Goal: Contribute content: Contribute content

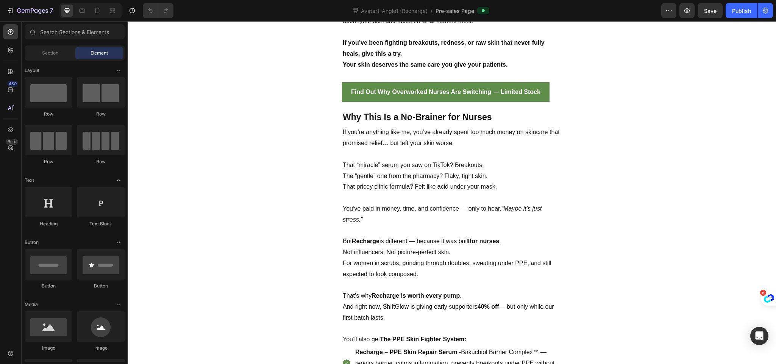
scroll to position [2803, 0]
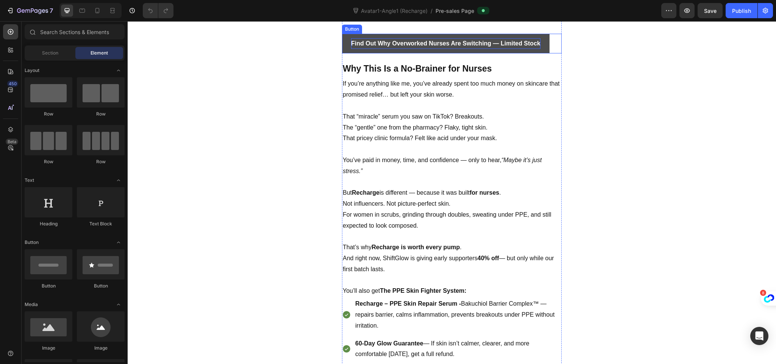
click at [460, 49] on p "Find Out Why Overworked Nurses Are Switching — Limited Stock" at bounding box center [445, 43] width 189 height 11
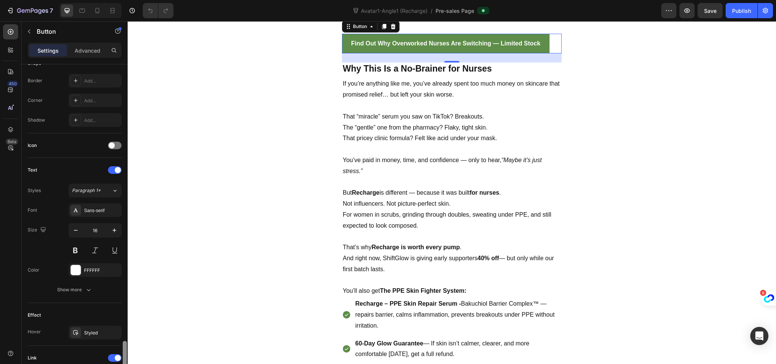
scroll to position [311, 0]
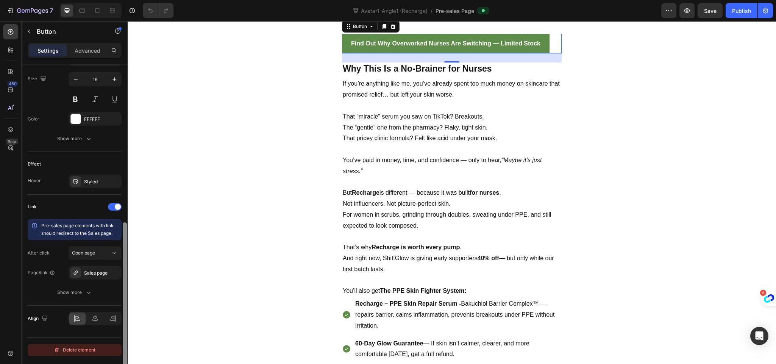
drag, startPoint x: 123, startPoint y: 184, endPoint x: 109, endPoint y: 354, distance: 169.9
click at [109, 354] on div "Size Width Auto Height Auto Padding 12, 24, 12, 24 Background Color 5E8E49 Imag…" at bounding box center [75, 224] width 106 height 321
click at [108, 272] on div "Sales page" at bounding box center [95, 273] width 53 height 14
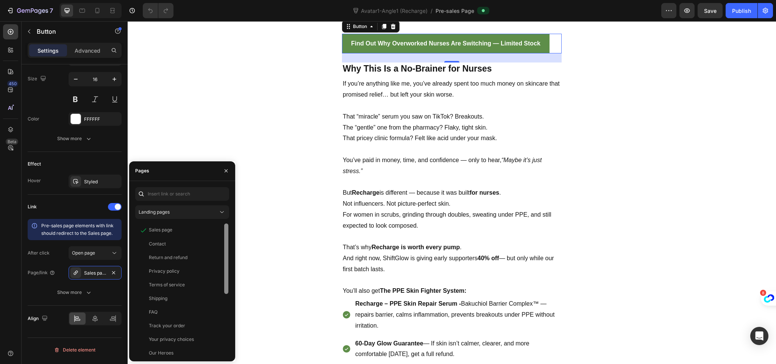
scroll to position [114, 0]
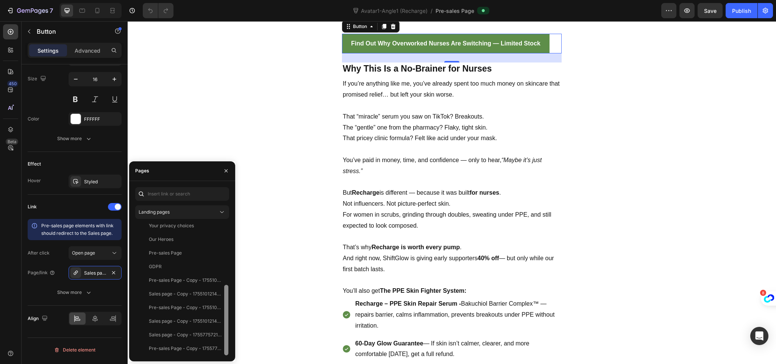
click at [228, 283] on div at bounding box center [227, 290] width 6 height 132
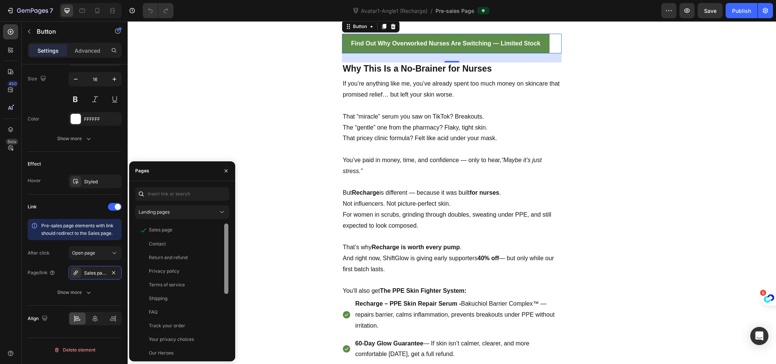
drag, startPoint x: 225, startPoint y: 319, endPoint x: 225, endPoint y: 241, distance: 77.3
click at [225, 241] on div at bounding box center [226, 259] width 4 height 70
click at [215, 231] on div "View" at bounding box center [217, 230] width 11 height 7
click at [171, 233] on div "Sales page" at bounding box center [160, 230] width 23 height 7
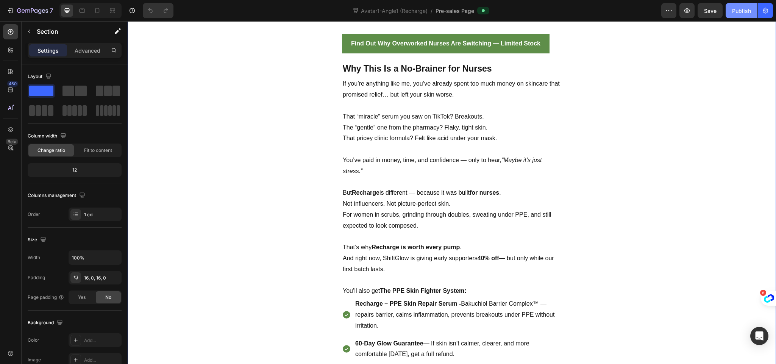
click at [735, 8] on div "Publish" at bounding box center [741, 11] width 19 height 8
click at [687, 11] on icon "button" at bounding box center [688, 11] width 8 height 8
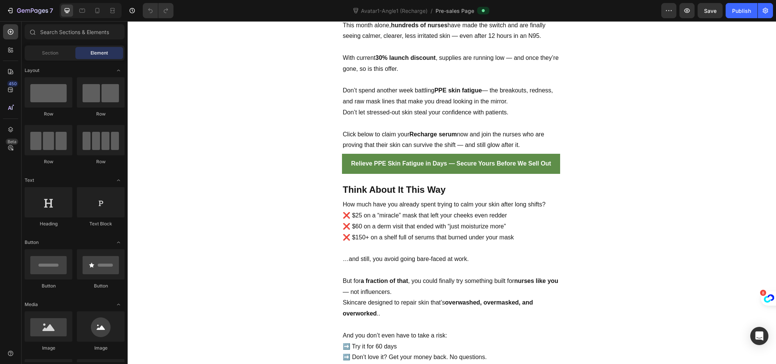
scroll to position [3398, 0]
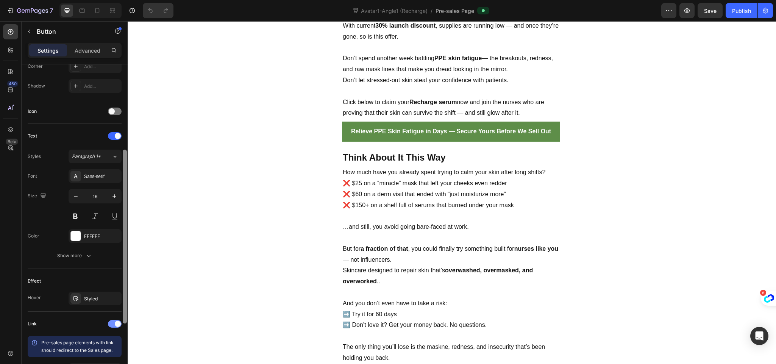
scroll to position [216, 0]
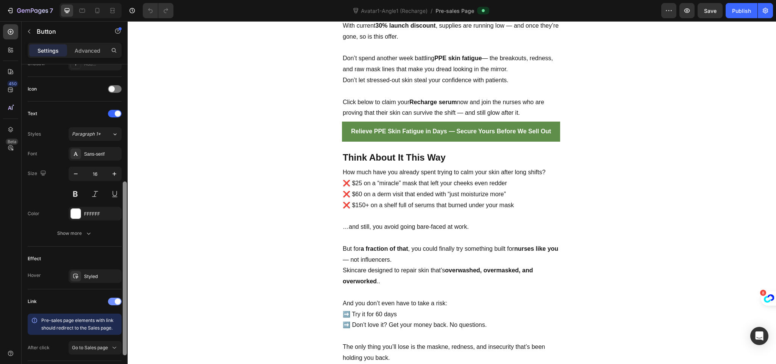
drag, startPoint x: 126, startPoint y: 198, endPoint x: 121, endPoint y: 312, distance: 113.8
click at [121, 312] on div "Size Width Auto Height Auto Padding 12, 24, 12, 24 Background Color 5E8E49 Imag…" at bounding box center [75, 224] width 106 height 321
click at [90, 348] on span "Go to Sales page" at bounding box center [90, 348] width 36 height 6
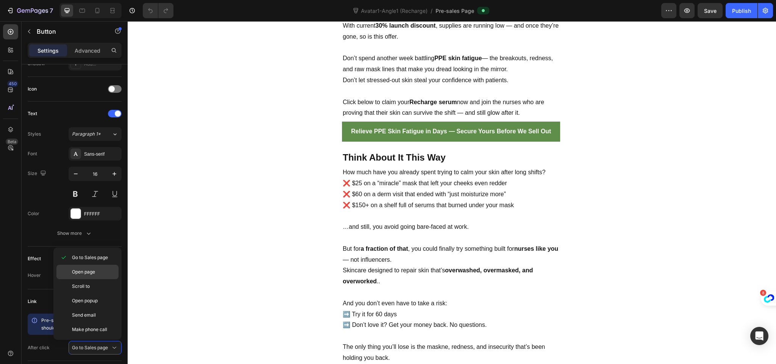
click at [103, 275] on p "Open page" at bounding box center [93, 272] width 43 height 7
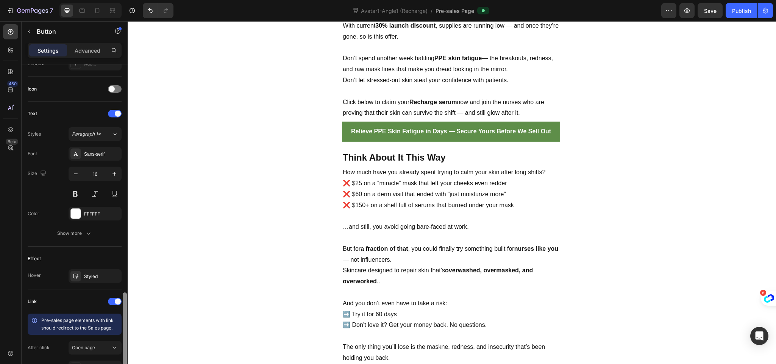
scroll to position [291, 0]
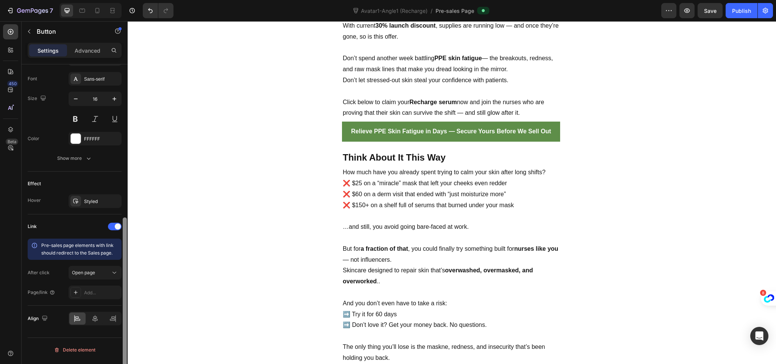
drag, startPoint x: 126, startPoint y: 296, endPoint x: 126, endPoint y: 348, distance: 52.3
click at [126, 348] on div at bounding box center [125, 301] width 4 height 168
click at [99, 296] on div "Add..." at bounding box center [102, 292] width 36 height 7
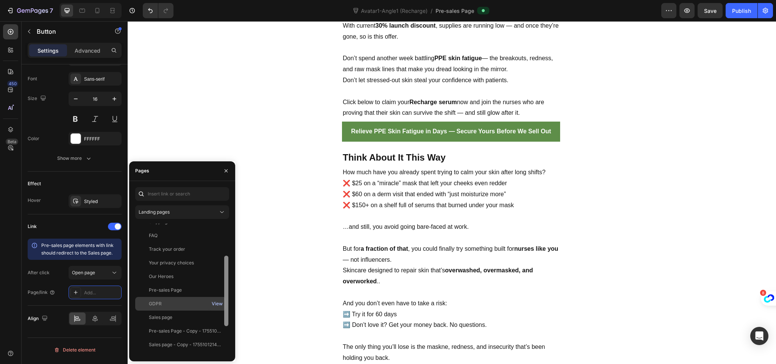
scroll to position [69, 0]
drag, startPoint x: 227, startPoint y: 258, endPoint x: 223, endPoint y: 296, distance: 37.7
click at [223, 296] on div "Contact View Return and refund View Privacy policy View Terms of service View S…" at bounding box center [182, 290] width 94 height 132
click at [177, 311] on div "Sales page" at bounding box center [180, 311] width 85 height 7
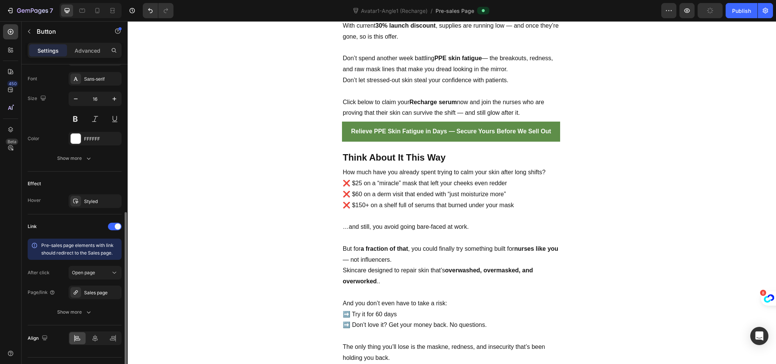
click at [28, 296] on div "Page/link" at bounding box center [42, 292] width 28 height 7
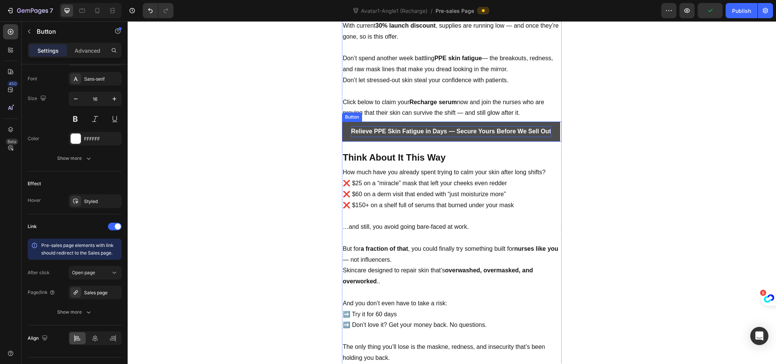
click at [464, 137] on p "Relieve PPE Skin Fatigue in Days — Secure Yours Before We Sell Out" at bounding box center [451, 131] width 200 height 11
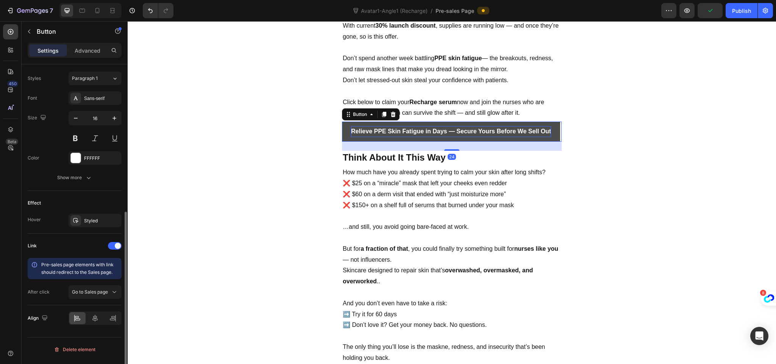
scroll to position [272, 0]
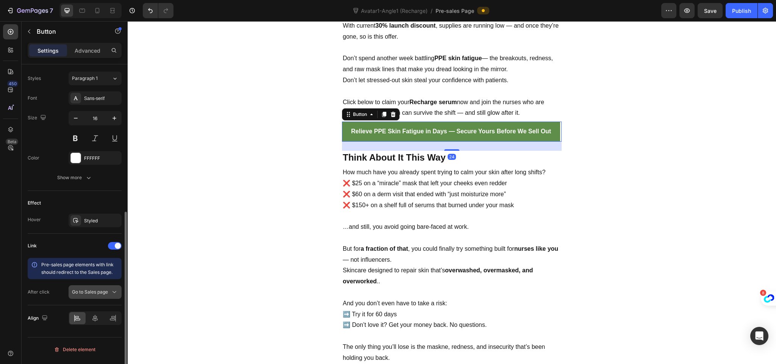
click at [98, 295] on span "Go to Sales page" at bounding box center [90, 292] width 36 height 6
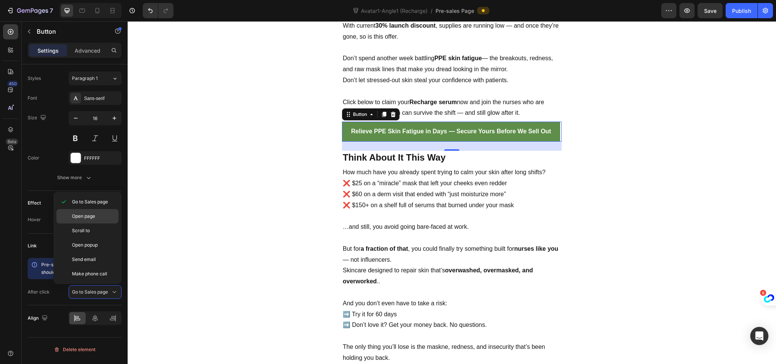
click at [100, 216] on p "Open page" at bounding box center [93, 216] width 43 height 7
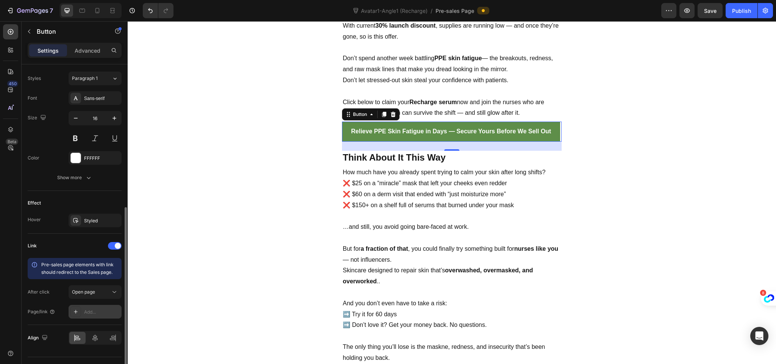
click at [92, 310] on div "Add..." at bounding box center [95, 312] width 53 height 14
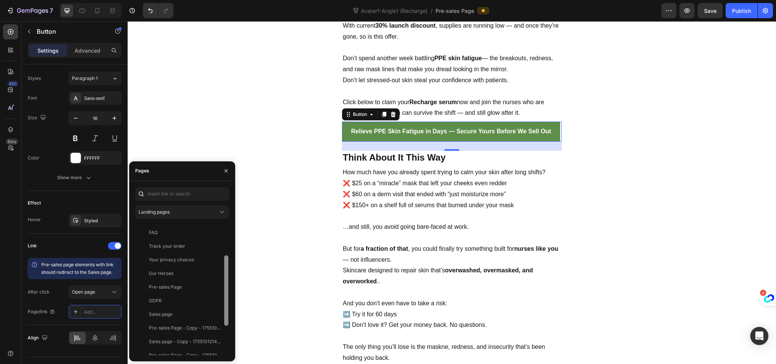
scroll to position [78, 0]
drag, startPoint x: 224, startPoint y: 265, endPoint x: 224, endPoint y: 307, distance: 42.4
click at [224, 307] on div at bounding box center [226, 301] width 4 height 70
click at [182, 299] on div "Sales page" at bounding box center [180, 302] width 85 height 7
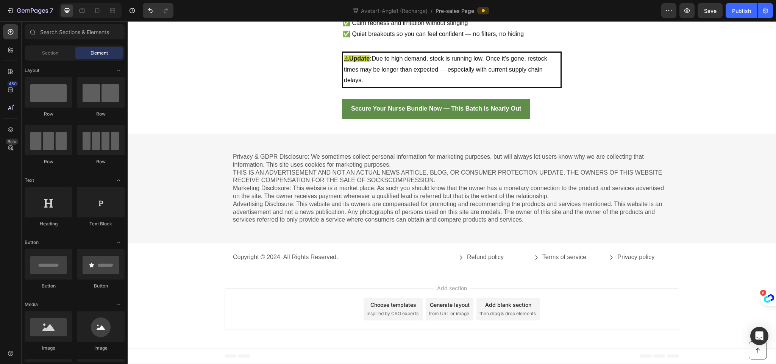
scroll to position [4180, 0]
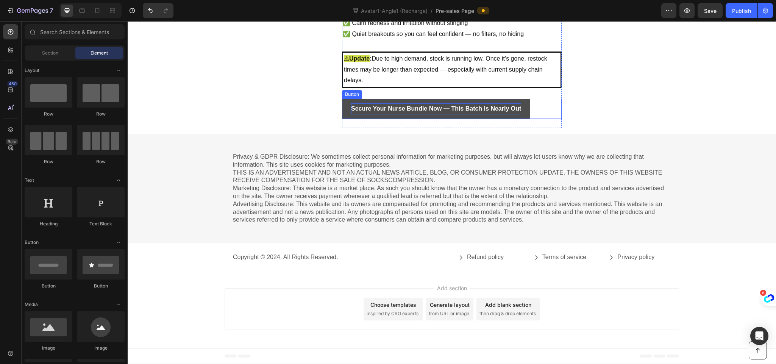
click at [489, 112] on strong "Secure Your Nurse Bundle Now — This Batch Is Nearly Out" at bounding box center [436, 108] width 170 height 6
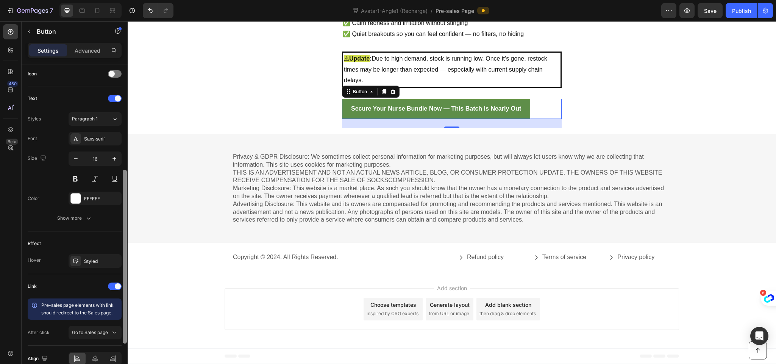
scroll to position [240, 0]
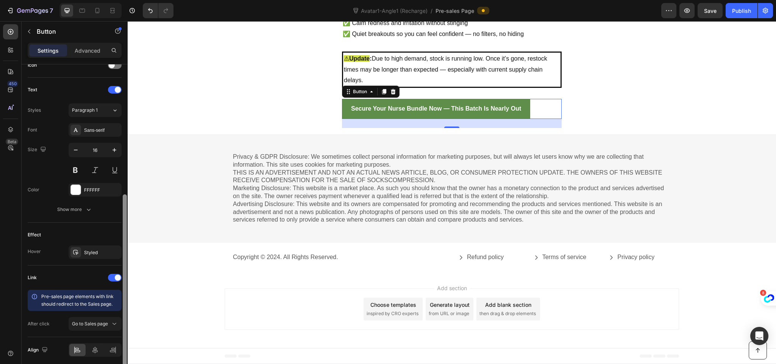
drag, startPoint x: 125, startPoint y: 214, endPoint x: 120, endPoint y: 340, distance: 126.3
click at [120, 340] on div "Size Width Auto Height Auto Padding 12, 24, 12, 24 Background Color 5E8E49 Imag…" at bounding box center [75, 224] width 106 height 321
click at [89, 324] on span "Go to Sales page" at bounding box center [90, 324] width 36 height 6
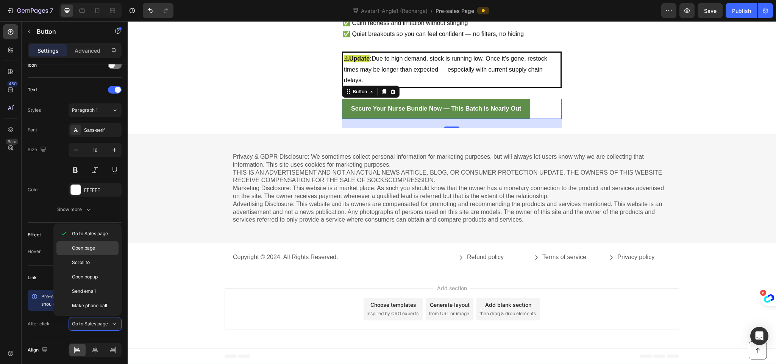
click at [106, 255] on div "Open page" at bounding box center [87, 262] width 62 height 14
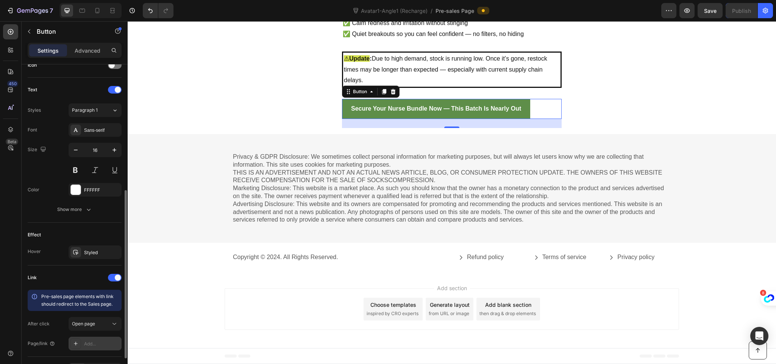
click at [93, 341] on div "Add..." at bounding box center [95, 344] width 53 height 14
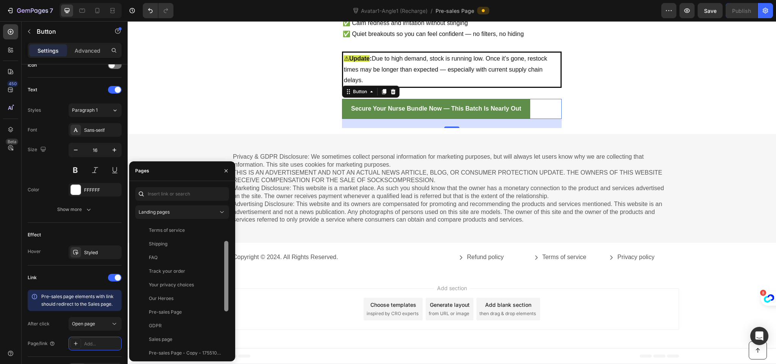
scroll to position [48, 0]
drag, startPoint x: 225, startPoint y: 260, endPoint x: 224, endPoint y: 286, distance: 26.2
click at [224, 286] on div at bounding box center [226, 284] width 4 height 70
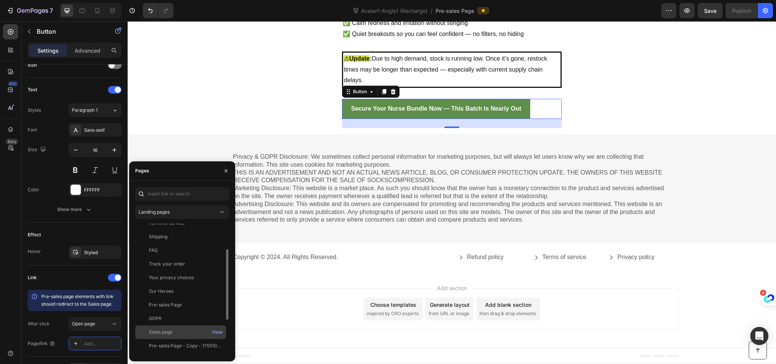
click at [167, 331] on div "Sales page" at bounding box center [160, 332] width 23 height 7
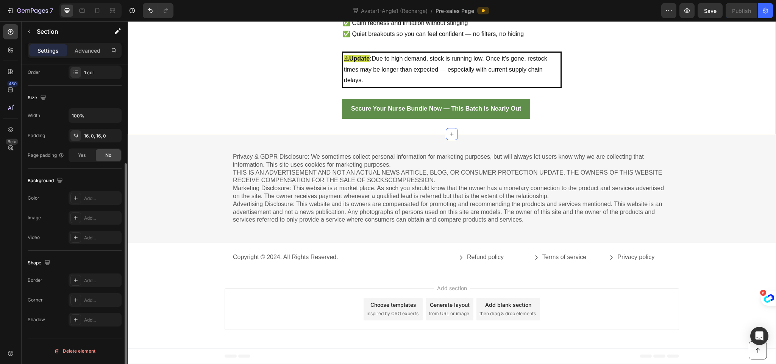
scroll to position [0, 0]
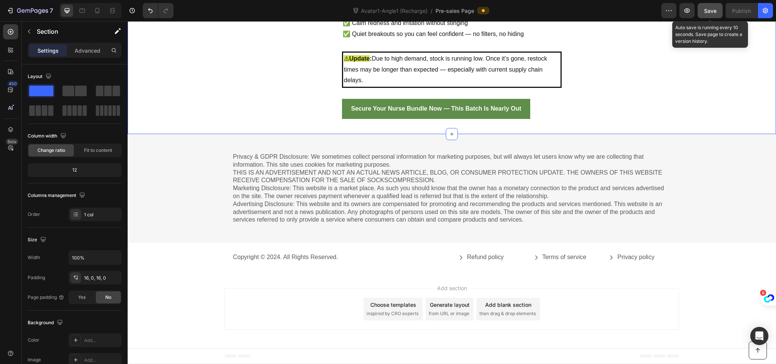
click at [708, 13] on span "Save" at bounding box center [710, 11] width 13 height 6
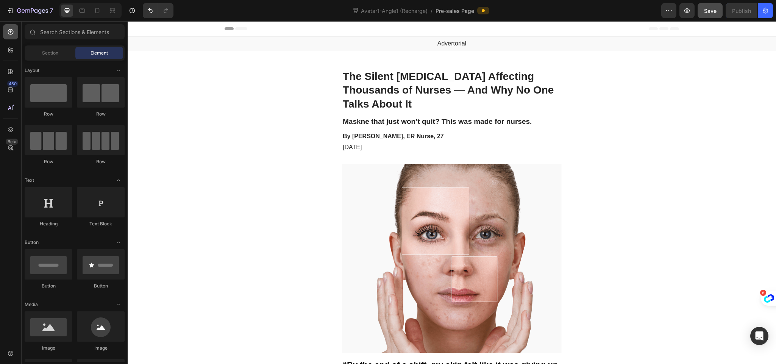
click at [11, 31] on icon at bounding box center [11, 32] width 6 height 6
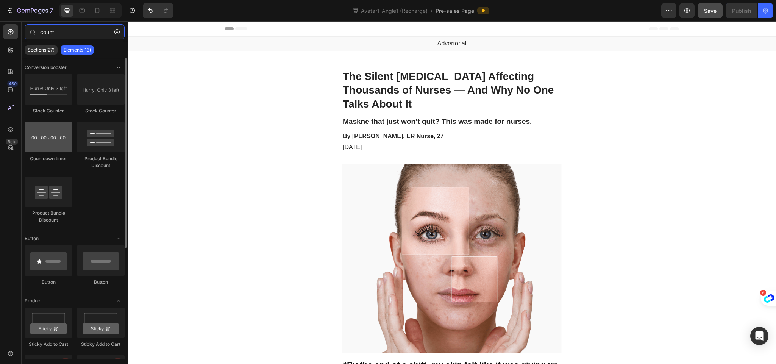
type input "count"
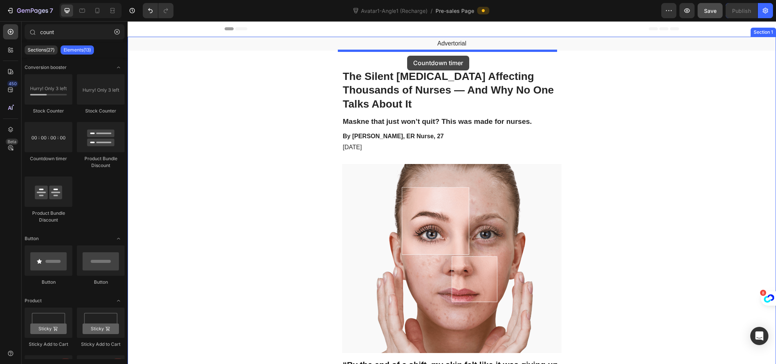
drag, startPoint x: 184, startPoint y: 163, endPoint x: 407, endPoint y: 56, distance: 248.1
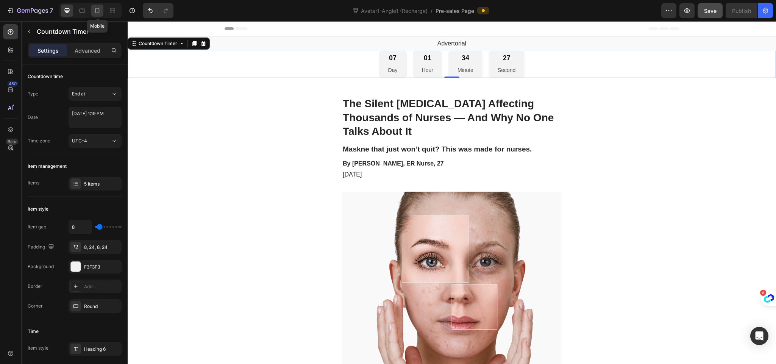
click at [97, 13] on icon at bounding box center [97, 10] width 4 height 5
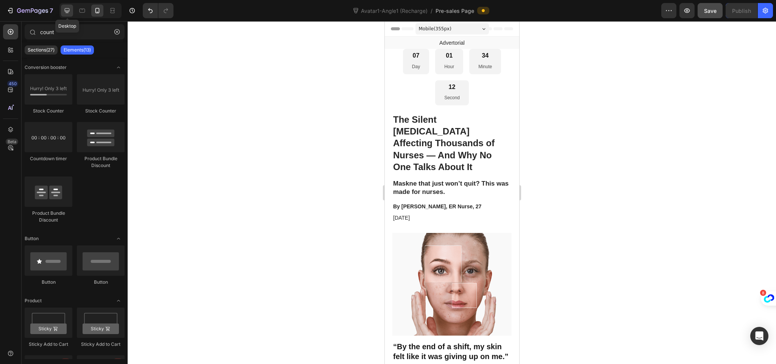
click at [64, 11] on icon at bounding box center [67, 11] width 8 height 8
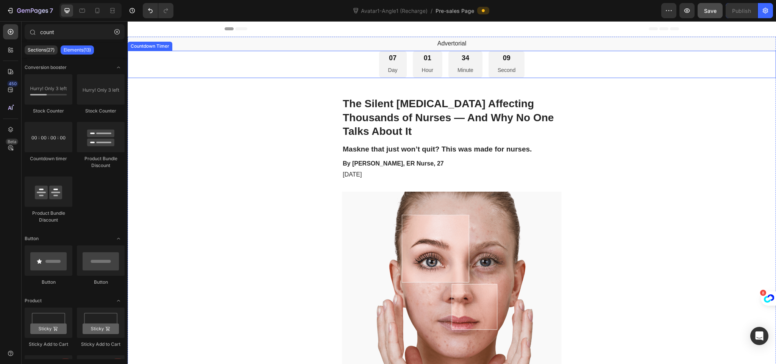
click at [379, 65] on div "07 Day" at bounding box center [393, 65] width 28 height 28
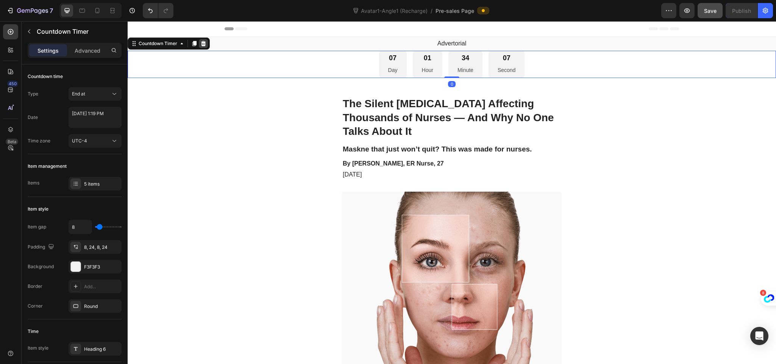
click at [204, 48] on div at bounding box center [203, 43] width 9 height 9
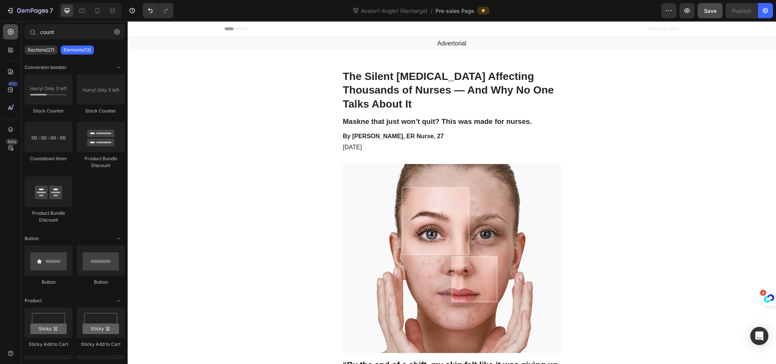
click at [8, 31] on icon at bounding box center [11, 32] width 6 height 6
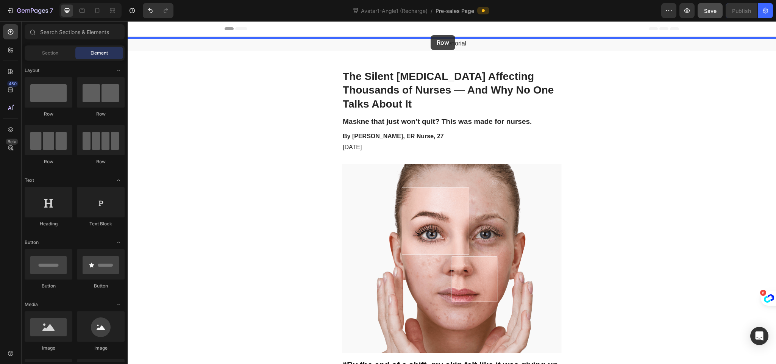
drag, startPoint x: 230, startPoint y: 117, endPoint x: 431, endPoint y: 35, distance: 216.7
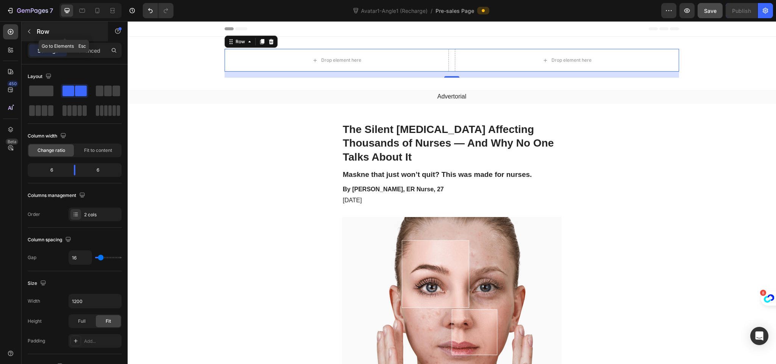
click at [27, 28] on icon "button" at bounding box center [29, 31] width 6 height 6
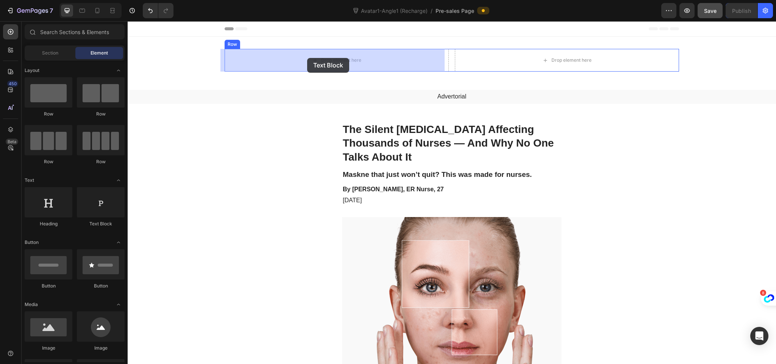
drag, startPoint x: 225, startPoint y: 230, endPoint x: 307, endPoint y: 58, distance: 191.2
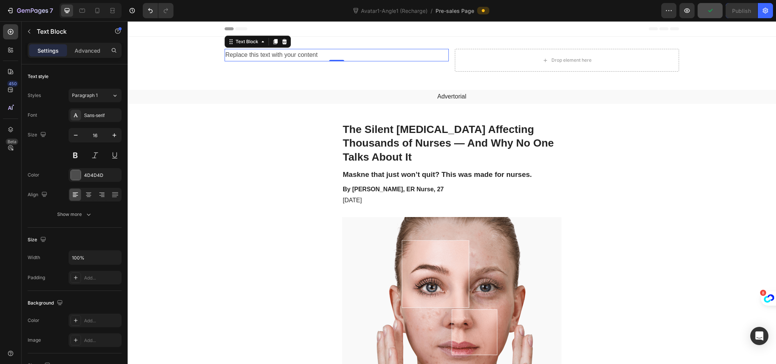
click at [274, 57] on div "Replace this text with your content" at bounding box center [337, 55] width 224 height 13
click at [274, 57] on p "Replace this text with your content" at bounding box center [336, 55] width 223 height 11
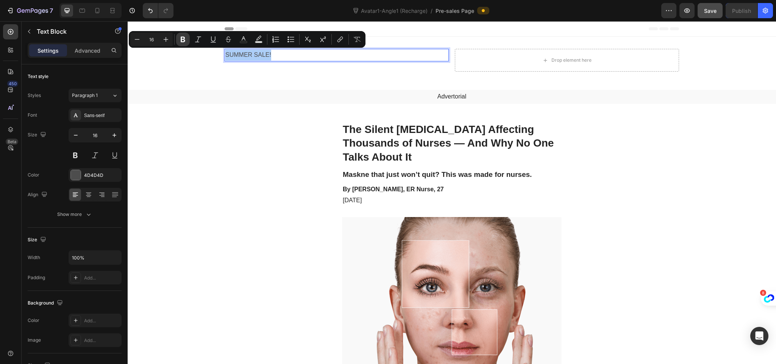
drag, startPoint x: 182, startPoint y: 40, endPoint x: 163, endPoint y: 37, distance: 18.8
click at [182, 40] on icon "Editor contextual toolbar" at bounding box center [183, 40] width 5 height 6
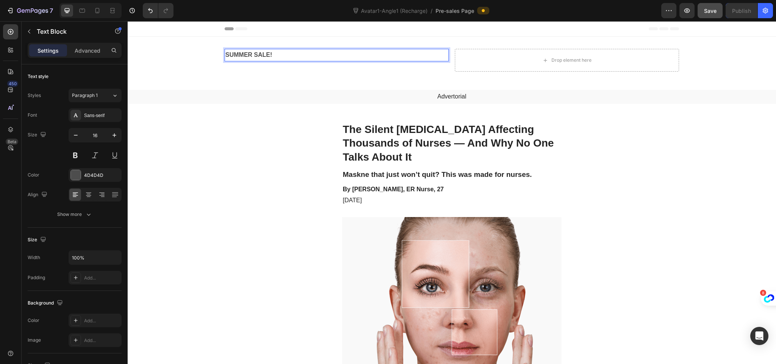
click at [296, 52] on p "SUMMER SALE!" at bounding box center [336, 55] width 223 height 11
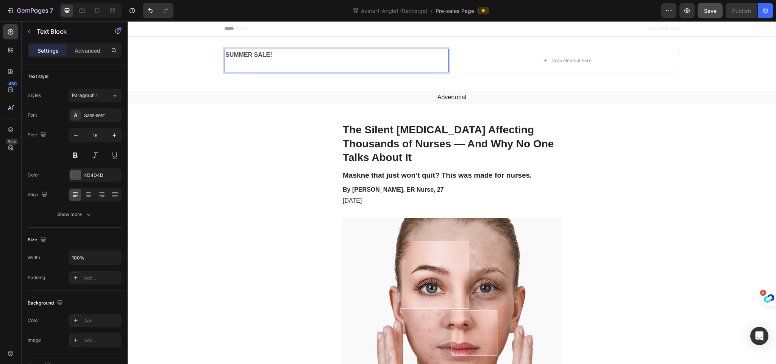
click at [283, 53] on p "SUMMER SALE!" at bounding box center [336, 55] width 223 height 11
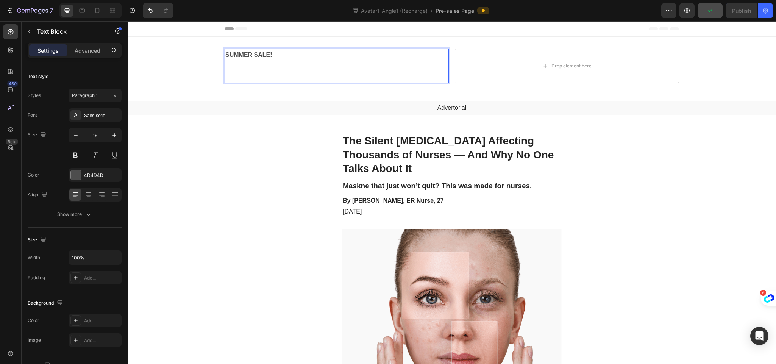
click at [269, 70] on p "Rich Text Editor. Editing area: main" at bounding box center [336, 66] width 223 height 11
click at [269, 70] on p "-40" at bounding box center [336, 66] width 223 height 11
click at [269, 70] on p "-40 o" at bounding box center [336, 66] width 223 height 11
click at [269, 70] on p "-40 O" at bounding box center [336, 66] width 223 height 11
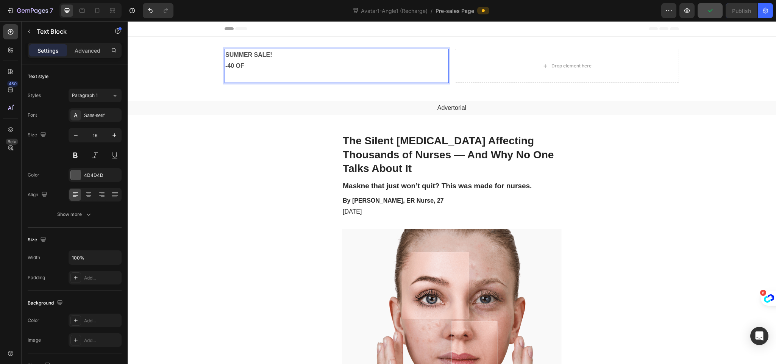
click at [269, 70] on p "-40 OF" at bounding box center [336, 66] width 223 height 11
click at [269, 70] on p "-40 OFF" at bounding box center [336, 66] width 223 height 11
click at [257, 65] on p "-40 OFF +" at bounding box center [336, 66] width 223 height 11
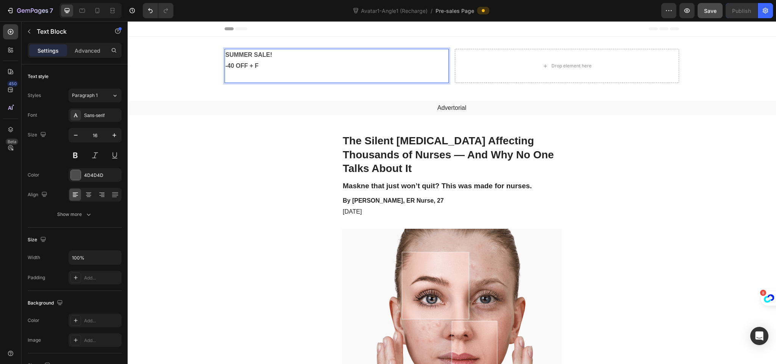
click at [257, 65] on p "-40 OFF + F" at bounding box center [336, 66] width 223 height 11
click at [267, 66] on p "-40 OFF + FR" at bounding box center [336, 66] width 223 height 11
click at [267, 66] on p "-40 OFF + FRE" at bounding box center [336, 66] width 223 height 11
click at [267, 66] on p "-40 OFF + FREE" at bounding box center [336, 66] width 223 height 11
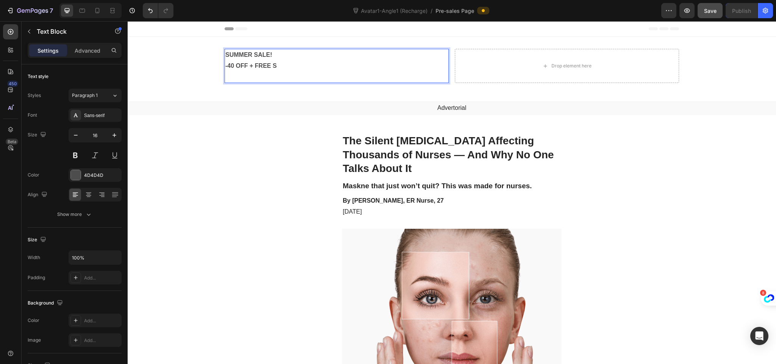
click at [277, 66] on p "-40 OFF + FREE S" at bounding box center [336, 66] width 223 height 11
click at [277, 66] on p "-40 OFF + FREE SH" at bounding box center [336, 66] width 223 height 11
click at [277, 66] on p "-40 OFF + FREE SHI" at bounding box center [336, 66] width 223 height 11
click at [289, 64] on p "-40 OFF + FREE SHIP" at bounding box center [336, 66] width 223 height 11
click at [289, 64] on p "-40 OFF + FREE [PERSON_NAME]" at bounding box center [336, 66] width 223 height 11
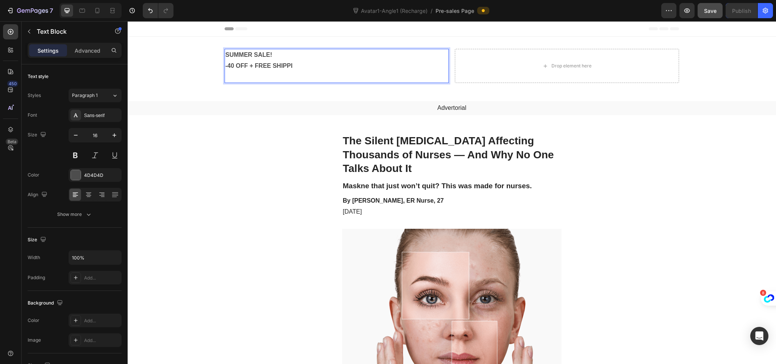
click at [289, 64] on p "-40 OFF + FREE SHIPPI" at bounding box center [336, 66] width 223 height 11
click at [303, 68] on p "-40 OFF + FREE SHIPPIN" at bounding box center [336, 66] width 223 height 11
click at [303, 68] on p "-40 OFF + FREE SHIPPINF" at bounding box center [336, 66] width 223 height 11
click at [303, 68] on p "-40 OFF + FREE SHIPPIN" at bounding box center [336, 66] width 223 height 11
click at [303, 68] on p "-40 OFF + FREE SHIPPING" at bounding box center [336, 66] width 223 height 11
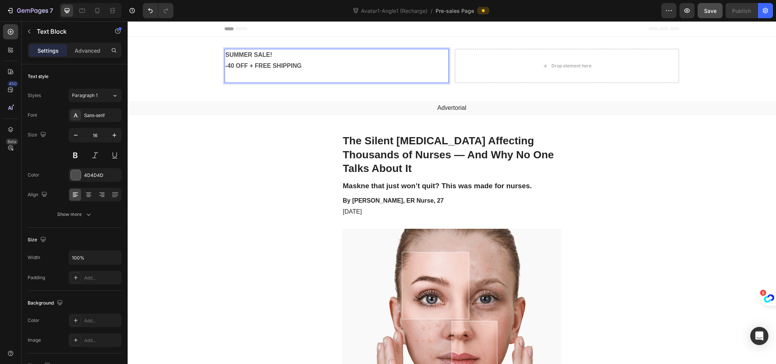
click at [303, 68] on p "-40 OFF + FREE SHIPPING" at bounding box center [336, 66] width 223 height 11
click at [302, 65] on p "-40 OFF + FREE SHIPPING +" at bounding box center [336, 66] width 223 height 11
click at [314, 66] on p "-40 OFF + FREE SHIPPING + F" at bounding box center [336, 66] width 223 height 11
click at [314, 66] on p "-40 OFF + FREE SHIPPING + FR" at bounding box center [336, 66] width 223 height 11
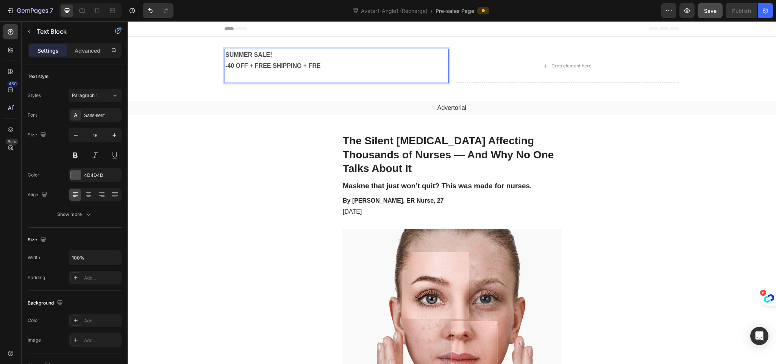
click at [314, 66] on p "-40 OFF + FREE SHIPPING + FRE" at bounding box center [336, 66] width 223 height 11
click at [319, 66] on p "-40 OFF + FREE SHIPPING + FREE" at bounding box center [336, 66] width 223 height 11
click at [332, 66] on p "-40 OFF + FREE SHIPPING + FREE G" at bounding box center [336, 66] width 223 height 11
click at [332, 66] on p "-40 OFF + FREE SHIPPING + FREE GI" at bounding box center [336, 66] width 223 height 11
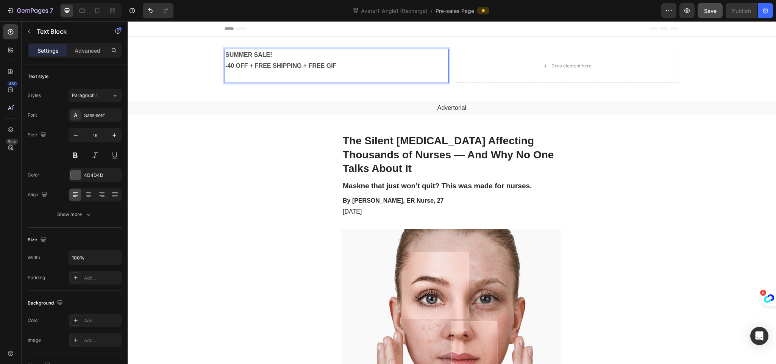
click at [332, 66] on p "-40 OFF + FREE SHIPPING + FREE GIF" at bounding box center [336, 66] width 223 height 11
click at [332, 66] on p "-40 OFF + FREE SHIPPING + FREE GIFT" at bounding box center [336, 66] width 223 height 11
click at [344, 69] on p "-40 OFF + FREE SHIPPING + FREE GIFTS" at bounding box center [336, 66] width 223 height 11
click at [97, 13] on icon at bounding box center [98, 11] width 8 height 8
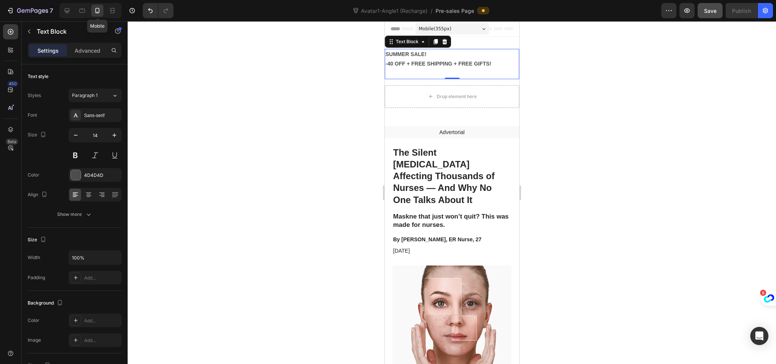
scroll to position [1, 0]
click at [66, 7] on icon at bounding box center [67, 11] width 8 height 8
type input "16"
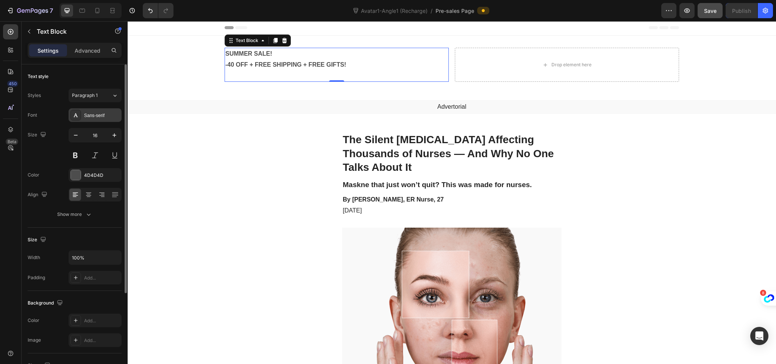
click at [94, 117] on div "Sans-serif" at bounding box center [102, 115] width 36 height 7
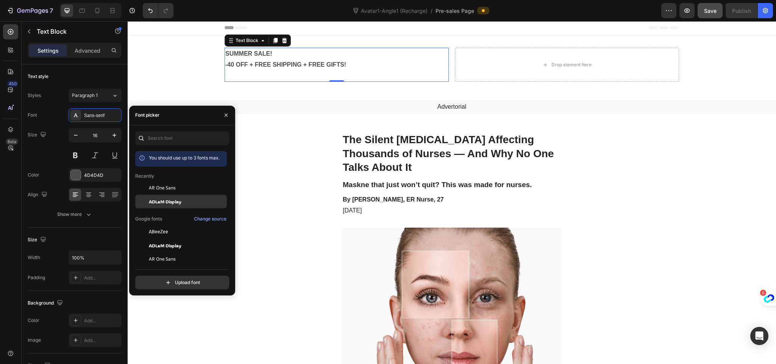
click at [188, 200] on div "ADLaM Display" at bounding box center [187, 201] width 77 height 7
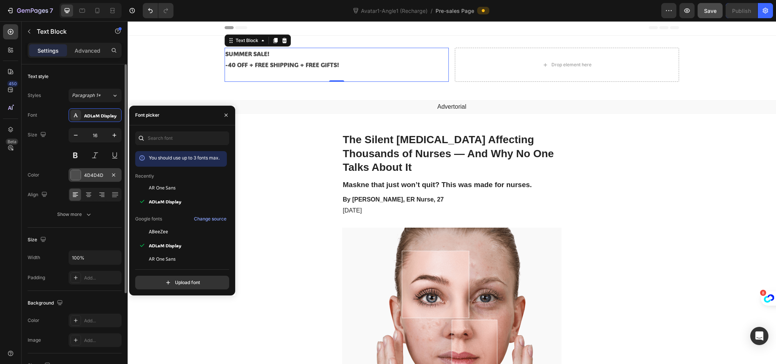
click at [74, 175] on div at bounding box center [76, 175] width 10 height 10
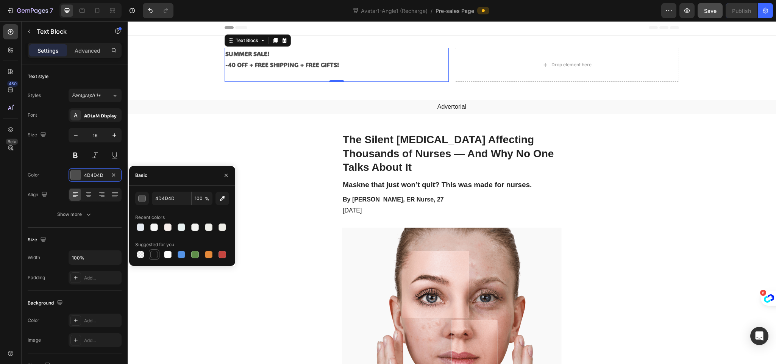
click at [156, 258] on div at bounding box center [154, 255] width 8 height 8
type input "151515"
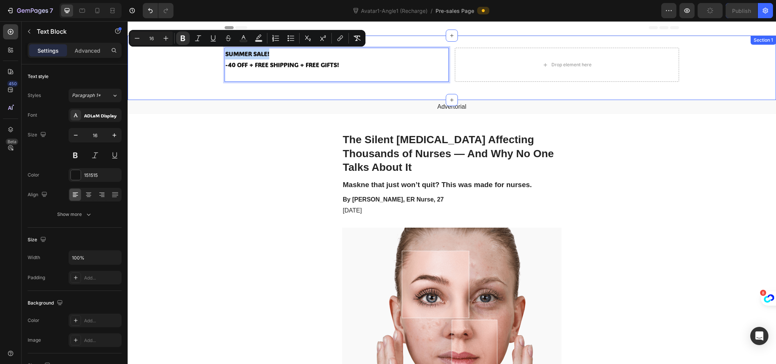
drag, startPoint x: 272, startPoint y: 52, endPoint x: 218, endPoint y: 51, distance: 53.8
click at [218, 51] on div "SUMMER SALE! -40 OFF + FREE SHIPPING + FREE GIFTS! Text Block 0 Drop element he…" at bounding box center [452, 68] width 649 height 40
click at [244, 39] on icon "Editor contextual toolbar" at bounding box center [244, 38] width 8 height 8
type input "151515"
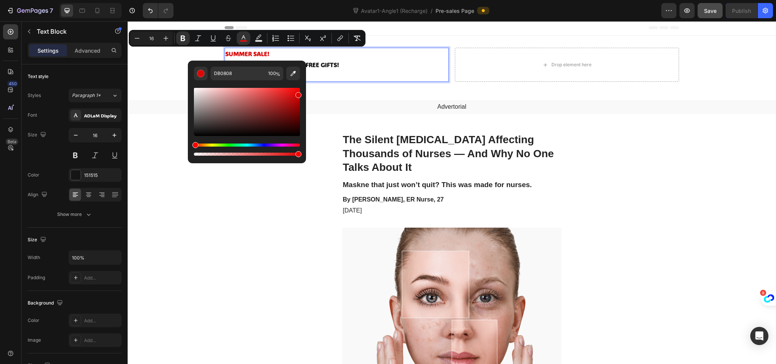
type input "E00202"
drag, startPoint x: 278, startPoint y: 107, endPoint x: 299, endPoint y: 94, distance: 24.7
click at [299, 94] on div "Editor contextual toolbar" at bounding box center [247, 112] width 106 height 48
click at [370, 61] on p "-40 OFF + FREE SHIPPING + FREE GIFTS!" at bounding box center [336, 64] width 223 height 11
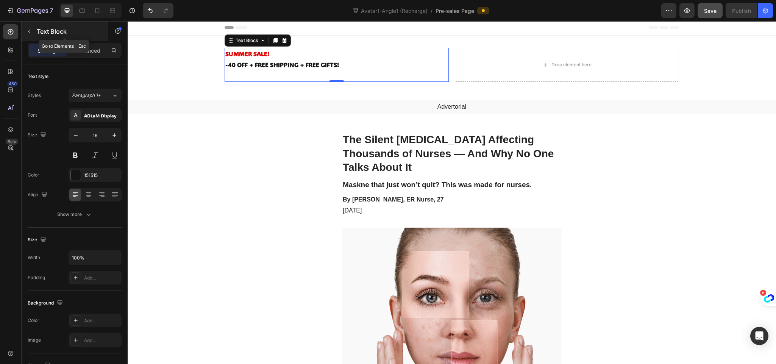
click at [28, 33] on icon "button" at bounding box center [29, 31] width 6 height 6
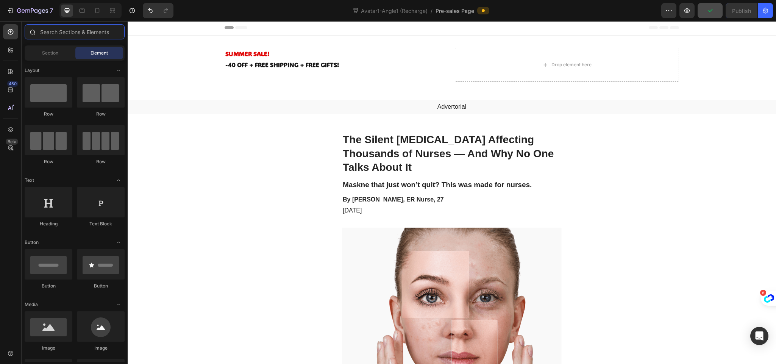
click at [50, 32] on input "text" at bounding box center [75, 31] width 100 height 15
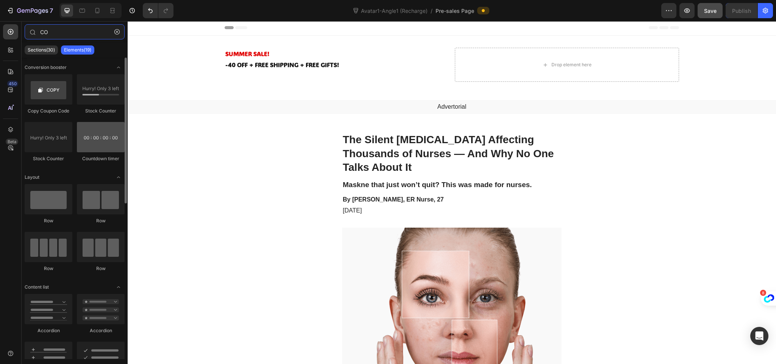
type input "CO"
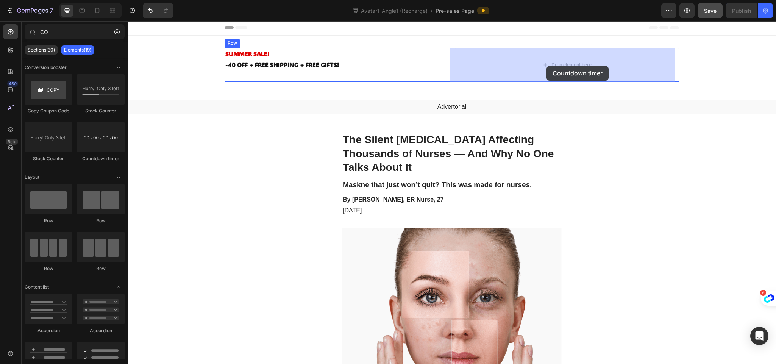
drag, startPoint x: 237, startPoint y: 97, endPoint x: 547, endPoint y: 66, distance: 311.5
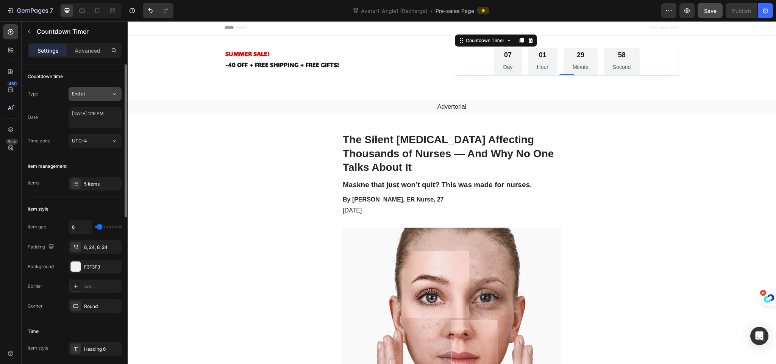
click at [85, 95] on span "End at" at bounding box center [78, 94] width 13 height 6
click at [104, 129] on p "Auto-renew" at bounding box center [93, 127] width 43 height 7
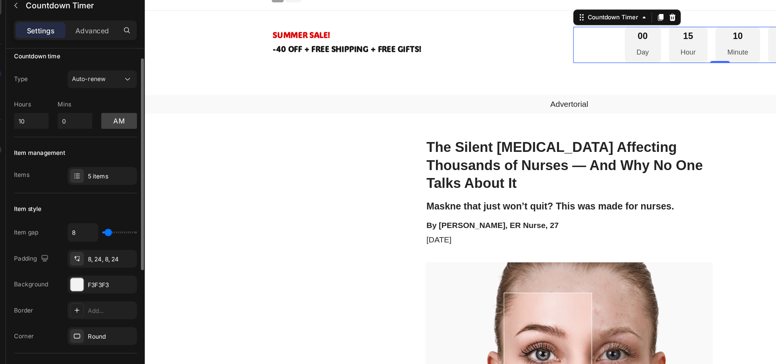
scroll to position [10, 0]
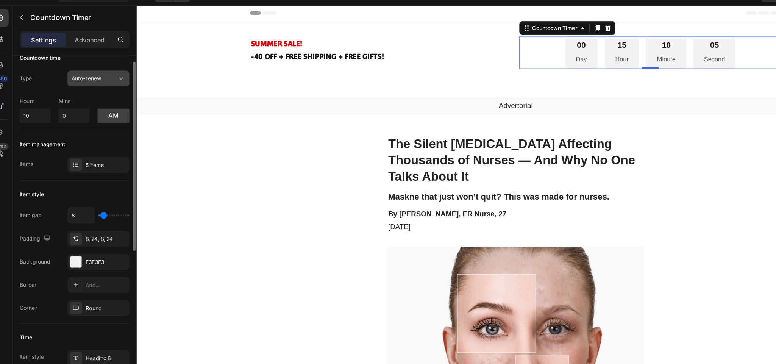
click at [94, 85] on span "Auto-renew" at bounding box center [85, 84] width 26 height 6
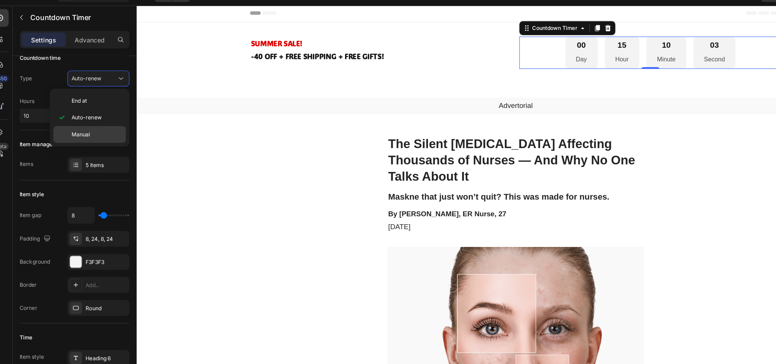
click at [89, 128] on div "Manual" at bounding box center [87, 131] width 62 height 14
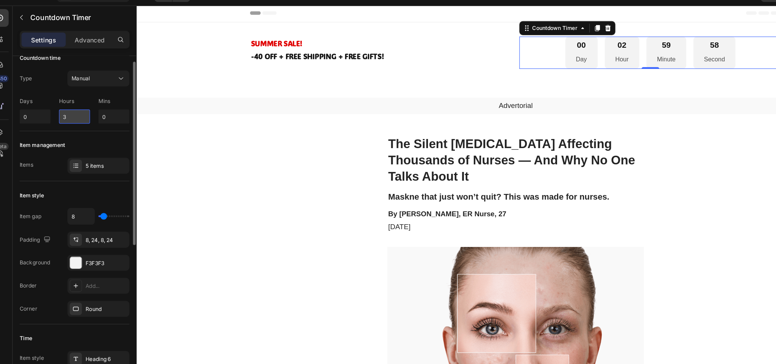
click at [71, 116] on input "3" at bounding box center [74, 116] width 27 height 12
type input "1"
click at [44, 100] on p "Days" at bounding box center [41, 103] width 27 height 7
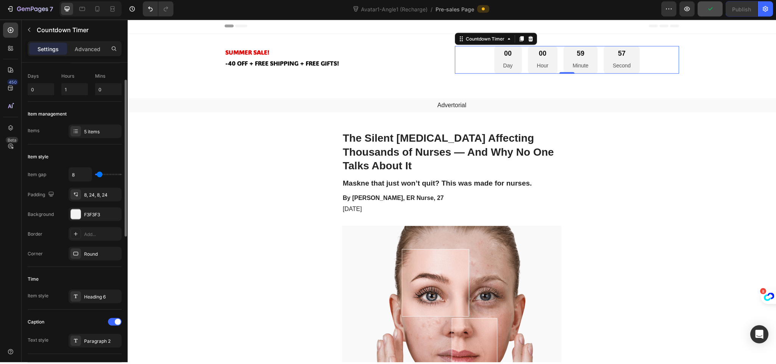
scroll to position [34, 0]
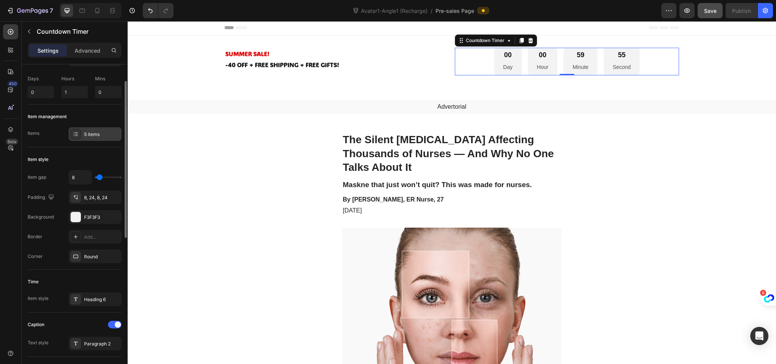
click at [106, 140] on div "5 items" at bounding box center [95, 134] width 53 height 14
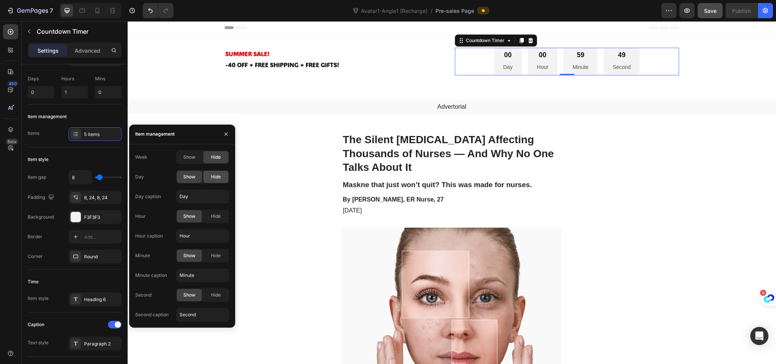
click at [215, 175] on span "Hide" at bounding box center [216, 177] width 10 height 7
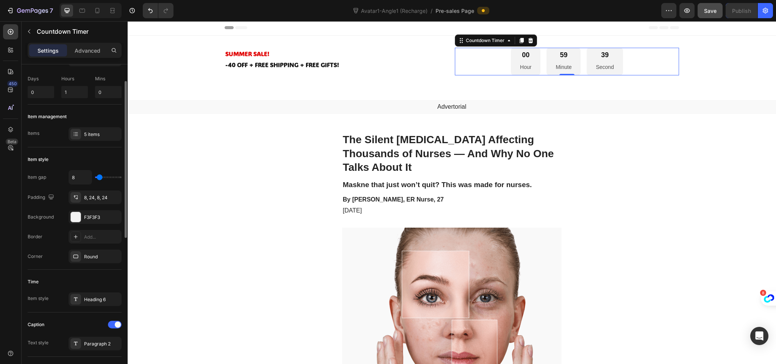
click at [32, 173] on div "Item gap" at bounding box center [37, 177] width 19 height 12
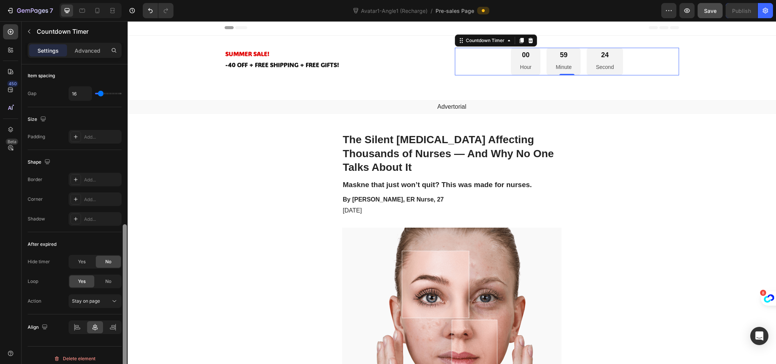
scroll to position [336, 0]
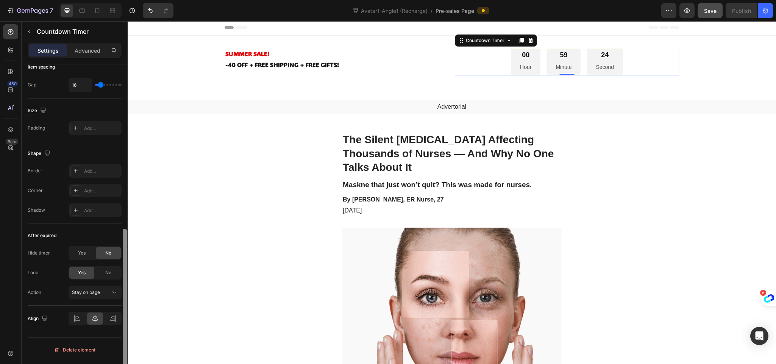
drag, startPoint x: 124, startPoint y: 233, endPoint x: 124, endPoint y: 386, distance: 153.1
click at [124, 0] on html "7 Version history Avatar1-Angle1 (Recharge) / Pre-sales Page Preview Save Publi…" at bounding box center [388, 0] width 776 height 0
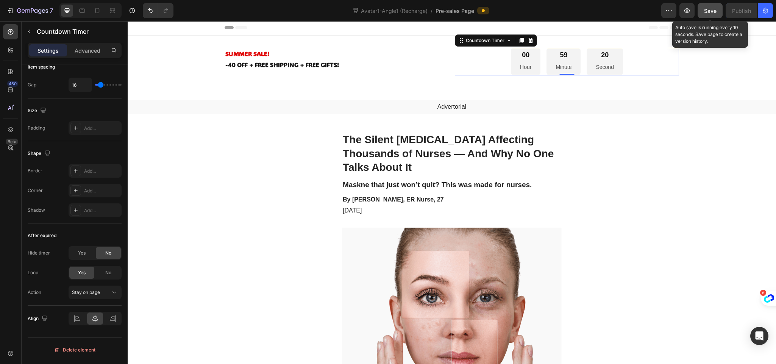
click at [712, 14] on div "Save" at bounding box center [710, 11] width 13 height 8
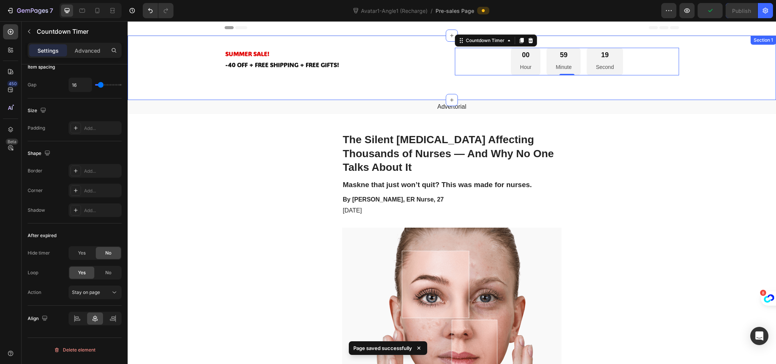
click at [726, 75] on div "SUMMER SALE! -40 OFF + FREE SHIPPING + FREE GIFTS! Text Block 00 Hour 59 Minute…" at bounding box center [452, 68] width 649 height 40
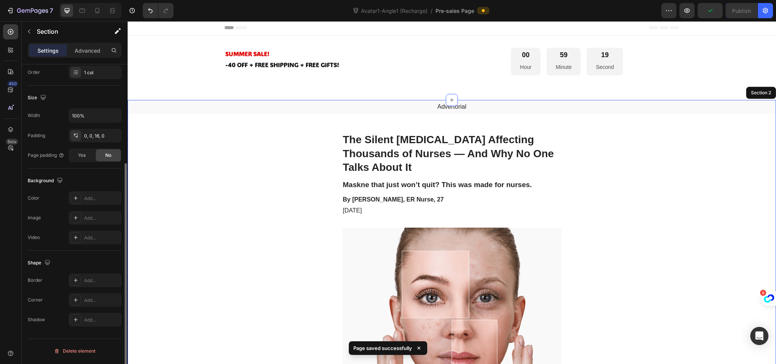
scroll to position [142, 0]
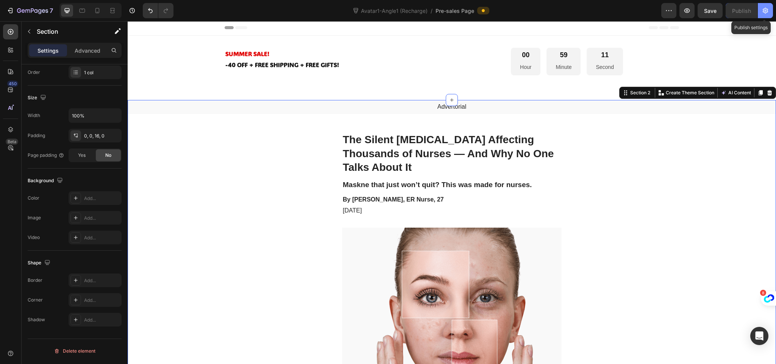
click at [772, 17] on button "button" at bounding box center [765, 10] width 15 height 15
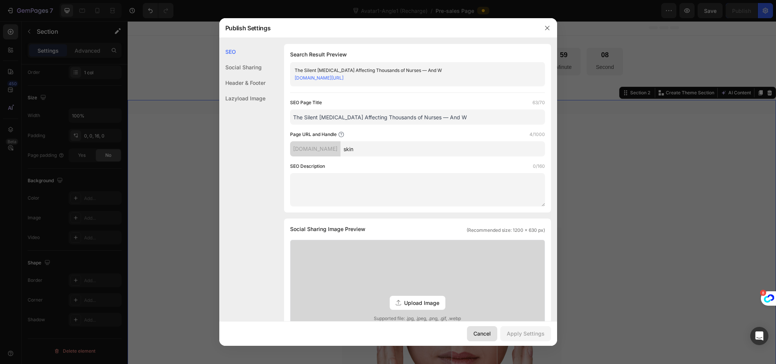
click at [491, 338] on button "Cancel" at bounding box center [482, 333] width 30 height 15
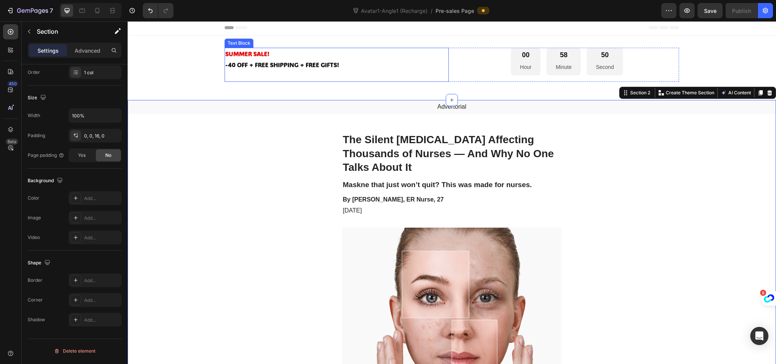
click at [371, 56] on p "SUMMER SALE!" at bounding box center [336, 53] width 223 height 11
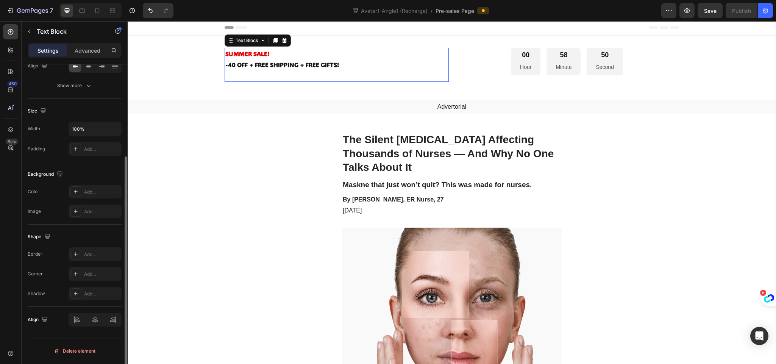
scroll to position [0, 0]
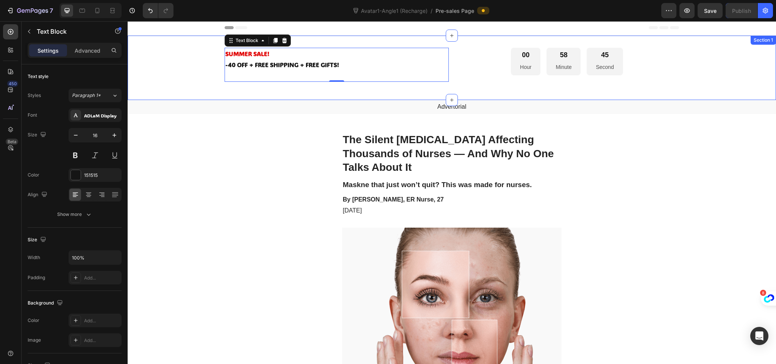
click at [183, 74] on div "SUMMER SALE! -40 OFF + FREE SHIPPING + FREE GIFTS! Text Block 0 00 Hour 58 Minu…" at bounding box center [452, 68] width 649 height 40
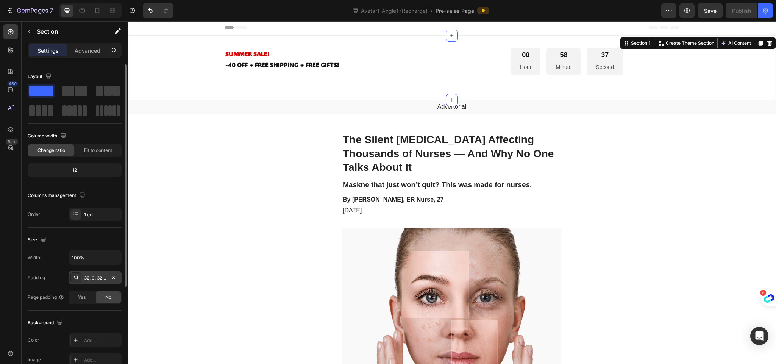
click at [74, 281] on icon at bounding box center [76, 278] width 6 height 6
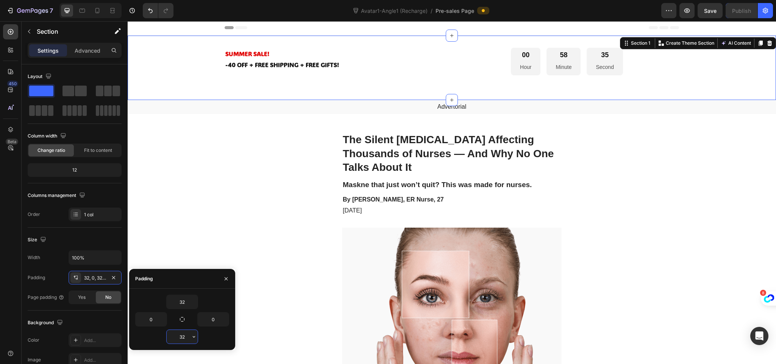
click at [182, 341] on input "32" at bounding box center [182, 337] width 31 height 14
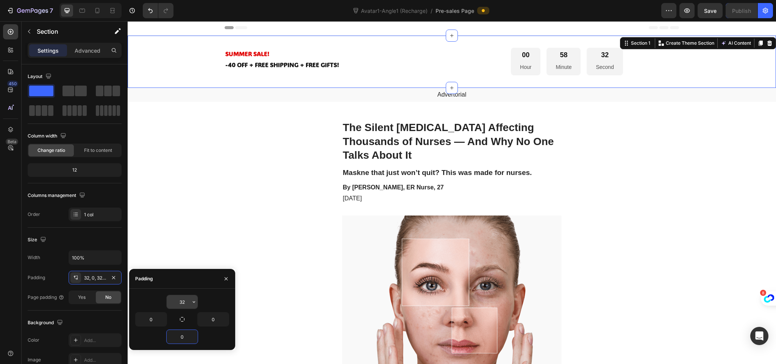
type input "0"
click at [181, 307] on input "32" at bounding box center [182, 302] width 31 height 14
type input "0"
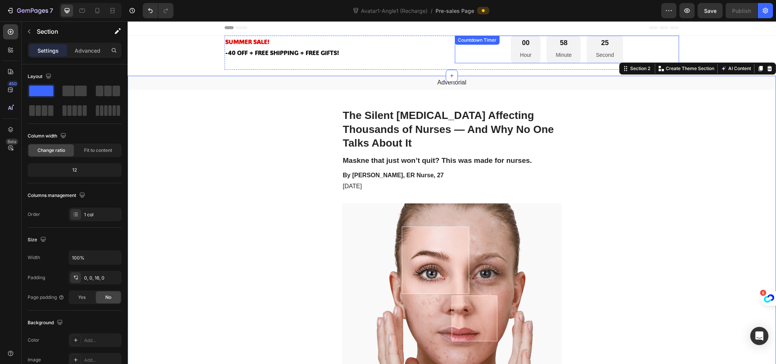
click at [476, 52] on div "00 Hour 58 Minute 25 Second" at bounding box center [567, 50] width 224 height 28
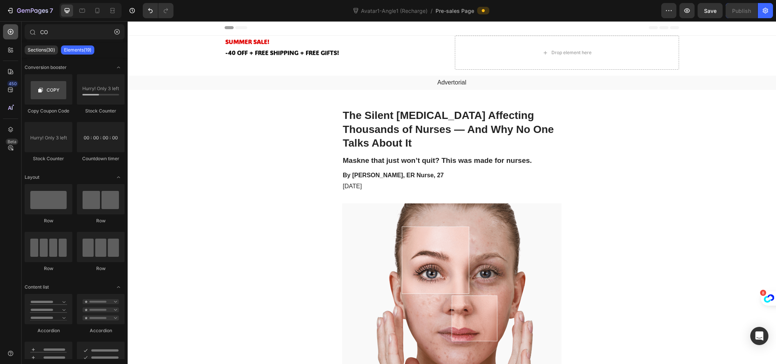
click at [11, 33] on icon at bounding box center [11, 32] width 8 height 8
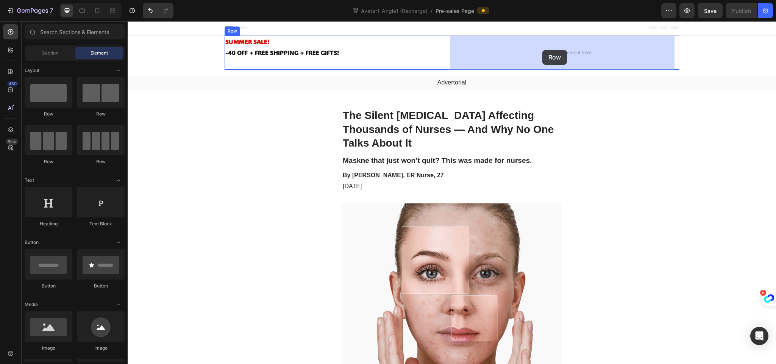
drag, startPoint x: 233, startPoint y: 121, endPoint x: 543, endPoint y: 50, distance: 317.3
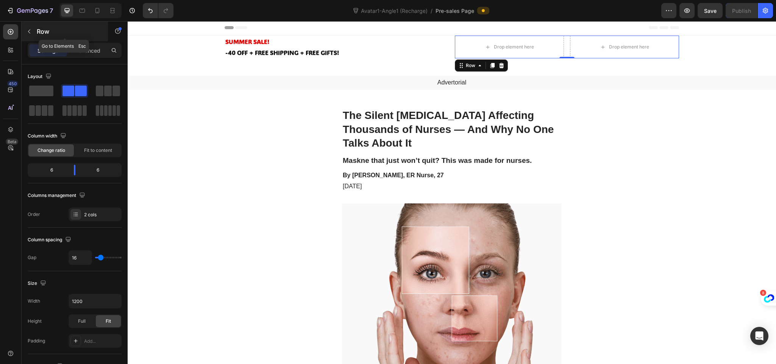
click at [30, 27] on button "button" at bounding box center [29, 31] width 12 height 12
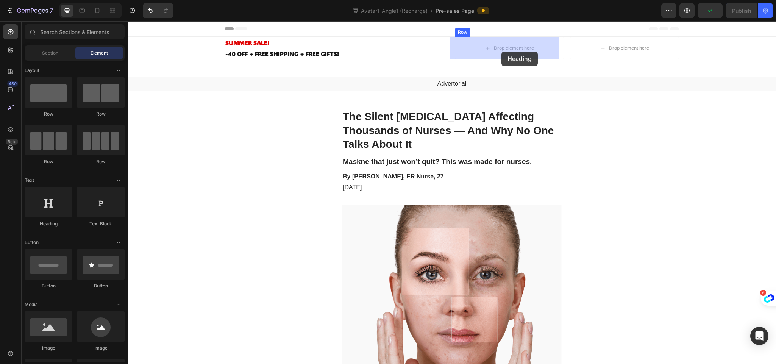
drag, startPoint x: 448, startPoint y: 97, endPoint x: 502, endPoint y: 52, distance: 69.9
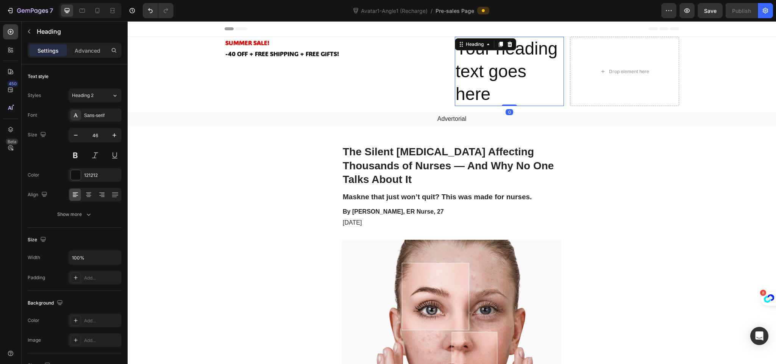
click at [493, 70] on h2 "Your heading text goes here" at bounding box center [509, 71] width 109 height 69
click at [493, 70] on p "Your heading text goes here" at bounding box center [510, 72] width 108 height 68
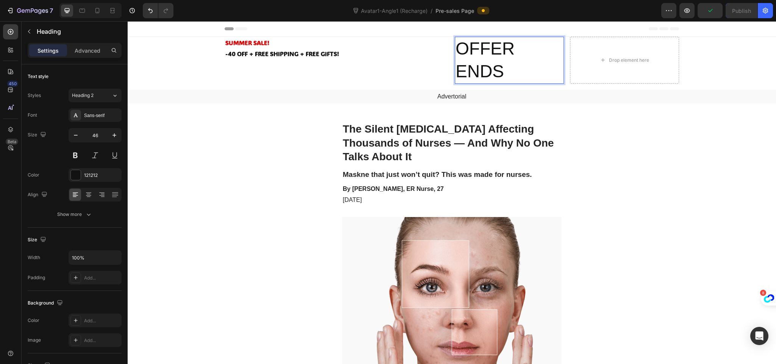
click at [493, 70] on p "OFFER ENDS" at bounding box center [510, 60] width 108 height 45
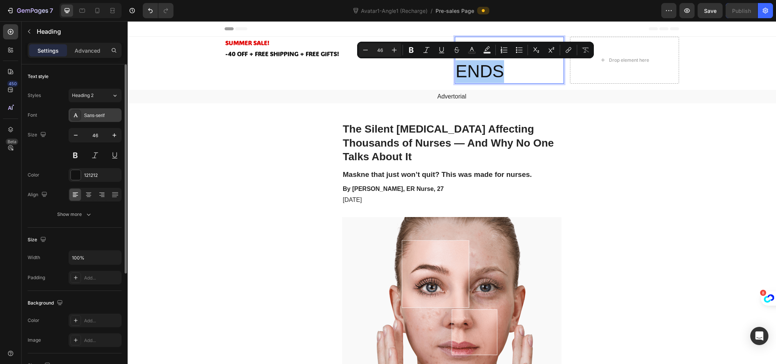
click at [104, 121] on div "Sans-serif" at bounding box center [95, 115] width 53 height 14
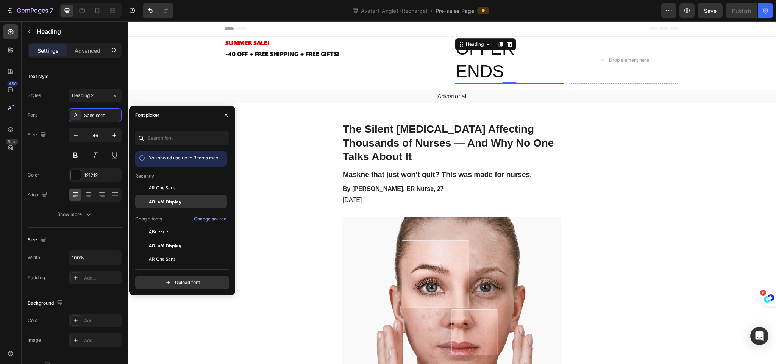
click at [169, 200] on span "ADLaM Display" at bounding box center [165, 201] width 33 height 7
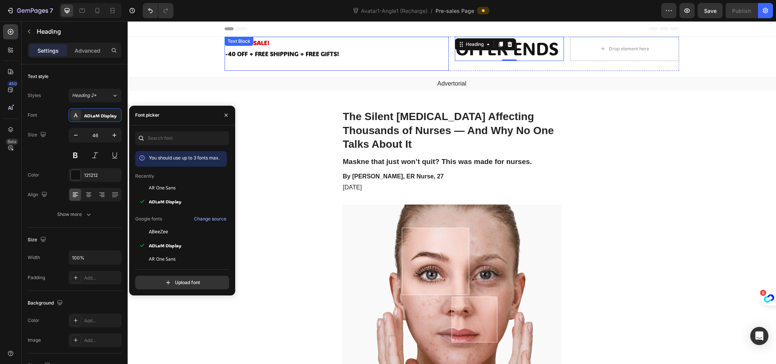
click at [337, 58] on p "-40 OFF + FREE SHIPPING + FREE GIFTS!" at bounding box center [336, 53] width 223 height 11
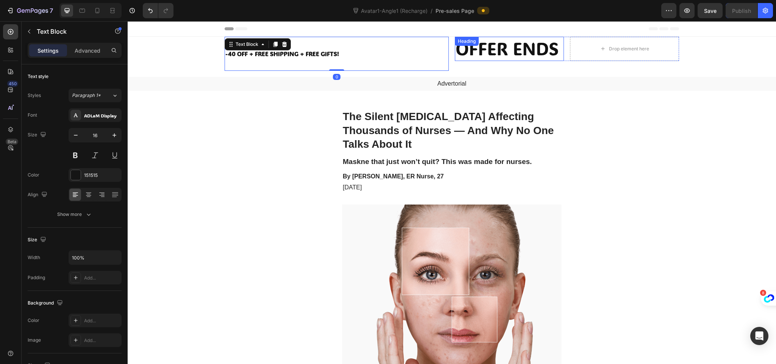
click at [515, 50] on p "OFFER ENDS" at bounding box center [510, 49] width 108 height 23
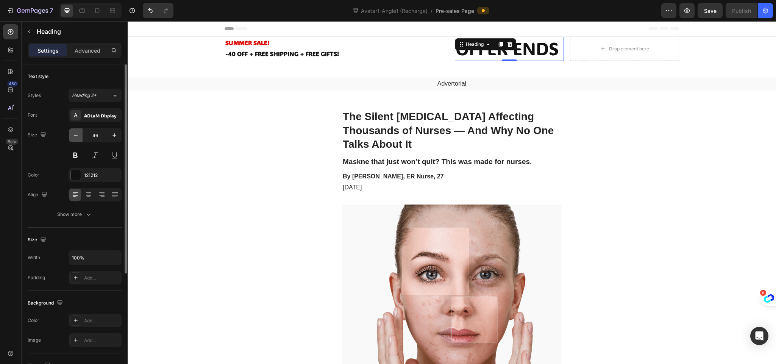
click at [72, 137] on icon "button" at bounding box center [76, 135] width 8 height 8
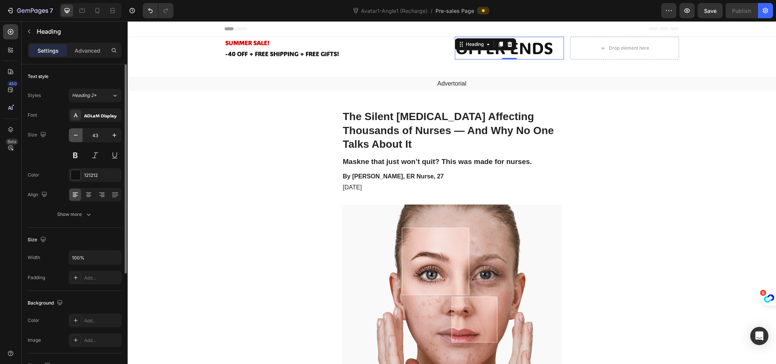
click at [72, 137] on icon "button" at bounding box center [76, 135] width 8 height 8
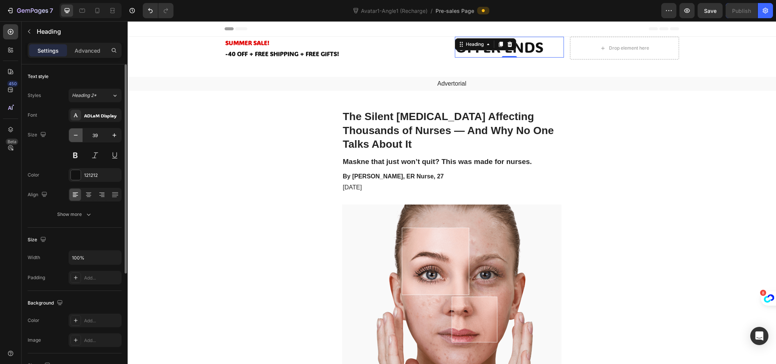
click at [72, 137] on icon "button" at bounding box center [76, 135] width 8 height 8
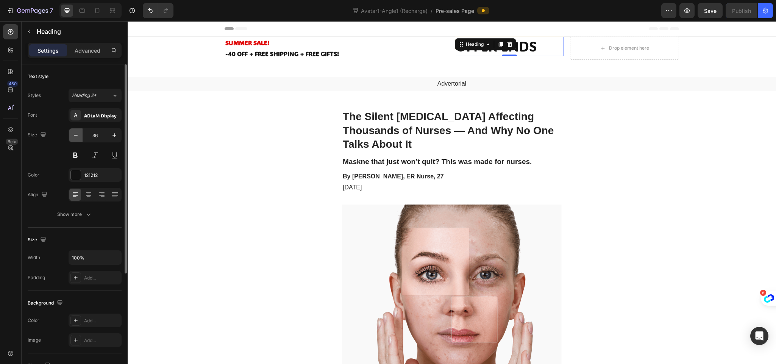
click at [72, 137] on icon "button" at bounding box center [76, 135] width 8 height 8
type input "32"
click at [39, 153] on div "Size 32" at bounding box center [75, 145] width 94 height 34
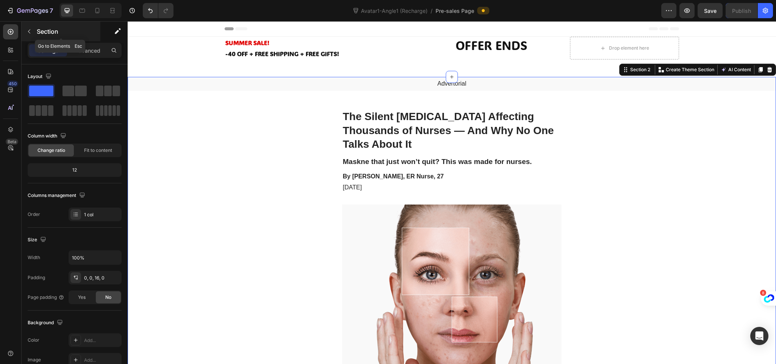
click at [31, 32] on icon "button" at bounding box center [29, 31] width 6 height 6
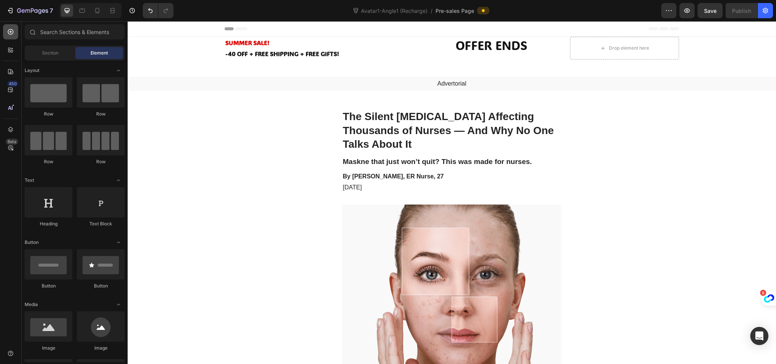
click at [13, 31] on icon at bounding box center [11, 32] width 6 height 6
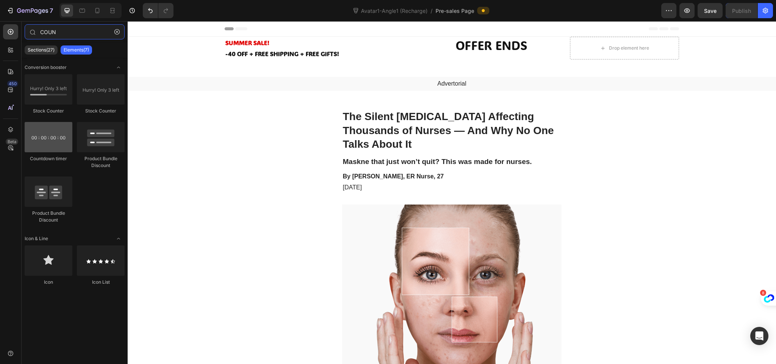
type input "COUN"
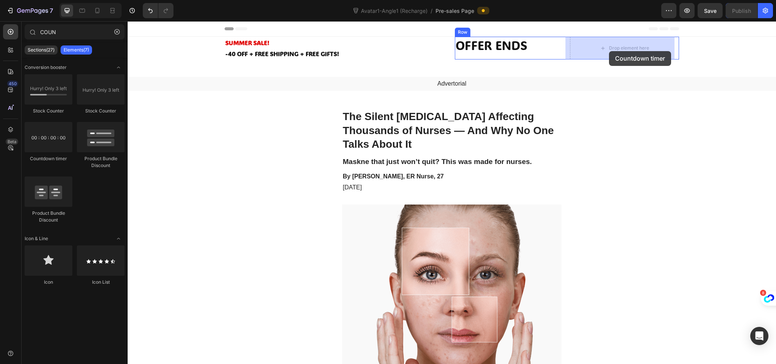
drag, startPoint x: 192, startPoint y: 163, endPoint x: 609, endPoint y: 51, distance: 432.1
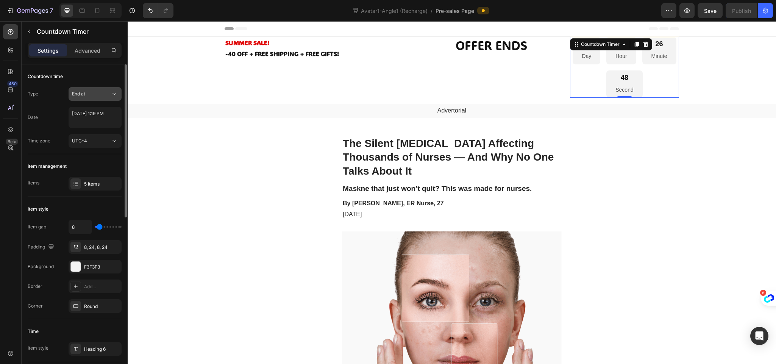
click at [88, 97] on div "End at" at bounding box center [91, 94] width 39 height 7
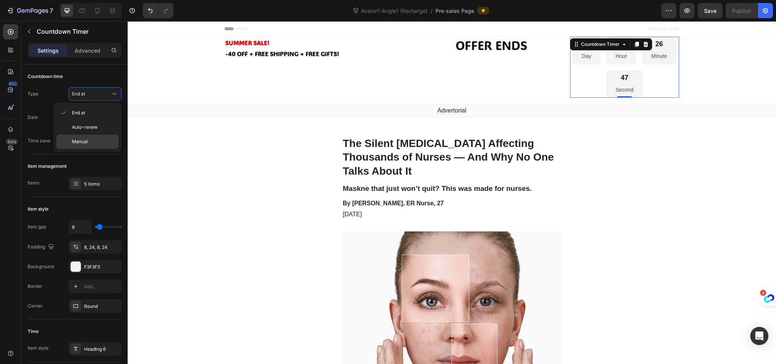
click at [93, 145] on p "Manual" at bounding box center [93, 141] width 43 height 7
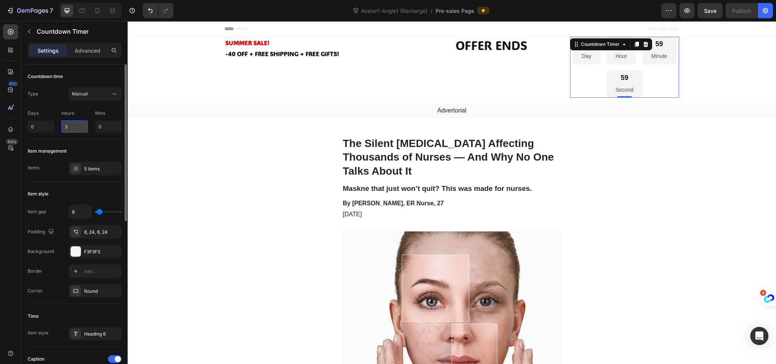
click at [65, 126] on input "3" at bounding box center [74, 126] width 27 height 12
type input "1"
click at [85, 166] on div "5 items" at bounding box center [102, 169] width 36 height 7
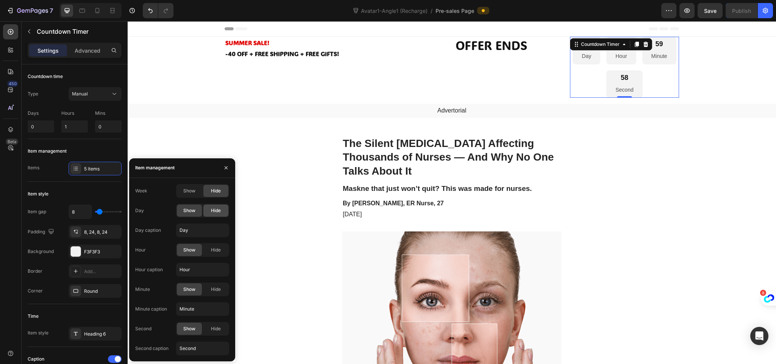
click at [219, 213] on span "Hide" at bounding box center [216, 210] width 10 height 7
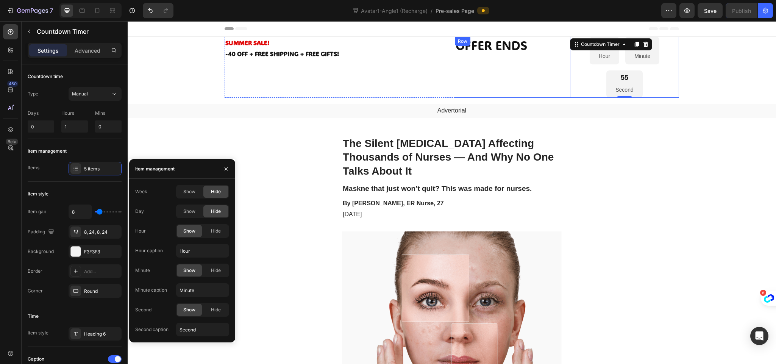
click at [493, 55] on div "OFFER ENDS Heading" at bounding box center [509, 67] width 109 height 61
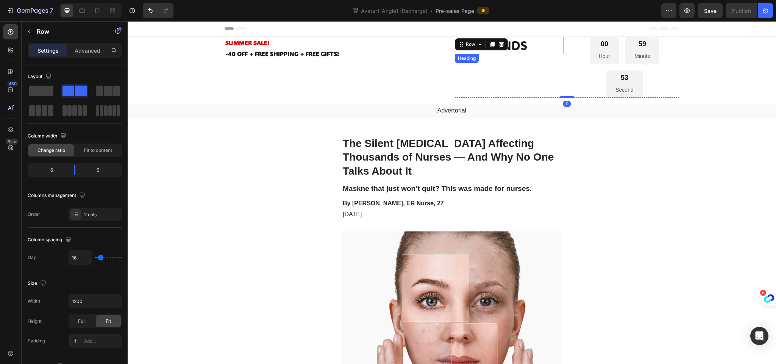
click at [512, 53] on p "OFFER ENDS" at bounding box center [510, 46] width 108 height 16
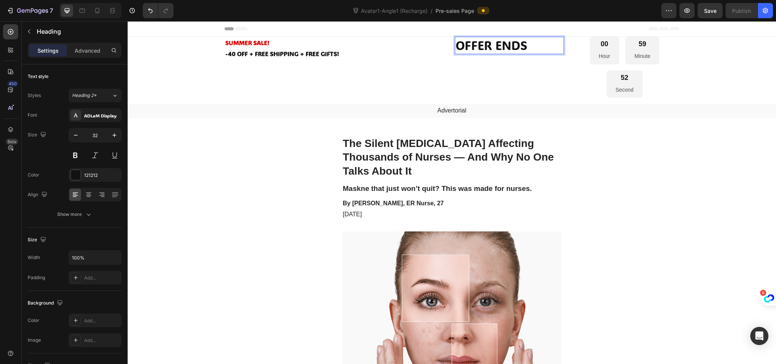
click at [529, 48] on p "OFFER ENDS" at bounding box center [510, 46] width 108 height 16
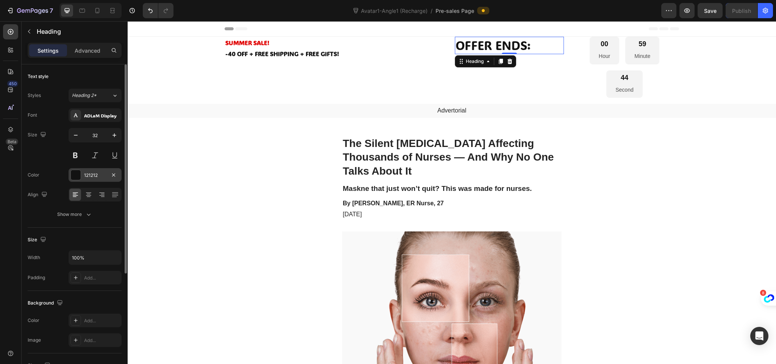
click at [75, 177] on div at bounding box center [76, 175] width 10 height 10
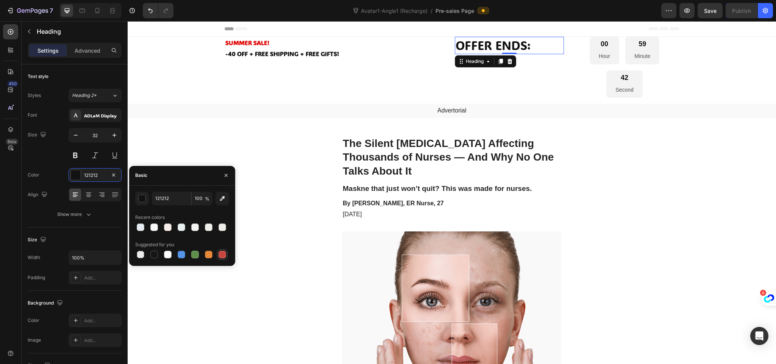
click at [223, 255] on div at bounding box center [223, 255] width 8 height 8
type input "C5453F"
click at [375, 83] on div "SUMMER SALE! -40 OFF + FREE SHIPPING + FREE GIFTS! Text Block" at bounding box center [337, 67] width 224 height 61
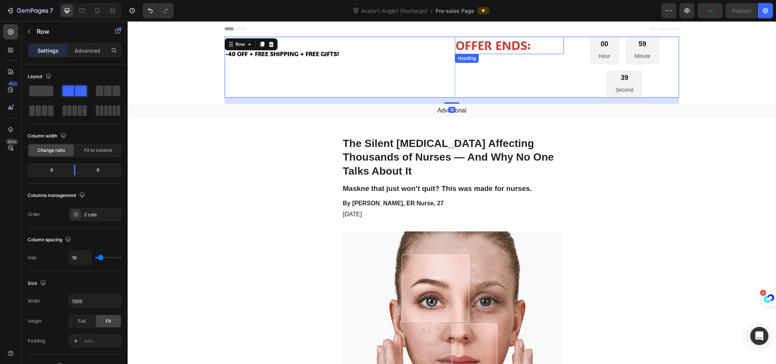
click at [516, 44] on p "OFFER ENDS:" at bounding box center [510, 46] width 108 height 16
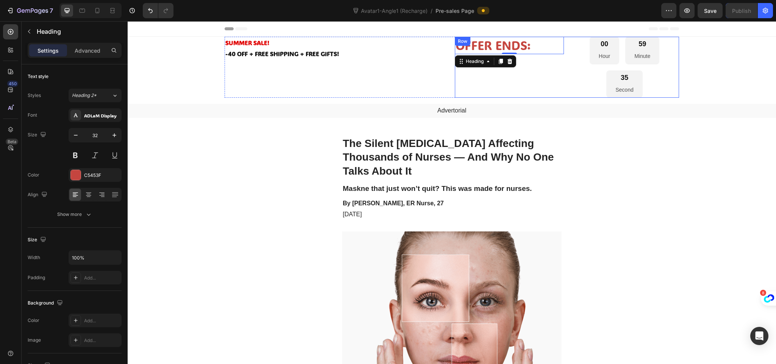
click at [559, 78] on div "OFFER ENDS: Heading 0" at bounding box center [509, 67] width 109 height 61
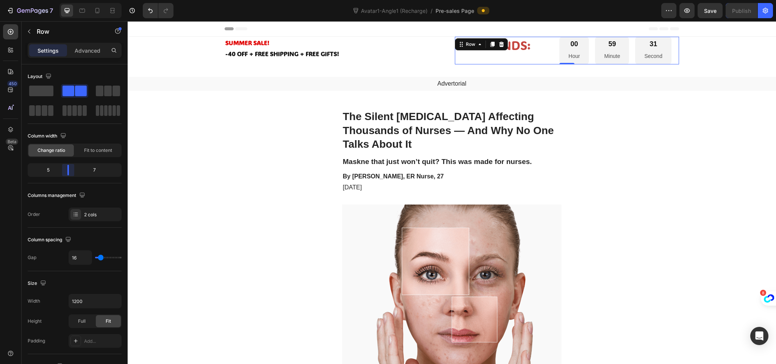
click at [65, 0] on body "7 Version history Avatar1-Angle1 (Recharge) / Pre-sales Page Preview Save Publi…" at bounding box center [388, 0] width 776 height 0
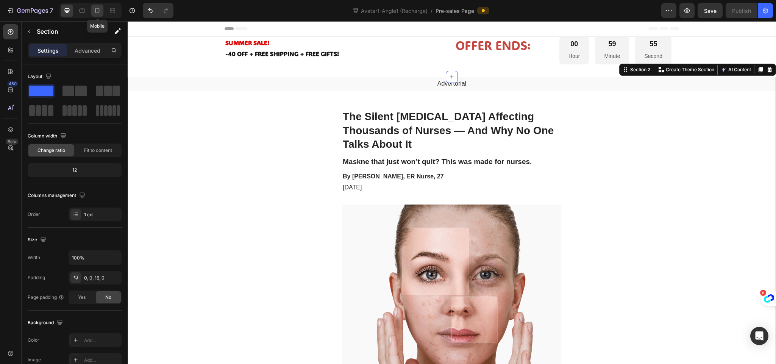
click at [95, 11] on icon at bounding box center [98, 11] width 8 height 8
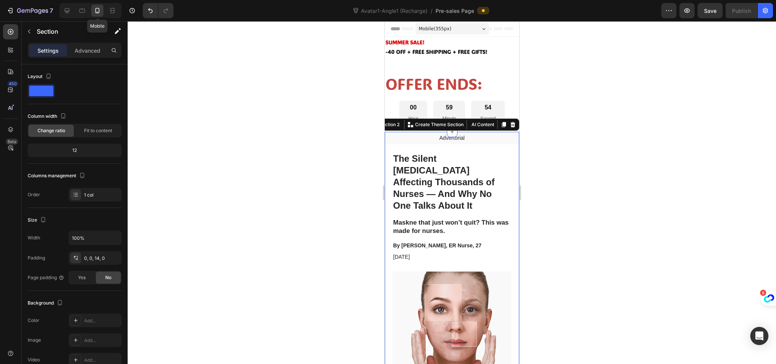
scroll to position [84, 0]
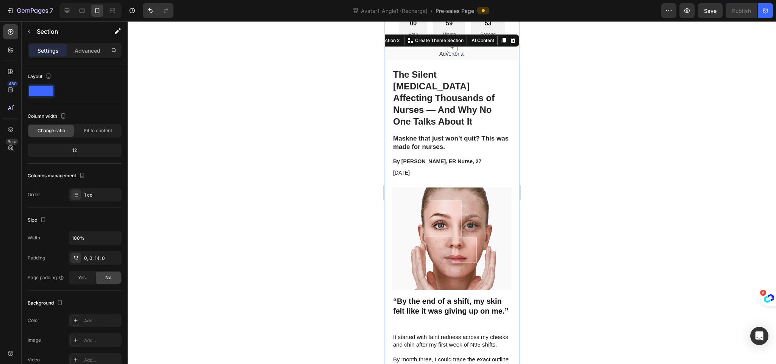
click at [355, 96] on div at bounding box center [452, 192] width 649 height 343
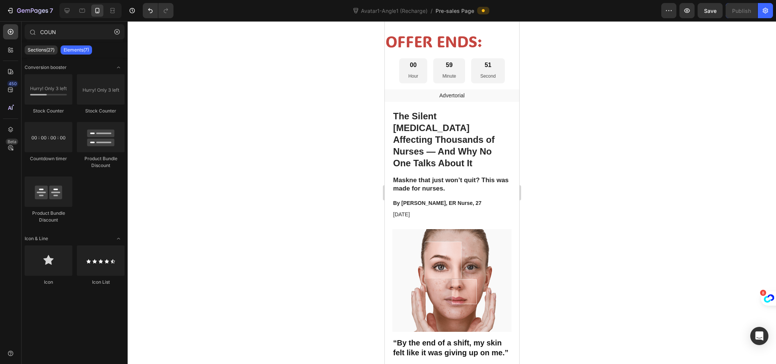
scroll to position [0, 0]
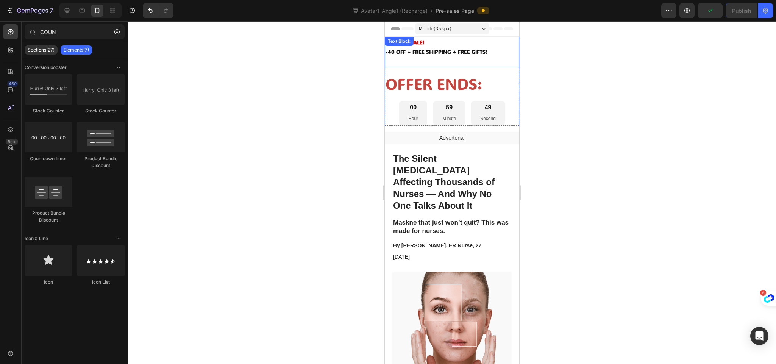
click at [424, 47] on p "SUMMER SALE!" at bounding box center [451, 42] width 133 height 9
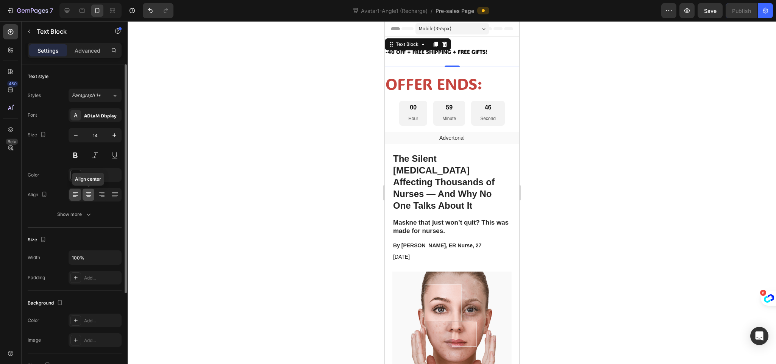
click at [86, 197] on icon at bounding box center [89, 195] width 8 height 8
click at [248, 160] on div at bounding box center [452, 192] width 649 height 343
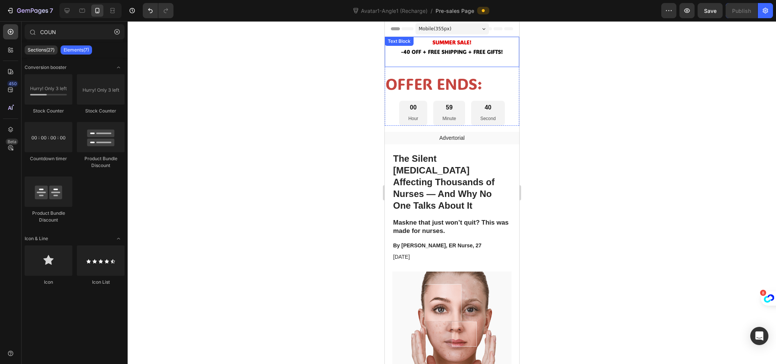
click at [466, 56] on p "-40 OFF + FREE SHIPPING + FREE GIFTS!" at bounding box center [451, 51] width 133 height 9
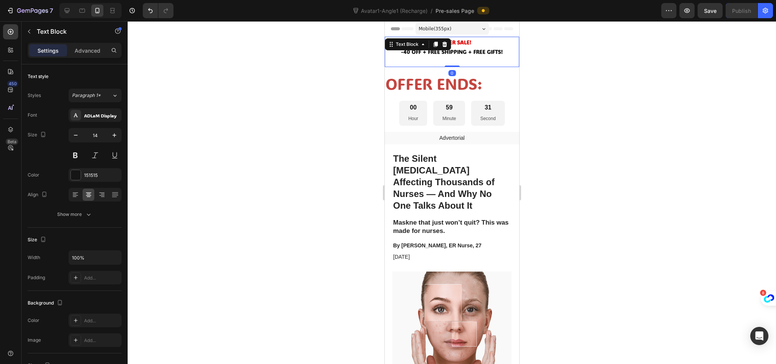
drag, startPoint x: 445, startPoint y: 67, endPoint x: 447, endPoint y: 52, distance: 15.7
click at [447, 52] on div "SUMMER SALE! -40 OFF + FREE SHIPPING + FREE GIFTS! Text Block 0" at bounding box center [452, 52] width 135 height 30
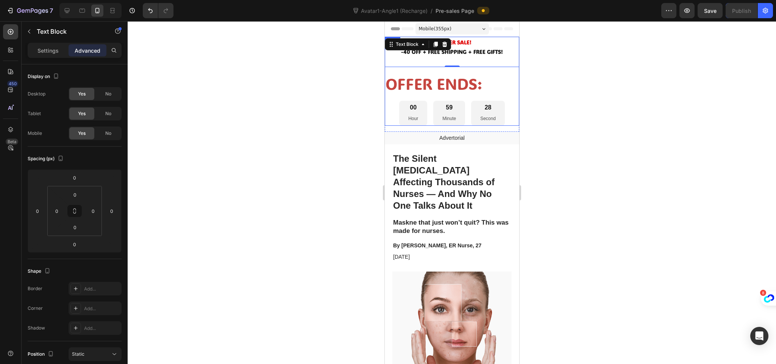
click at [505, 69] on div "SUMMER SALE! -40 OFF + FREE SHIPPING + FREE GIFTS! Text Block 0 OFFER ENDS: Hea…" at bounding box center [452, 81] width 135 height 89
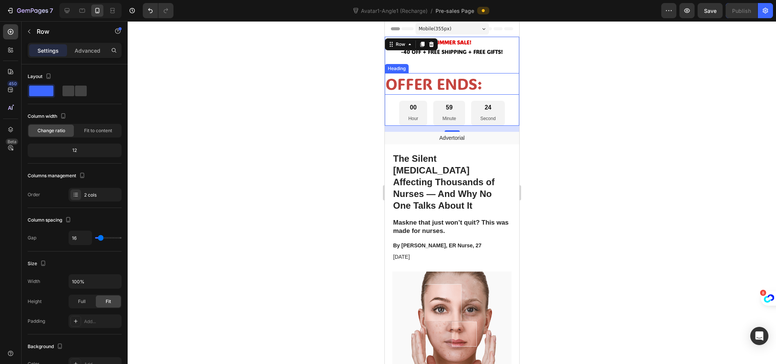
click at [452, 83] on p "OFFER ENDS:" at bounding box center [451, 84] width 133 height 20
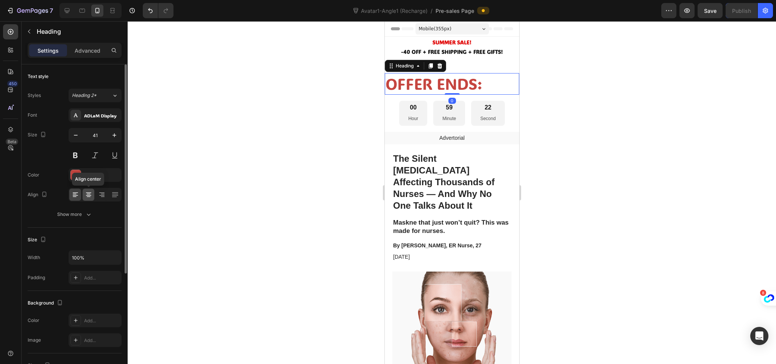
click at [88, 192] on icon at bounding box center [89, 195] width 8 height 8
click at [78, 137] on icon "button" at bounding box center [76, 135] width 8 height 8
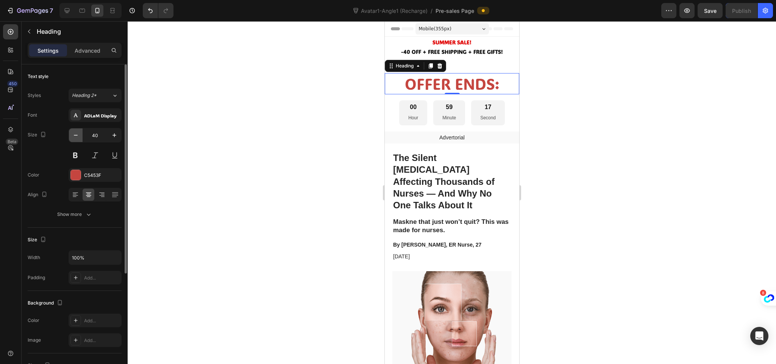
click at [78, 137] on icon "button" at bounding box center [76, 135] width 8 height 8
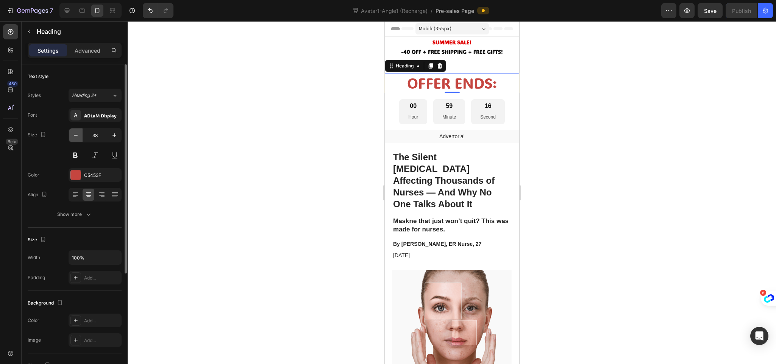
click at [78, 137] on icon "button" at bounding box center [76, 135] width 8 height 8
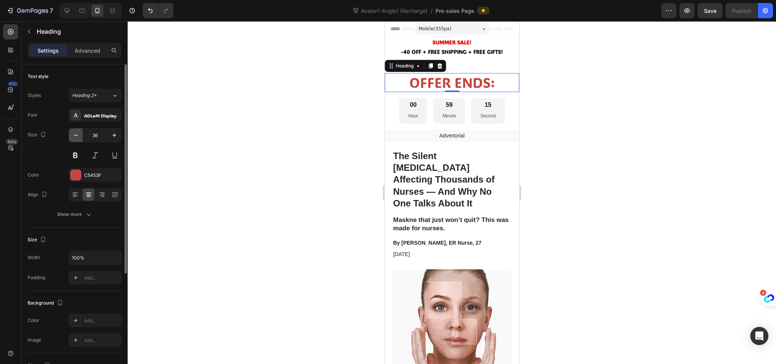
click at [78, 137] on icon "button" at bounding box center [76, 135] width 8 height 8
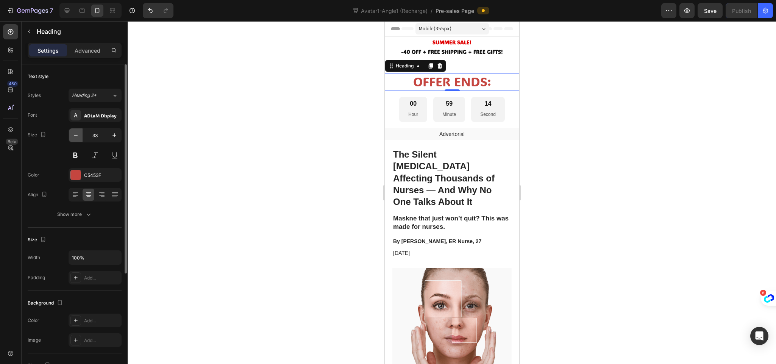
click at [78, 137] on icon "button" at bounding box center [76, 135] width 8 height 8
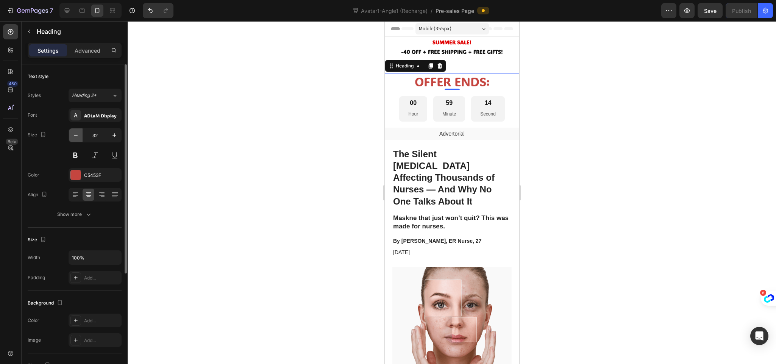
click at [78, 137] on icon "button" at bounding box center [76, 135] width 8 height 8
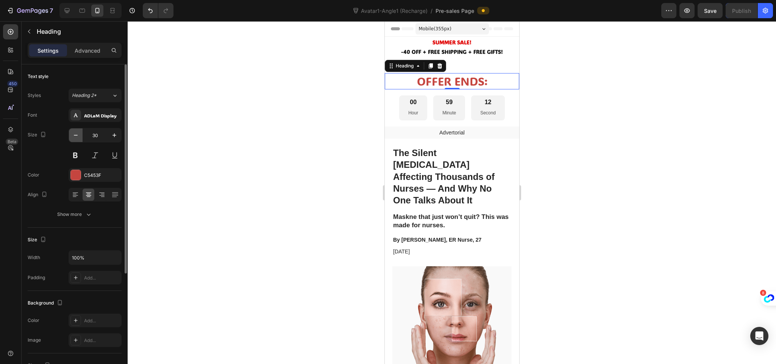
type input "29"
click at [391, 105] on div "00 Hour 59 Minute 08 Second" at bounding box center [452, 107] width 135 height 25
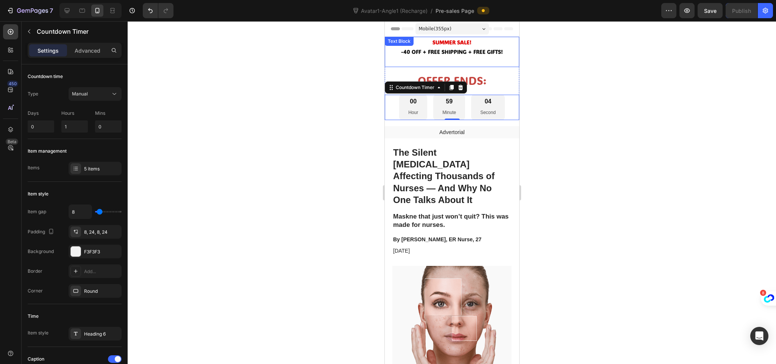
click at [458, 59] on p "Rich Text Editor. Editing area: main" at bounding box center [451, 60] width 133 height 9
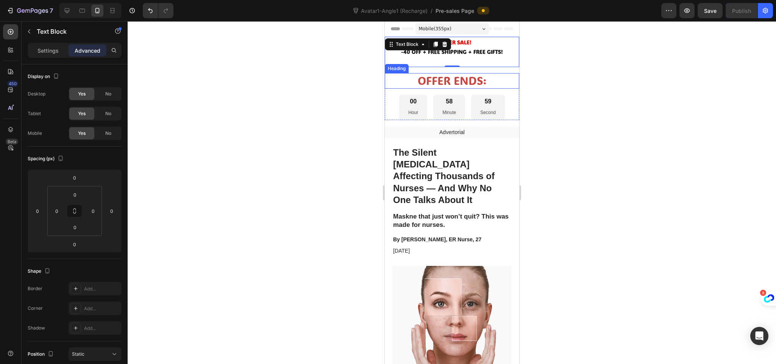
click at [499, 74] on p "OFFER ENDS:" at bounding box center [451, 81] width 133 height 14
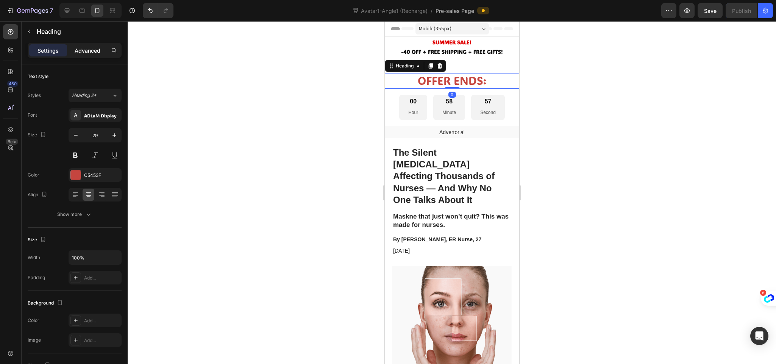
click at [89, 53] on p "Advanced" at bounding box center [88, 51] width 26 height 8
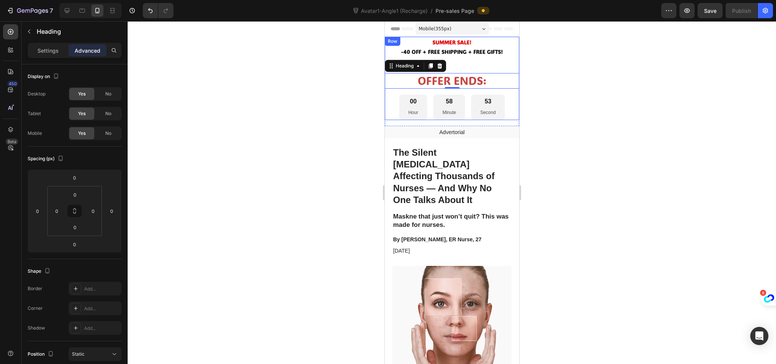
click at [493, 69] on div "SUMMER SALE! -40 OFF + FREE SHIPPING + FREE GIFTS! Text Block OFFER ENDS: Headi…" at bounding box center [452, 78] width 135 height 83
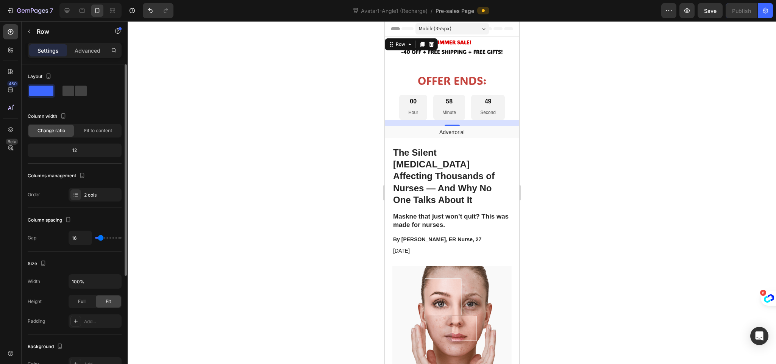
click at [72, 150] on div "12" at bounding box center [74, 150] width 91 height 11
click at [102, 128] on span "Fit to content" at bounding box center [98, 130] width 28 height 7
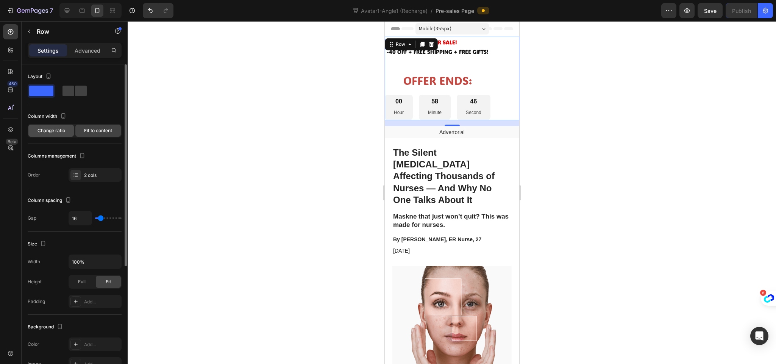
click at [52, 135] on div "Change ratio" at bounding box center [50, 131] width 45 height 12
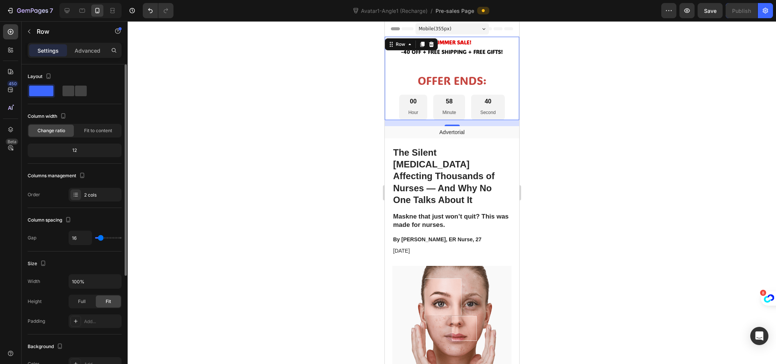
type input "0"
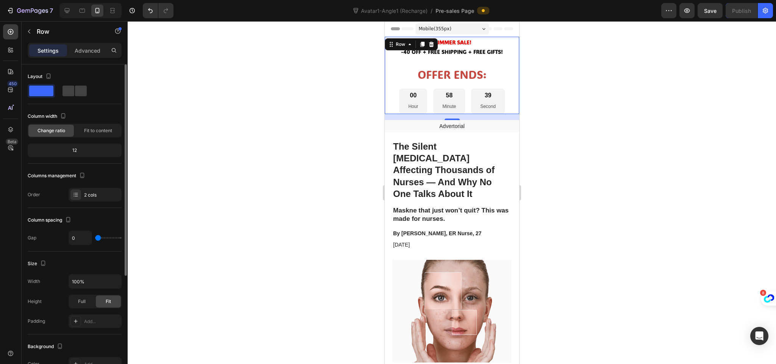
drag, startPoint x: 99, startPoint y: 240, endPoint x: 75, endPoint y: 240, distance: 23.9
type input "0"
click at [95, 239] on input "range" at bounding box center [108, 238] width 27 height 2
click at [39, 244] on div "Gap 0" at bounding box center [75, 238] width 94 height 14
click at [80, 7] on icon at bounding box center [82, 11] width 8 height 8
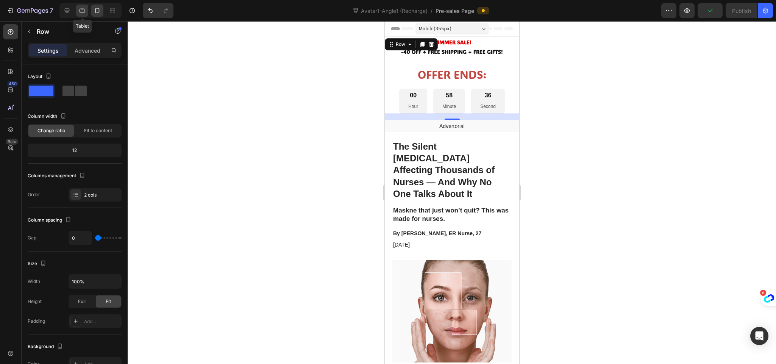
type input "16"
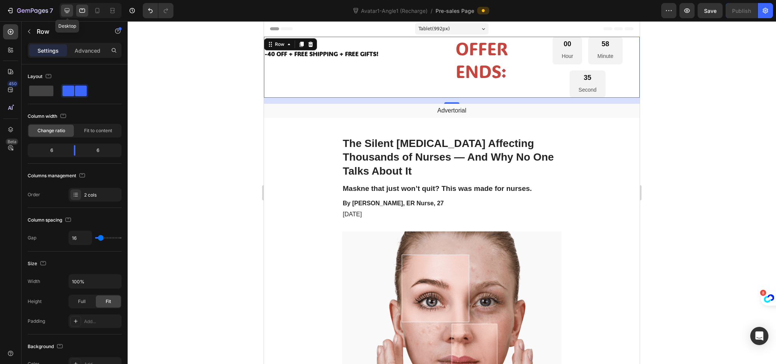
click at [68, 9] on icon at bounding box center [67, 11] width 8 height 8
type input "1200"
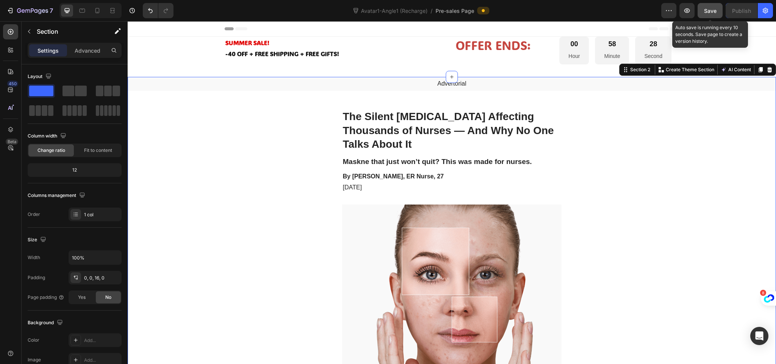
click at [716, 14] on div "Save" at bounding box center [710, 11] width 13 height 8
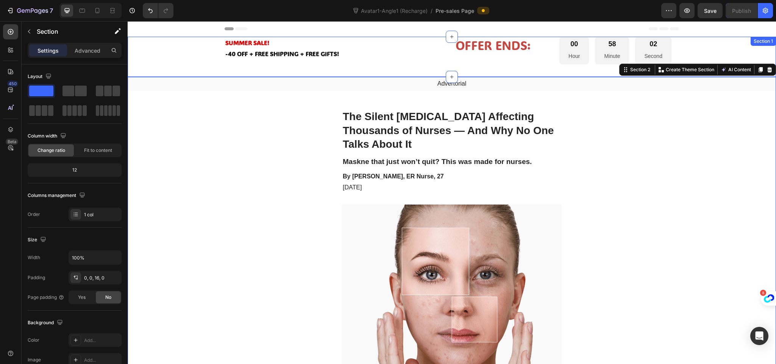
click at [167, 55] on div "SUMMER SALE! -40 OFF + FREE SHIPPING + FREE GIFTS! Text Block OFFER ENDS: Headi…" at bounding box center [452, 57] width 649 height 40
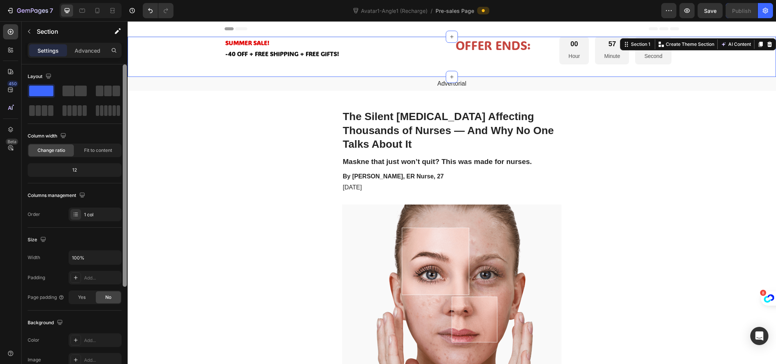
drag, startPoint x: 125, startPoint y: 157, endPoint x: 125, endPoint y: 129, distance: 28.4
click at [125, 129] on div at bounding box center [125, 175] width 4 height 222
click at [91, 49] on p "Advanced" at bounding box center [88, 51] width 26 height 8
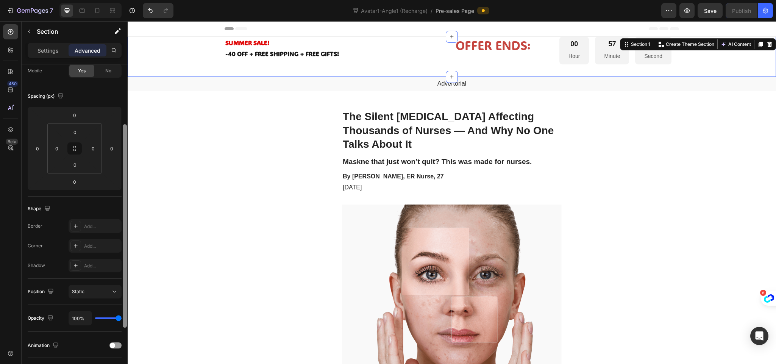
scroll to position [75, 0]
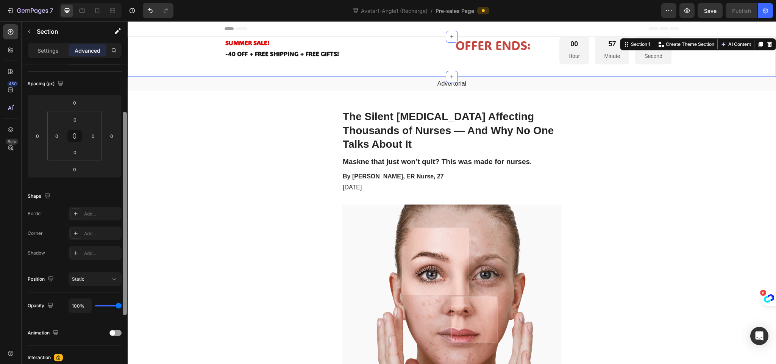
drag, startPoint x: 125, startPoint y: 95, endPoint x: 125, endPoint y: 142, distance: 47.7
click at [125, 142] on div at bounding box center [125, 213] width 4 height 203
click at [99, 280] on div "Static" at bounding box center [91, 279] width 39 height 7
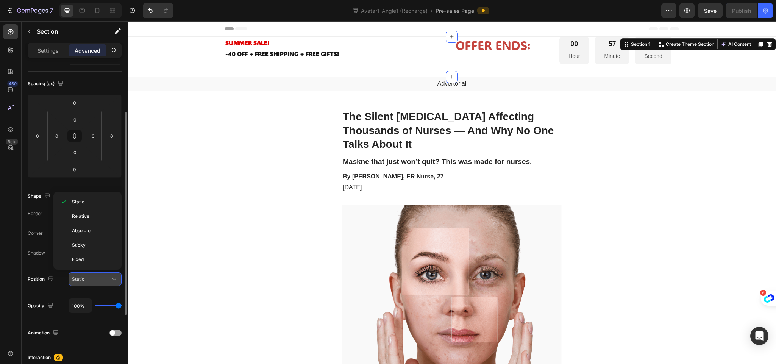
click at [89, 277] on div "Static" at bounding box center [91, 279] width 39 height 7
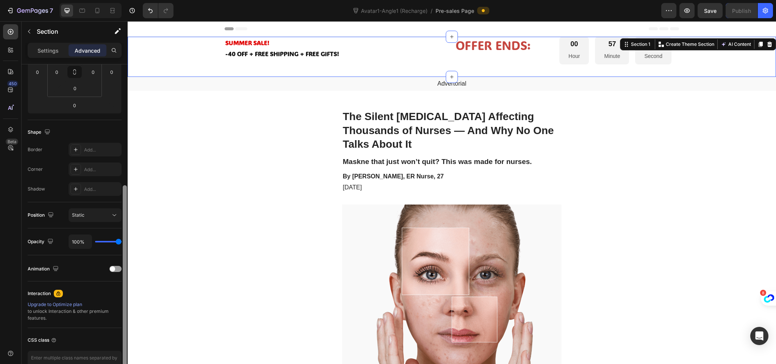
scroll to position [162, 0]
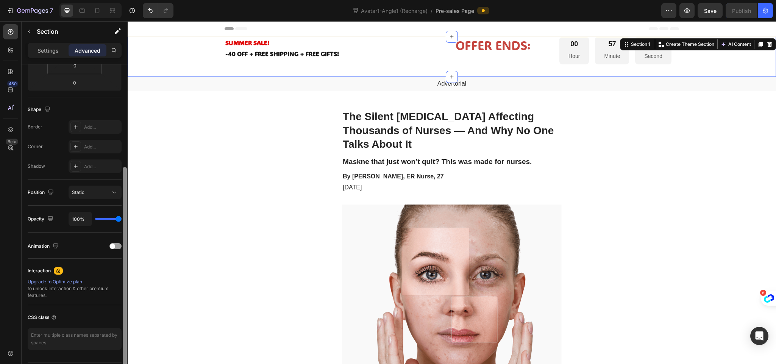
drag, startPoint x: 124, startPoint y: 271, endPoint x: 123, endPoint y: 326, distance: 55.3
click at [123, 326] on div at bounding box center [125, 268] width 4 height 203
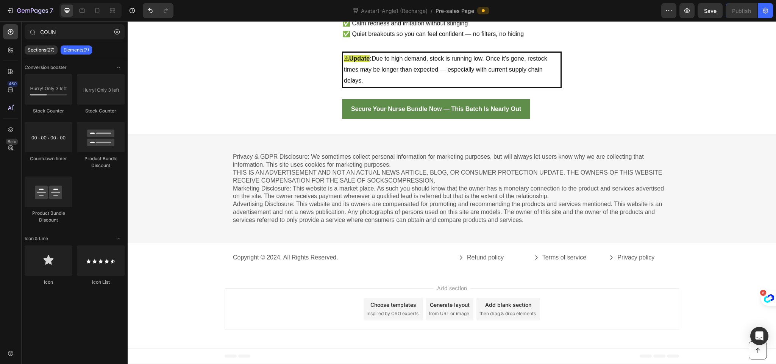
scroll to position [4123, 0]
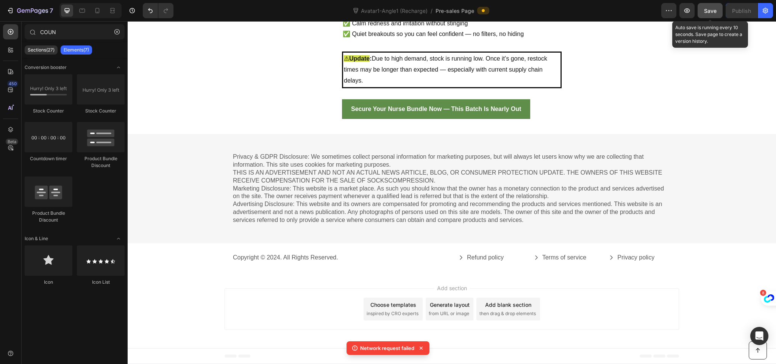
click at [708, 15] on button "Save" at bounding box center [710, 10] width 25 height 15
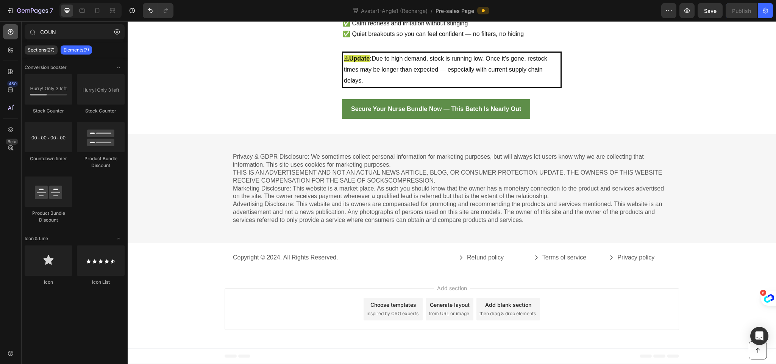
click at [5, 31] on div at bounding box center [10, 31] width 15 height 15
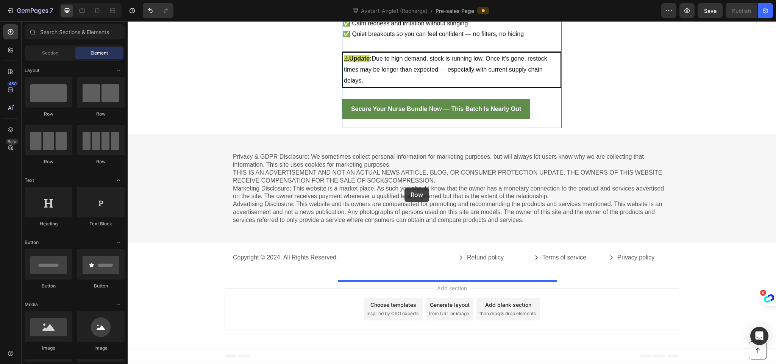
drag, startPoint x: 226, startPoint y: 122, endPoint x: 405, endPoint y: 188, distance: 190.3
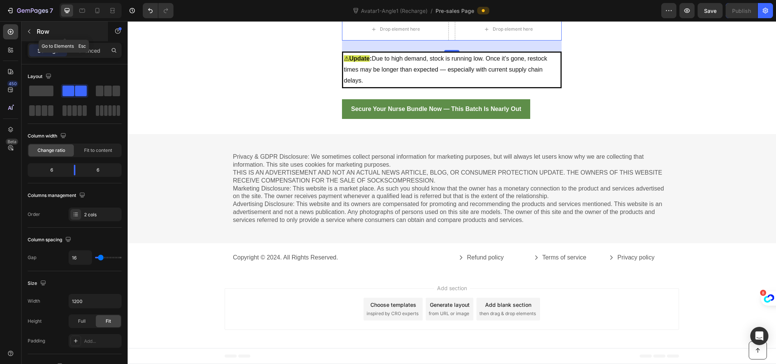
click at [31, 33] on icon "button" at bounding box center [29, 31] width 6 height 6
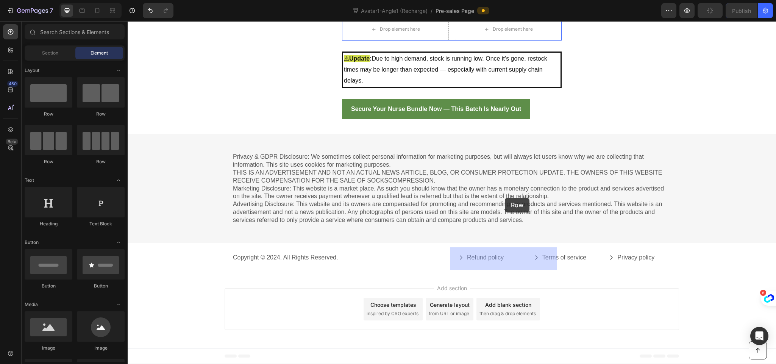
drag, startPoint x: 340, startPoint y: 148, endPoint x: 505, endPoint y: 198, distance: 172.6
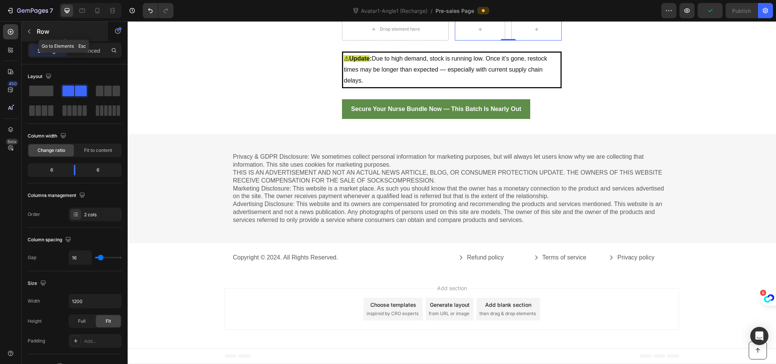
click at [30, 34] on icon "button" at bounding box center [29, 31] width 6 height 6
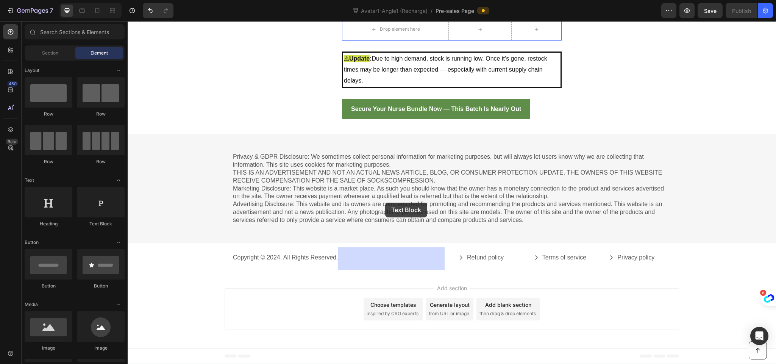
drag, startPoint x: 237, startPoint y: 239, endPoint x: 385, endPoint y: 203, distance: 152.8
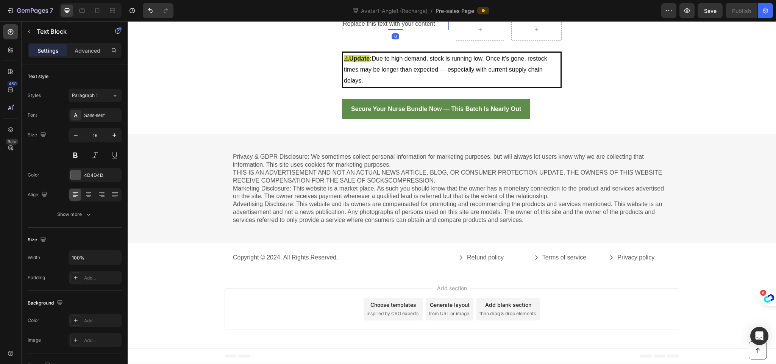
click at [368, 30] on div "Replace this text with your content" at bounding box center [395, 24] width 107 height 13
click at [368, 30] on p "Replace this text with your content" at bounding box center [395, 24] width 105 height 11
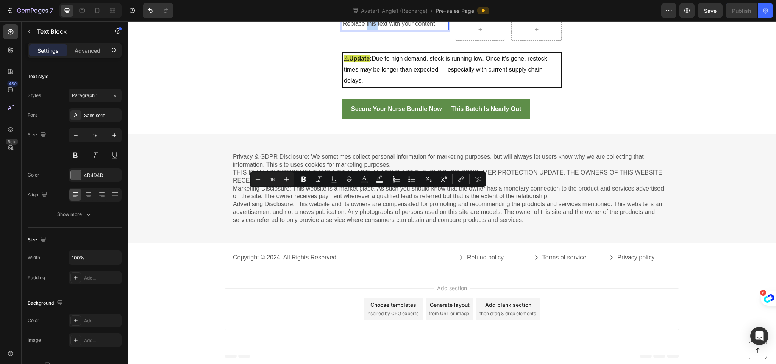
click at [368, 30] on p "Replace this text with your content" at bounding box center [395, 24] width 105 height 11
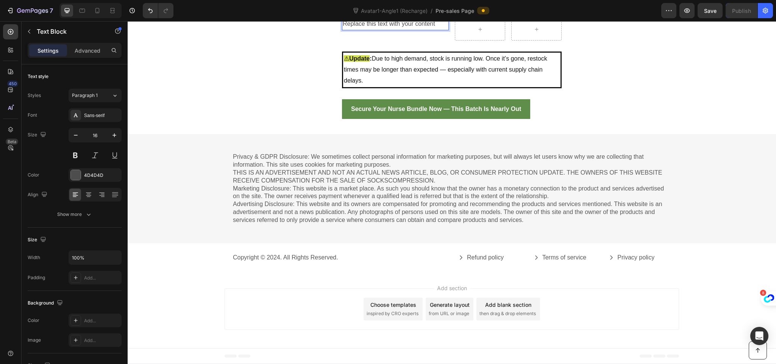
click at [368, 30] on p "Replace this text with your content" at bounding box center [395, 24] width 105 height 11
click at [28, 33] on icon "button" at bounding box center [29, 31] width 6 height 6
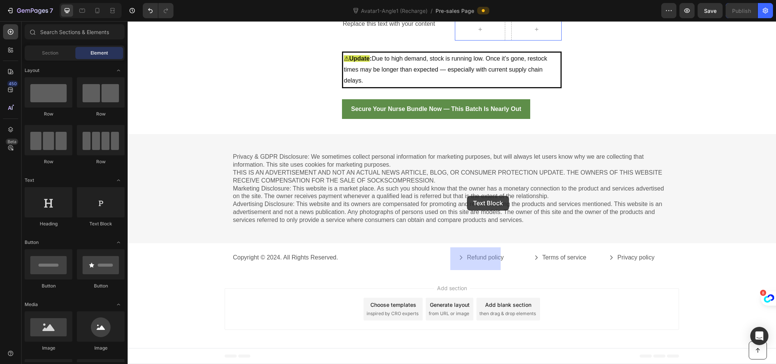
drag, startPoint x: 438, startPoint y: 201, endPoint x: 467, endPoint y: 196, distance: 30.0
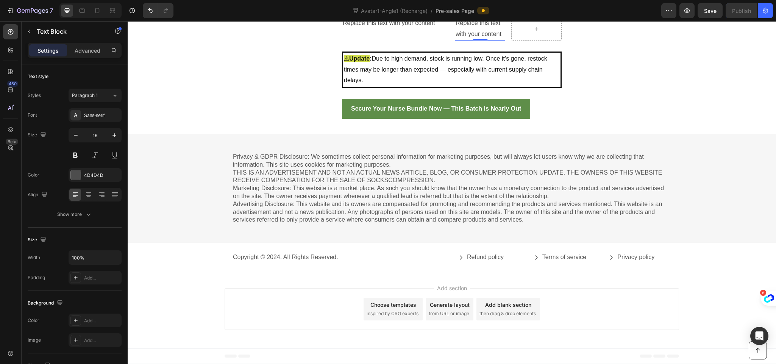
click at [467, 41] on div "Replace this text with your content" at bounding box center [480, 28] width 50 height 23
click at [467, 40] on p "Replace this text with your content" at bounding box center [480, 29] width 49 height 22
click at [456, 30] on p "offer expires" at bounding box center [480, 24] width 49 height 11
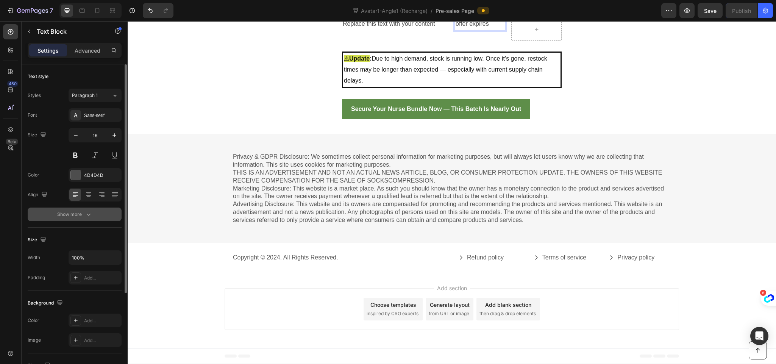
click at [92, 216] on button "Show more" at bounding box center [75, 215] width 94 height 14
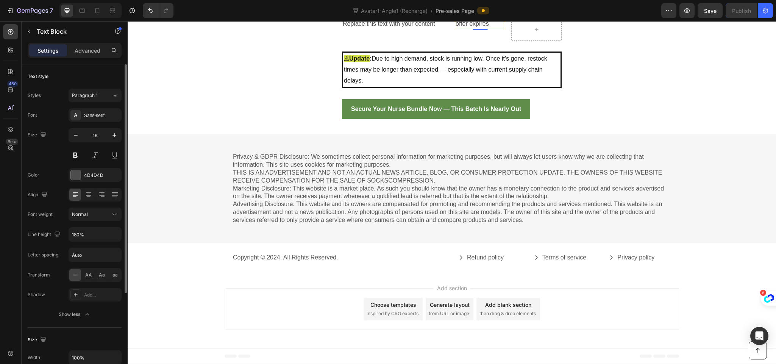
click at [81, 276] on div "AA Aa aa" at bounding box center [95, 275] width 53 height 14
click at [84, 276] on div "AA" at bounding box center [89, 275] width 12 height 12
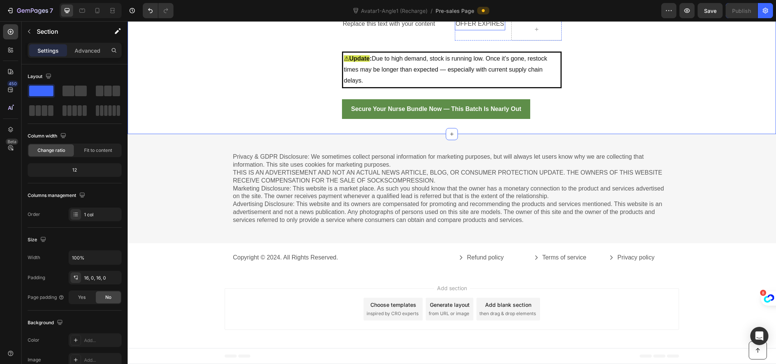
click at [468, 30] on p "offer expires" at bounding box center [480, 24] width 49 height 11
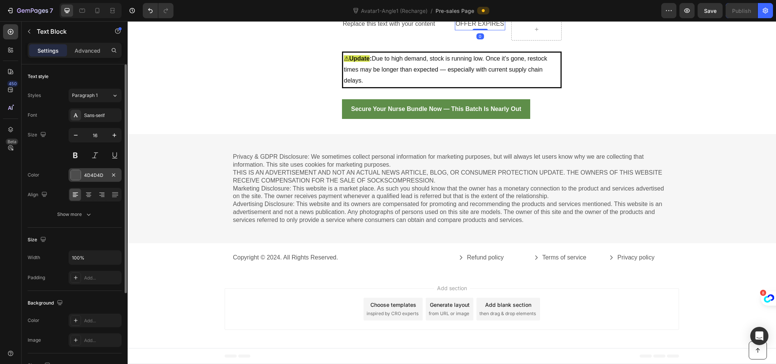
click at [76, 175] on div at bounding box center [76, 175] width 10 height 10
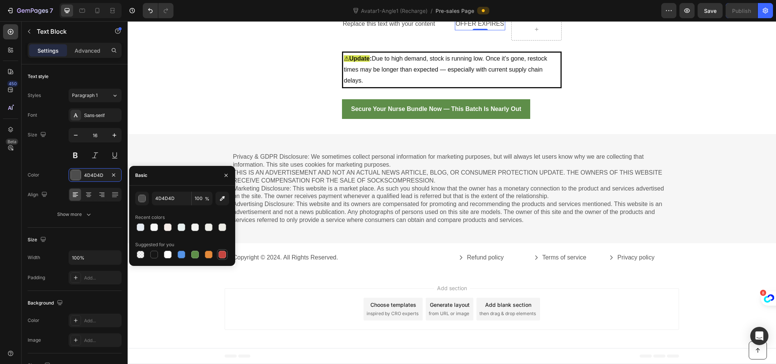
click at [220, 257] on div at bounding box center [223, 255] width 8 height 8
type input "C5453F"
click at [94, 113] on div "Sans-serif" at bounding box center [102, 115] width 36 height 7
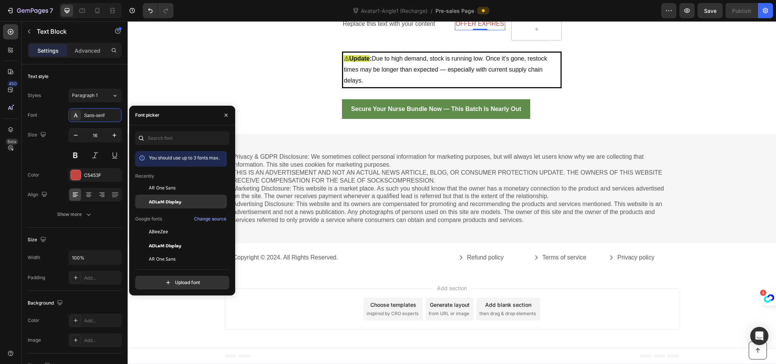
click at [177, 202] on span "ADLaM Display" at bounding box center [165, 201] width 33 height 7
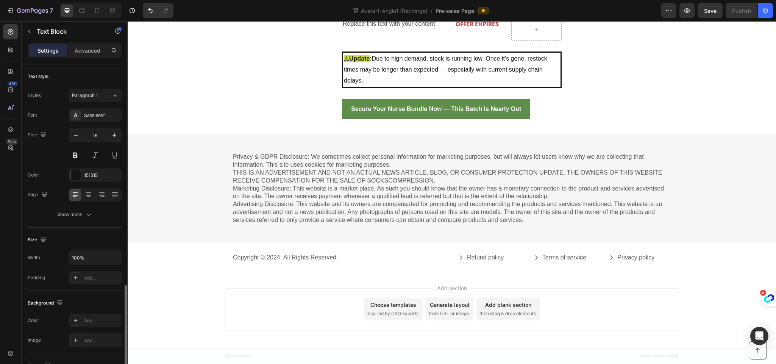
scroll to position [129, 0]
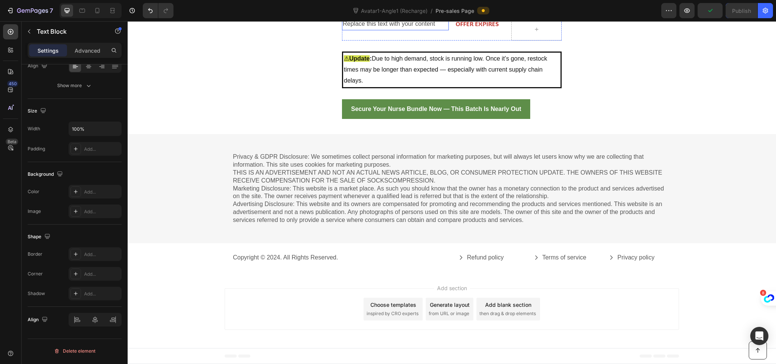
click at [414, 30] on p "Replace this text with your content" at bounding box center [395, 24] width 105 height 11
click at [480, 30] on p "offer expires" at bounding box center [480, 24] width 49 height 11
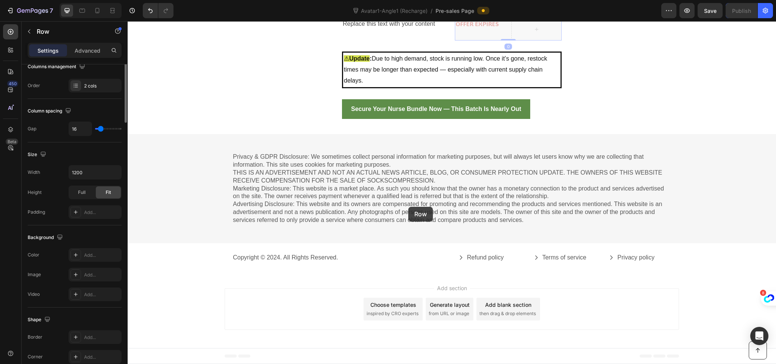
scroll to position [0, 0]
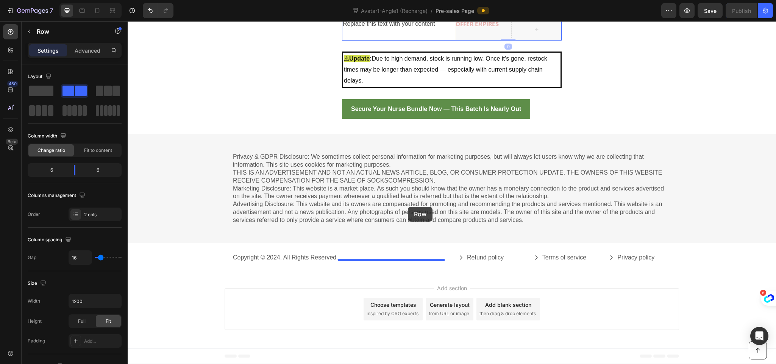
drag, startPoint x: 496, startPoint y: 205, endPoint x: 408, endPoint y: 207, distance: 87.5
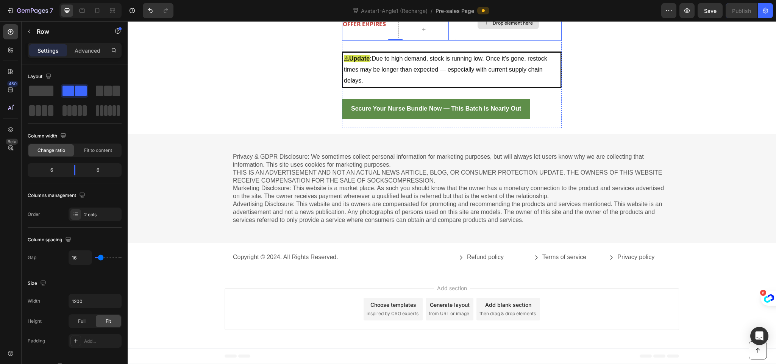
click at [463, 41] on div "Drop element here" at bounding box center [508, 22] width 107 height 35
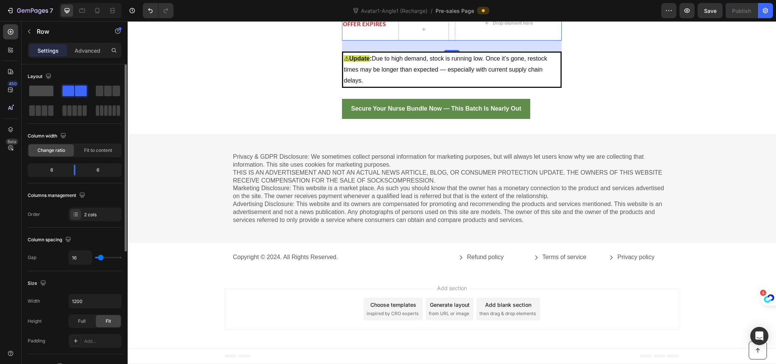
click at [42, 88] on span at bounding box center [41, 91] width 24 height 11
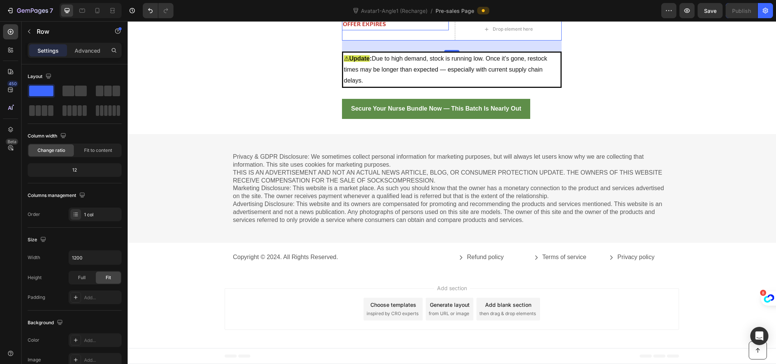
click at [426, 30] on p "offer expires" at bounding box center [395, 24] width 105 height 11
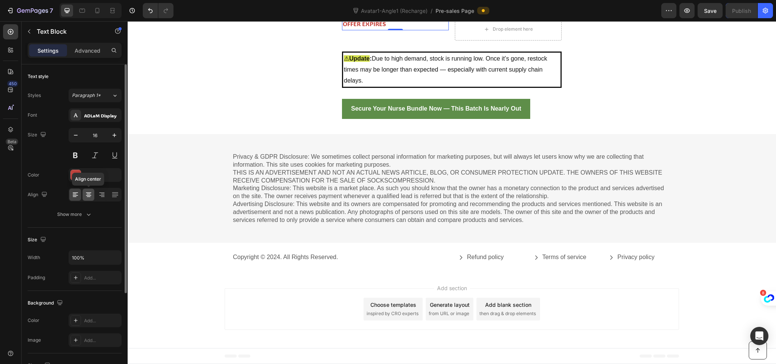
click at [92, 201] on div at bounding box center [89, 195] width 12 height 12
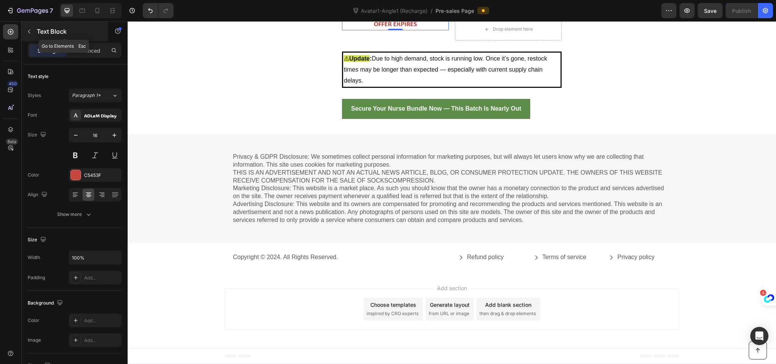
click at [27, 29] on icon "button" at bounding box center [29, 31] width 6 height 6
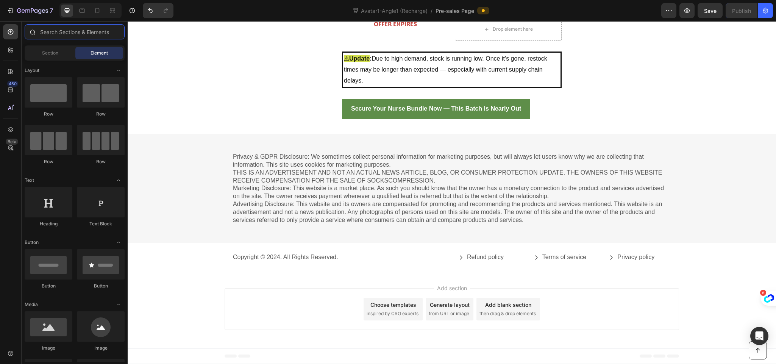
click at [81, 32] on input "text" at bounding box center [75, 31] width 100 height 15
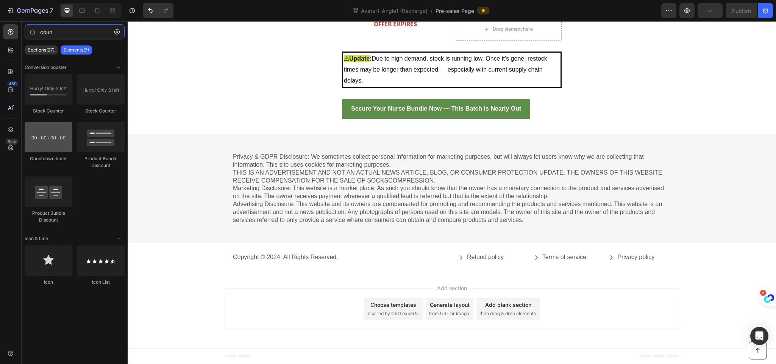
type input "coun"
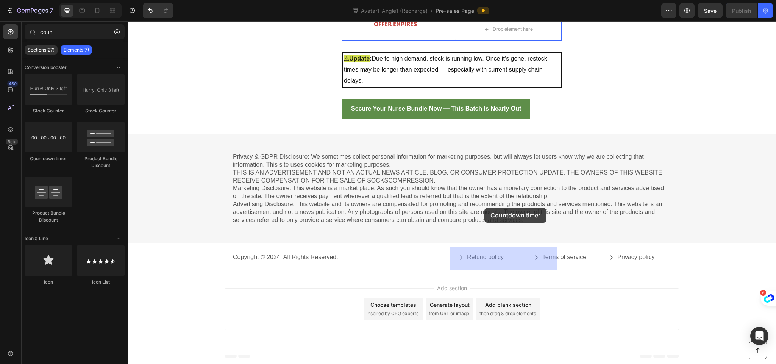
drag, startPoint x: 187, startPoint y: 152, endPoint x: 485, endPoint y: 208, distance: 302.6
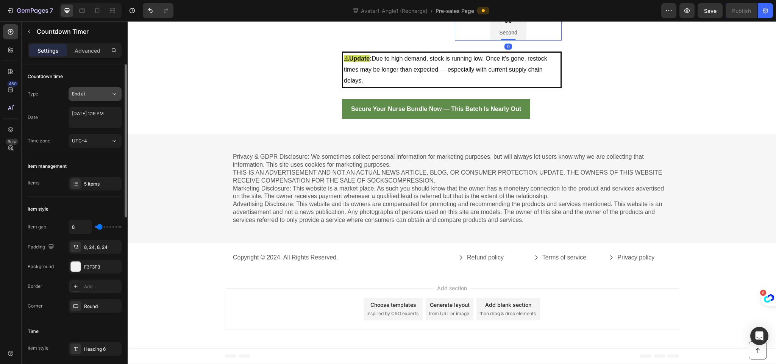
click at [88, 96] on div "End at" at bounding box center [91, 94] width 39 height 7
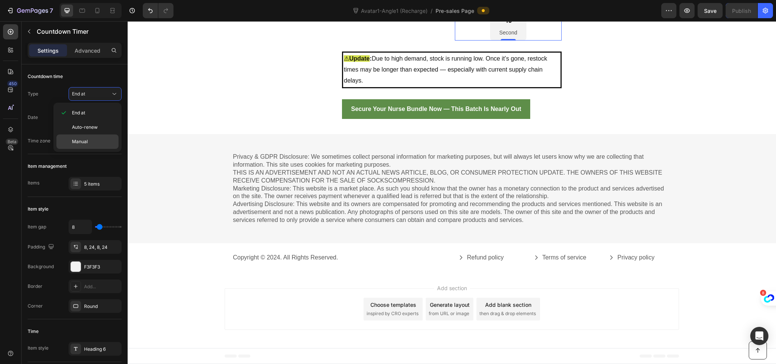
click at [86, 139] on span "Manual" at bounding box center [80, 141] width 16 height 7
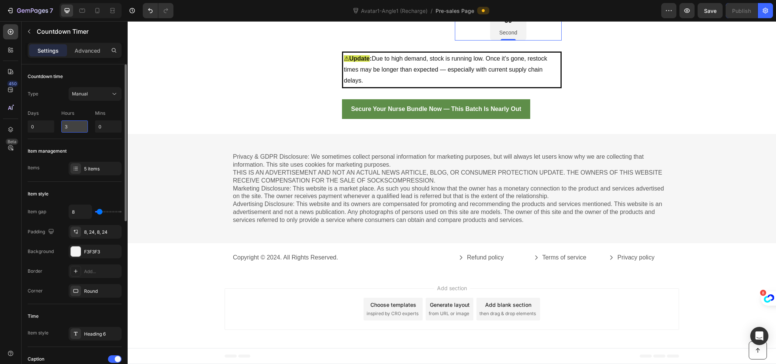
click at [66, 130] on input "3" at bounding box center [74, 126] width 27 height 12
type input "1"
click at [48, 164] on div "Items 5 items" at bounding box center [75, 169] width 94 height 14
click at [94, 163] on div "5 items" at bounding box center [95, 169] width 53 height 14
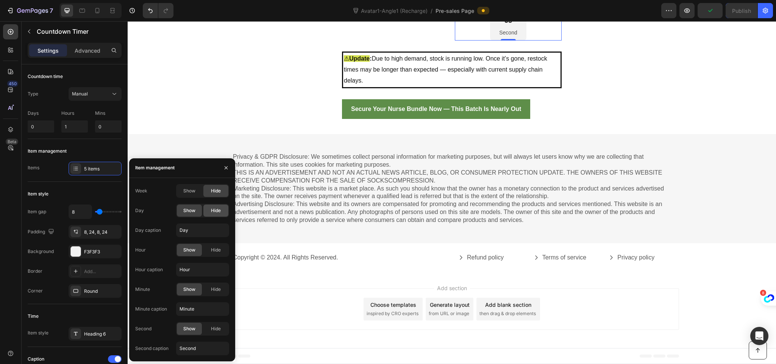
click at [219, 213] on span "Hide" at bounding box center [216, 210] width 10 height 7
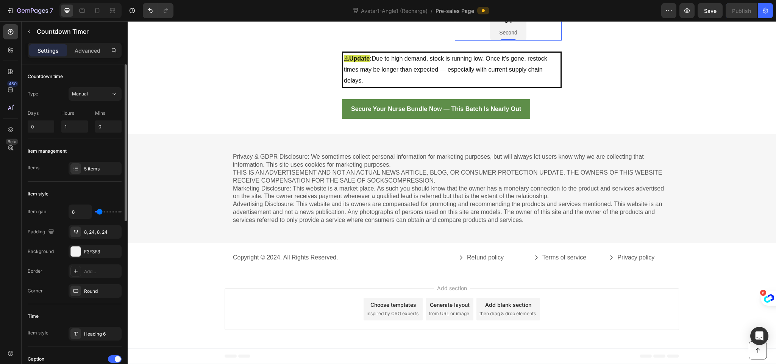
type input "0"
drag, startPoint x: 99, startPoint y: 214, endPoint x: 69, endPoint y: 214, distance: 30.7
type input "0"
click at [95, 213] on input "range" at bounding box center [108, 212] width 27 height 2
click at [349, 41] on div "offer expires Text Block" at bounding box center [395, 13] width 107 height 55
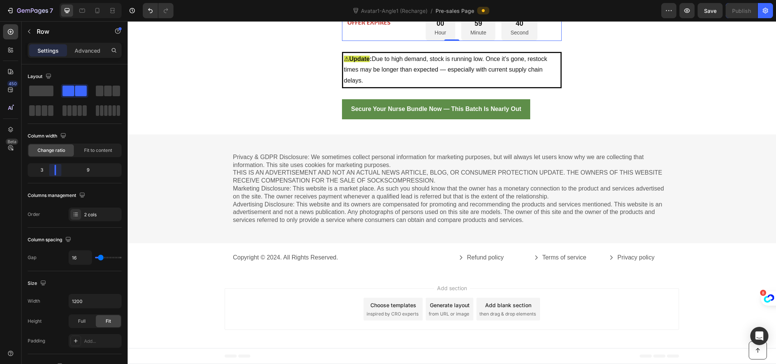
drag, startPoint x: 74, startPoint y: 173, endPoint x: 207, endPoint y: 191, distance: 134.2
click at [52, 0] on body "7 Version history Avatar1-Angle1 (Recharge) / Pre-sales Page Preview Save Publi…" at bounding box center [388, 0] width 776 height 0
click at [363, 28] on p "offer expires" at bounding box center [369, 22] width 52 height 11
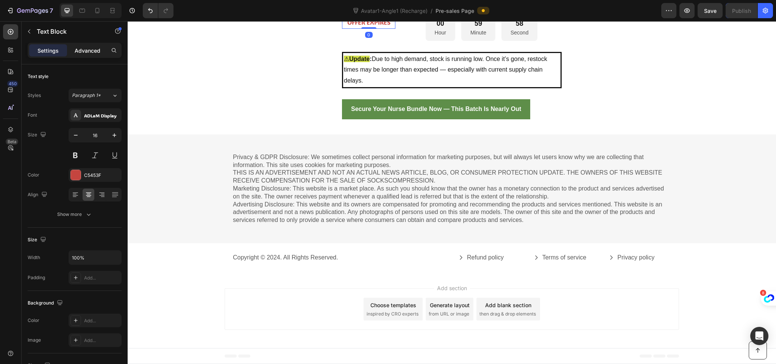
click at [91, 52] on p "Advanced" at bounding box center [88, 51] width 26 height 8
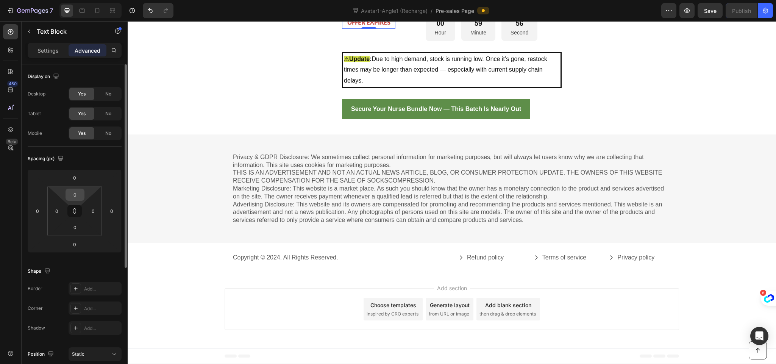
click at [78, 195] on input "0" at bounding box center [74, 194] width 15 height 11
type input "1"
type input "30"
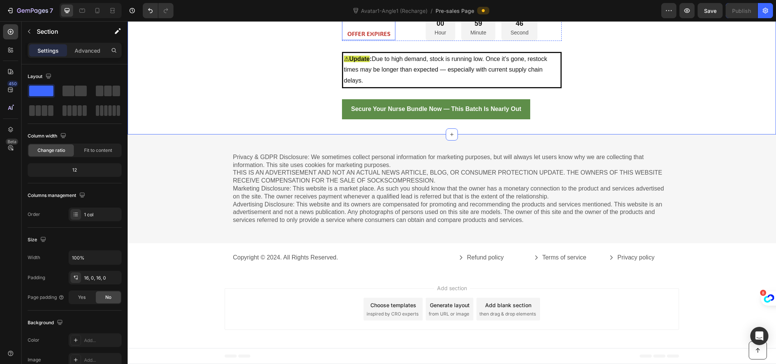
click at [386, 39] on p "offer expires" at bounding box center [369, 33] width 52 height 11
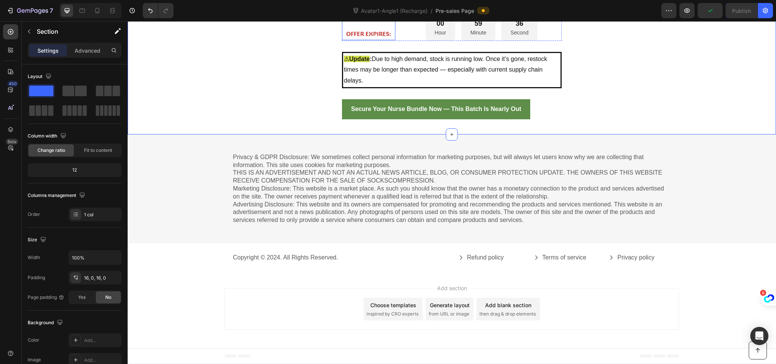
click at [355, 39] on p "offer expires:" at bounding box center [369, 33] width 52 height 11
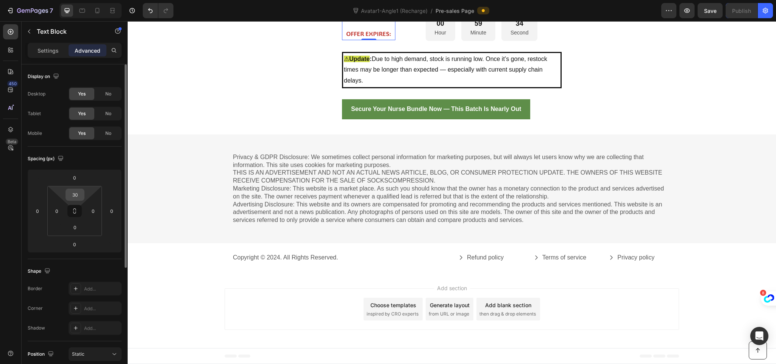
click at [75, 196] on input "30" at bounding box center [74, 194] width 15 height 11
type input "25"
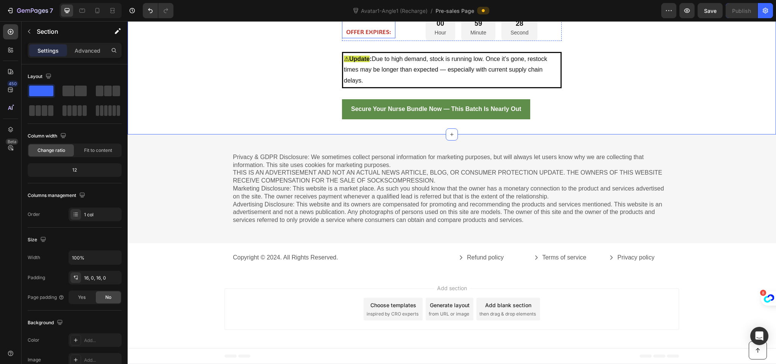
click at [361, 38] on p "offer expires:" at bounding box center [369, 32] width 52 height 11
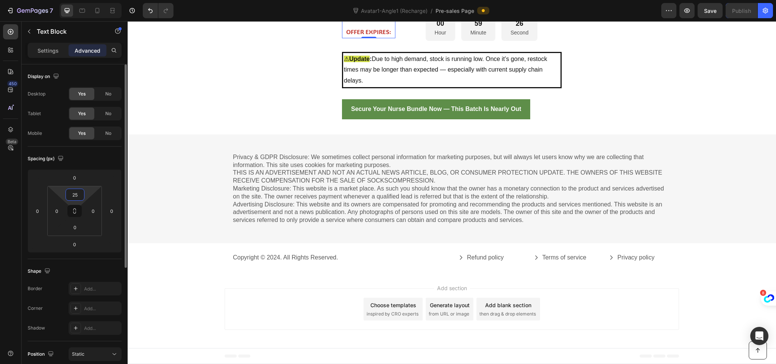
click at [73, 200] on input "25" at bounding box center [74, 194] width 15 height 11
type input "20"
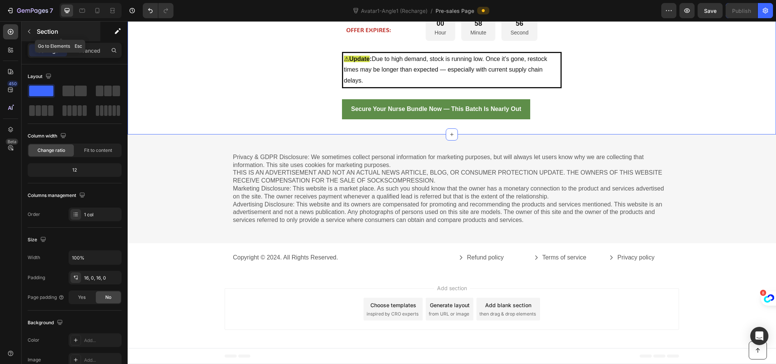
click at [32, 31] on button "button" at bounding box center [29, 31] width 12 height 12
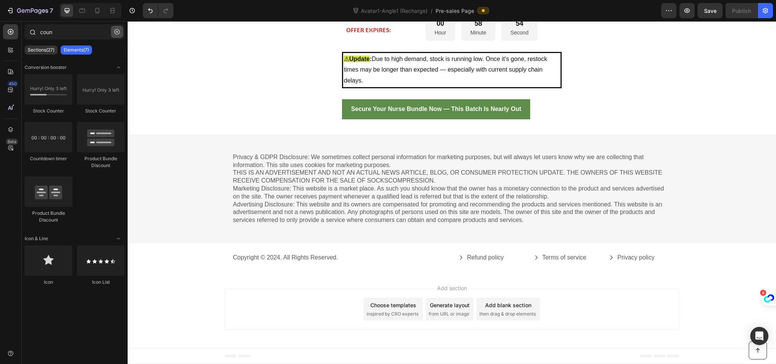
click at [122, 33] on button "button" at bounding box center [117, 32] width 12 height 12
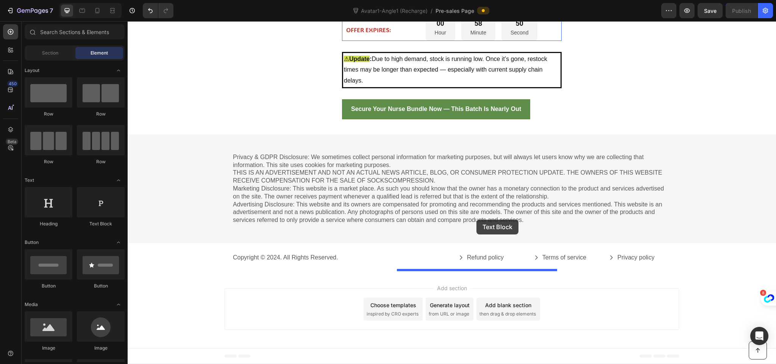
drag, startPoint x: 431, startPoint y: 220, endPoint x: 477, endPoint y: 220, distance: 45.5
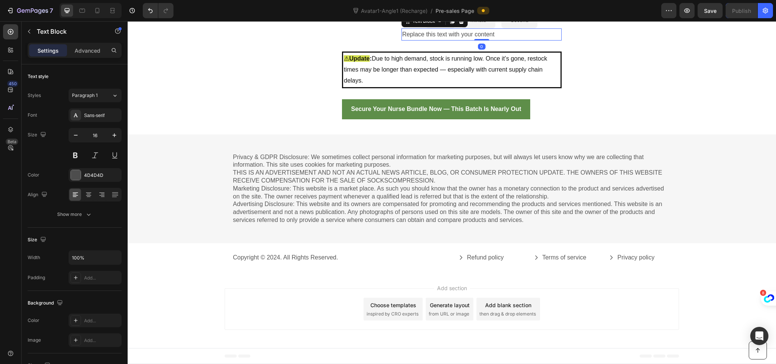
click at [446, 41] on div "Replace this text with your content" at bounding box center [482, 34] width 160 height 13
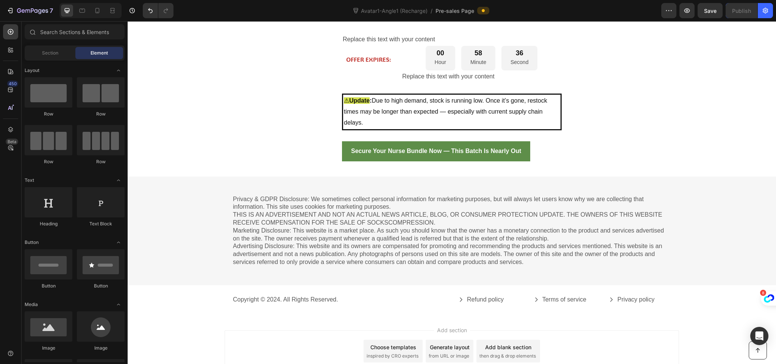
scroll to position [4156, 0]
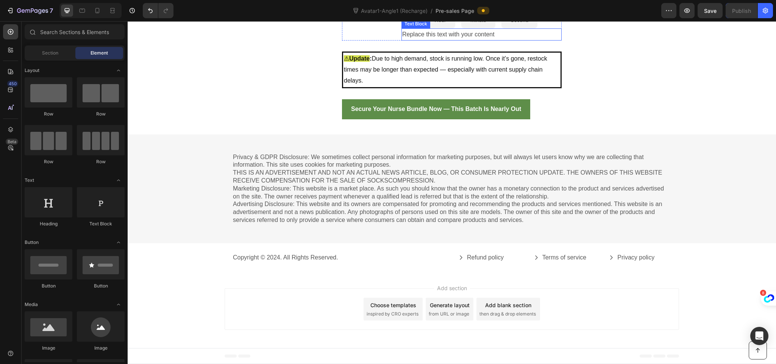
click at [458, 40] on p "Replace this text with your content" at bounding box center [481, 34] width 159 height 11
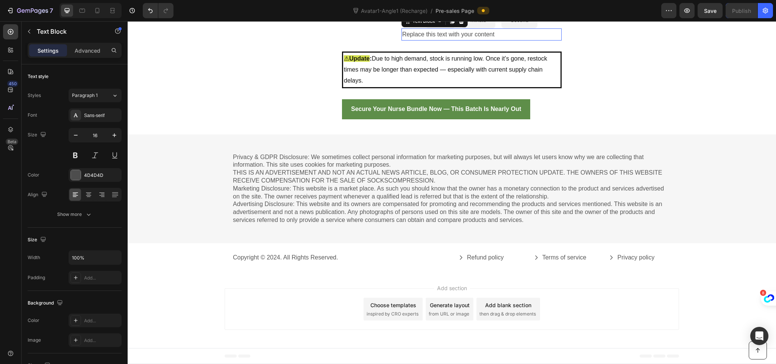
click at [458, 40] on p "Replace this text with your content" at bounding box center [481, 34] width 159 height 11
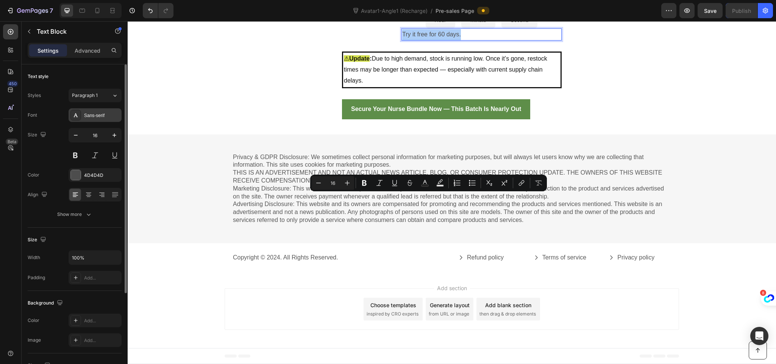
click at [99, 115] on div "Sans-serif" at bounding box center [102, 115] width 36 height 7
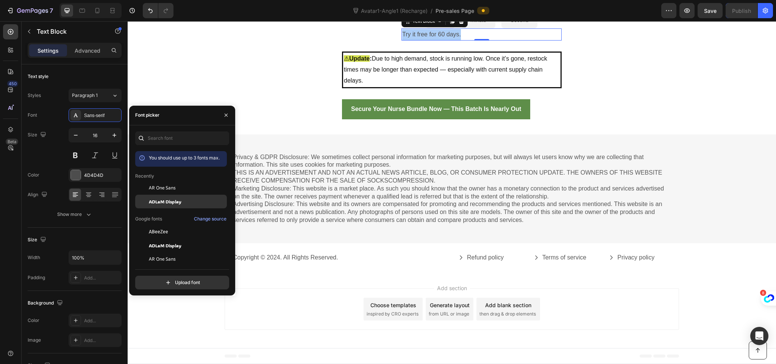
click at [175, 198] on span "ADLaM Display" at bounding box center [165, 201] width 33 height 7
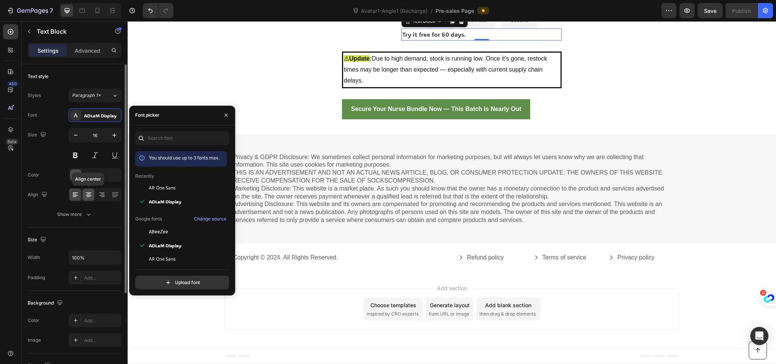
click at [89, 197] on icon at bounding box center [89, 195] width 8 height 8
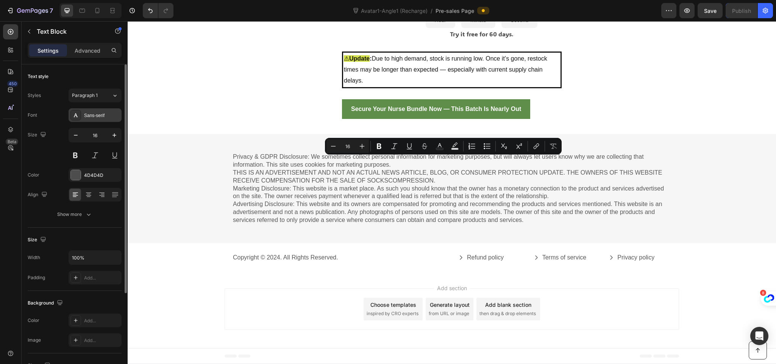
click at [100, 117] on div "Sans-serif" at bounding box center [102, 115] width 36 height 7
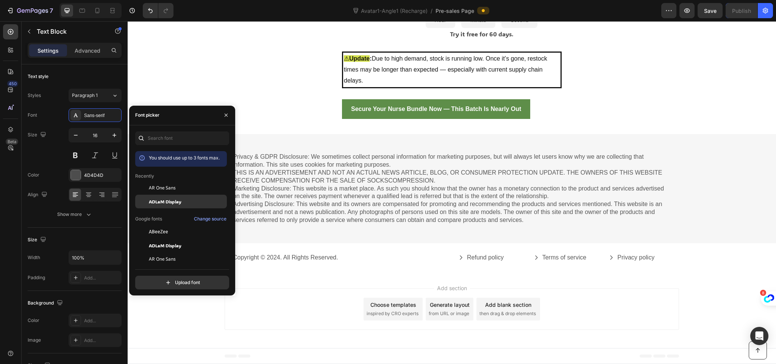
click at [181, 204] on span "ADLaM Display" at bounding box center [165, 201] width 33 height 7
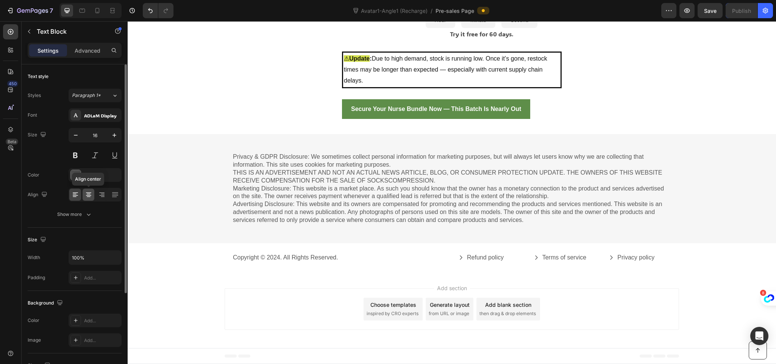
click at [89, 194] on icon at bounding box center [89, 195] width 8 height 8
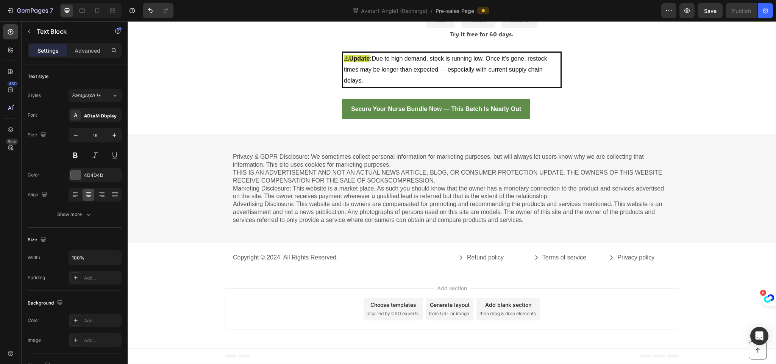
drag, startPoint x: 448, startPoint y: 178, endPoint x: 448, endPoint y: 186, distance: 7.2
click at [448, 4] on div at bounding box center [451, 3] width 15 height 2
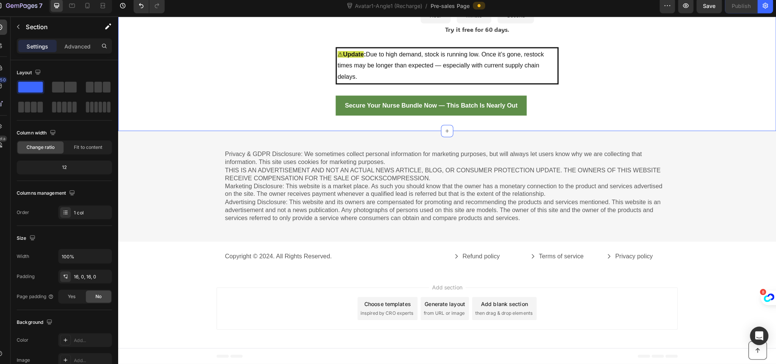
scroll to position [0, 0]
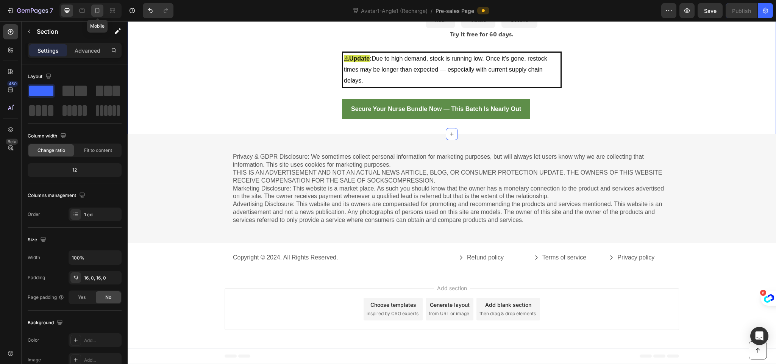
click at [99, 12] on icon at bounding box center [97, 10] width 4 height 5
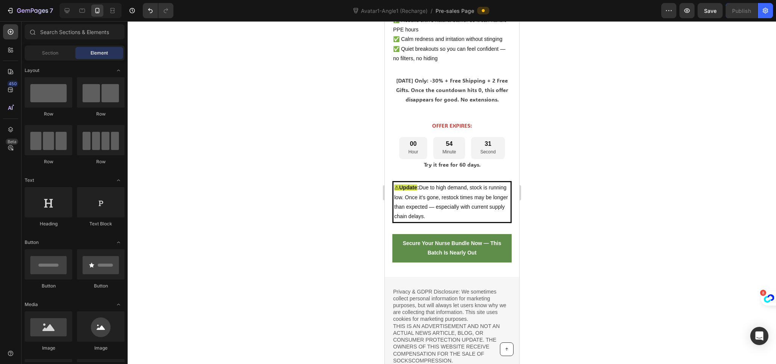
scroll to position [3953, 0]
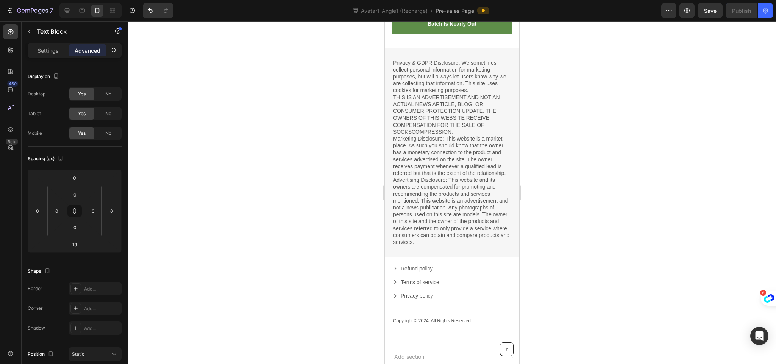
drag, startPoint x: 451, startPoint y: 124, endPoint x: 454, endPoint y: 105, distance: 19.6
type input "0"
click at [335, 152] on div at bounding box center [452, 192] width 649 height 343
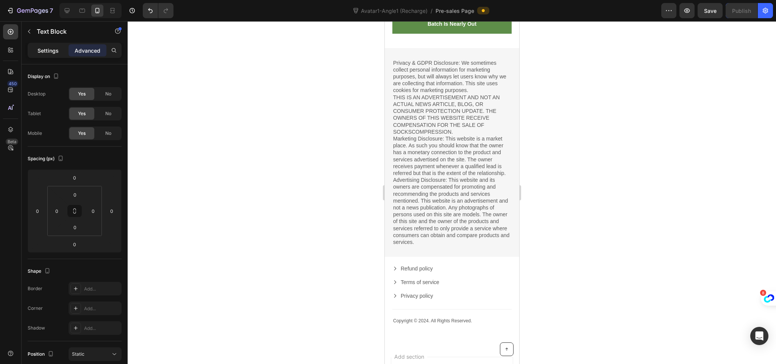
click at [38, 45] on div "Settings" at bounding box center [48, 50] width 38 height 12
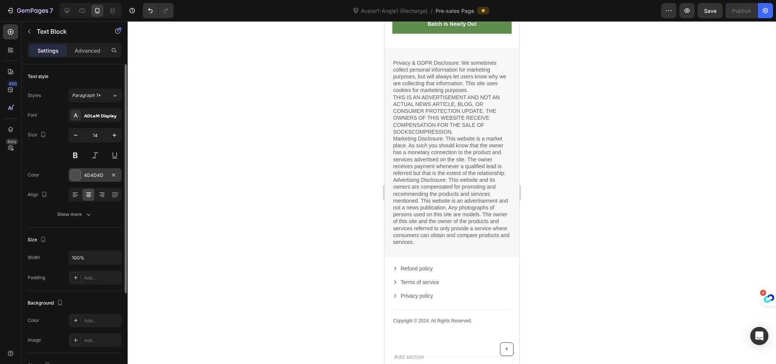
click at [76, 175] on div at bounding box center [76, 175] width 10 height 10
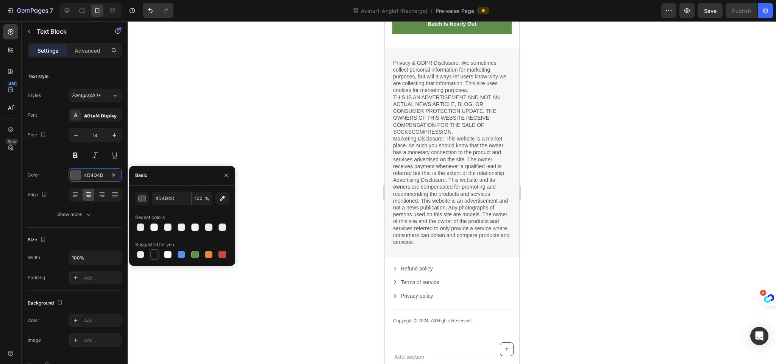
click at [154, 252] on div at bounding box center [154, 255] width 8 height 8
type input "151515"
click at [263, 136] on div at bounding box center [452, 192] width 649 height 343
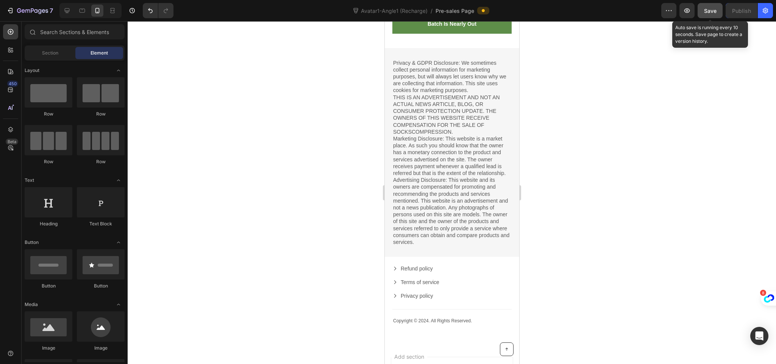
click at [712, 14] on div "Save" at bounding box center [710, 11] width 13 height 8
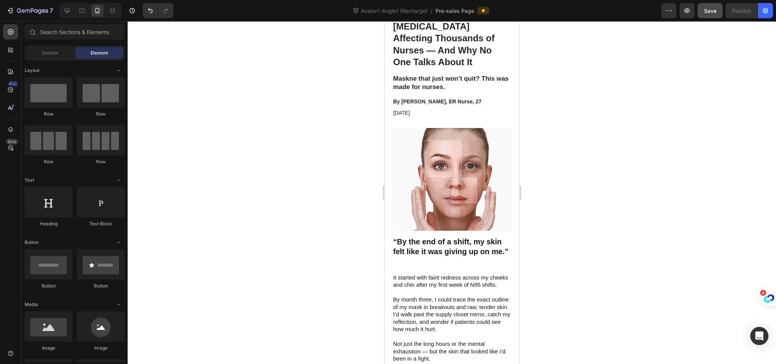
scroll to position [0, 0]
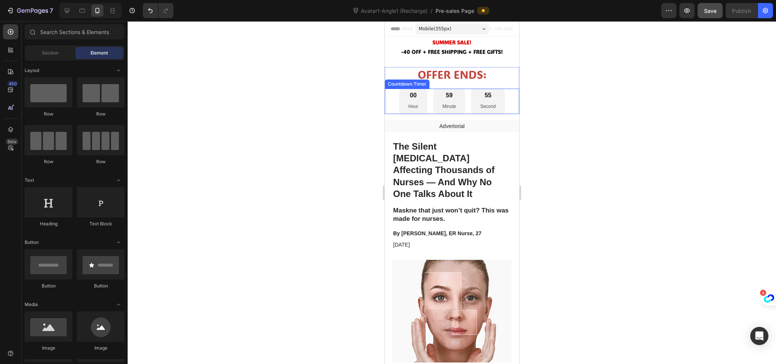
click at [391, 95] on div "00 Hour 59 Minute 55 Second" at bounding box center [452, 101] width 135 height 25
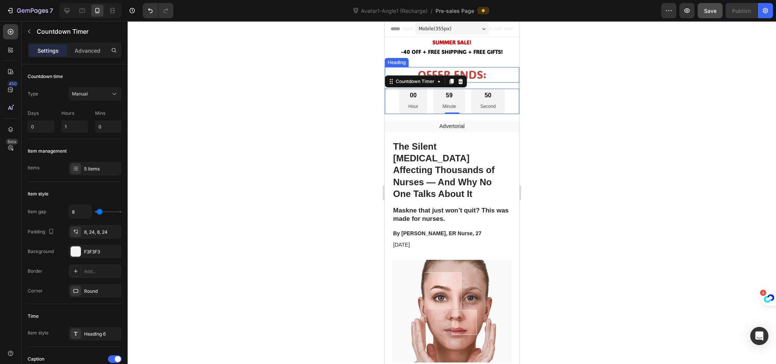
click at [397, 73] on h2 "OFFER ENDS:" at bounding box center [452, 75] width 135 height 16
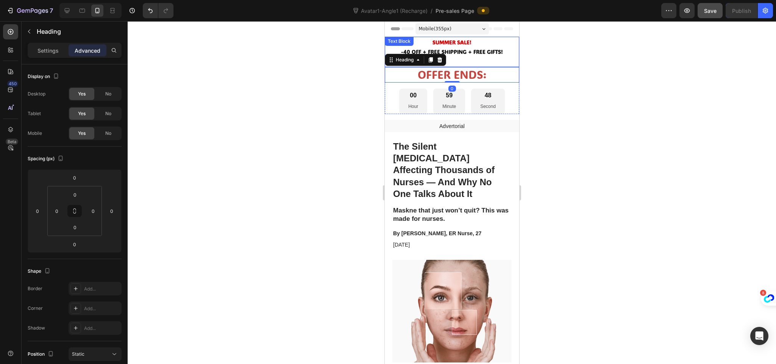
click at [468, 63] on p at bounding box center [451, 60] width 133 height 9
drag, startPoint x: 452, startPoint y: 66, endPoint x: 452, endPoint y: 45, distance: 20.5
click at [452, 45] on div "SUMMER SALE! -40 OFF + FREE SHIPPING + FREE GIFTS! Text Block 0" at bounding box center [452, 52] width 135 height 30
click at [460, 54] on strong "-40 OFF + FREE SHIPPING + FREE GIFTS!" at bounding box center [452, 51] width 102 height 7
click at [45, 48] on p "Settings" at bounding box center [48, 51] width 21 height 8
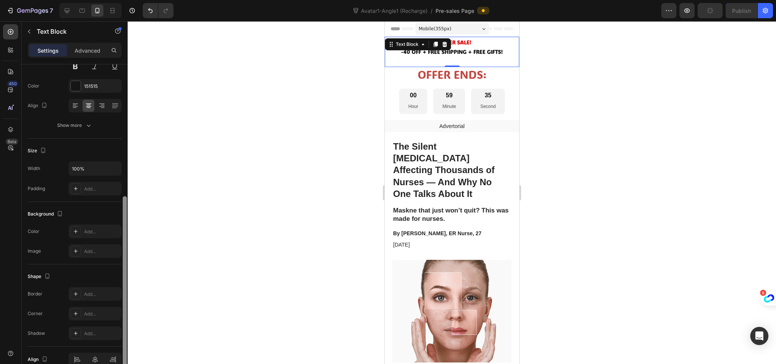
scroll to position [129, 0]
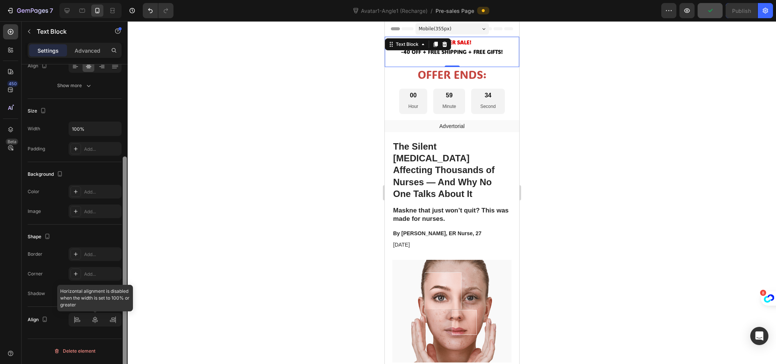
drag, startPoint x: 125, startPoint y: 210, endPoint x: 121, endPoint y: 320, distance: 110.3
click at [121, 320] on div "Text style Styles Paragraph 1* Font [PERSON_NAME] Display Size 14 Color 151515 …" at bounding box center [75, 224] width 106 height 321
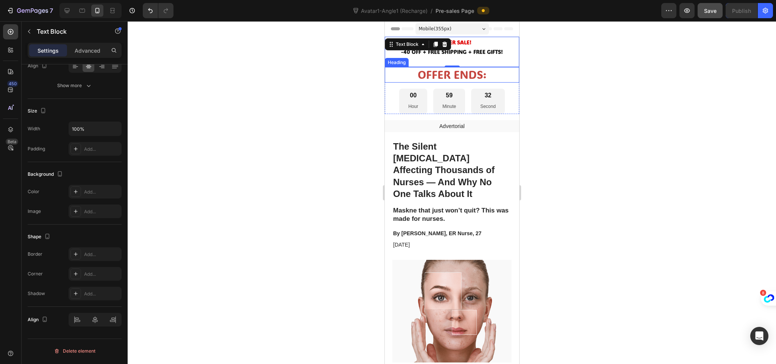
click at [407, 73] on h2 "OFFER ENDS:" at bounding box center [452, 75] width 135 height 16
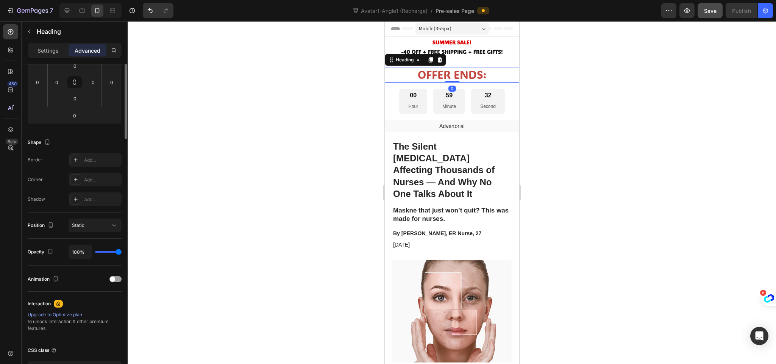
scroll to position [0, 0]
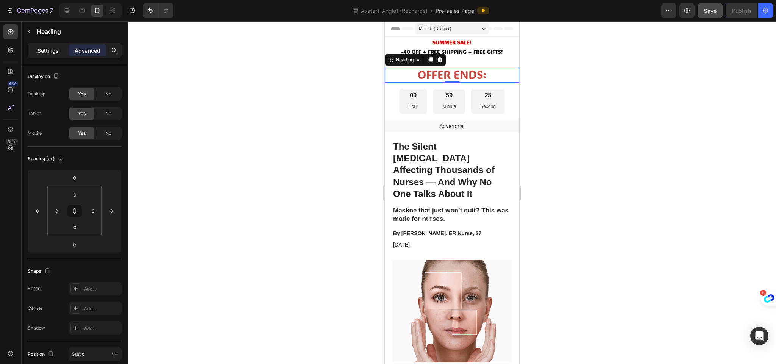
click at [54, 47] on p "Settings" at bounding box center [48, 51] width 21 height 8
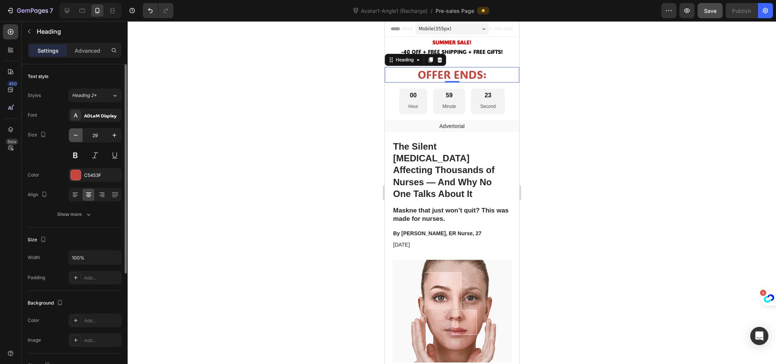
click at [78, 135] on icon "button" at bounding box center [76, 135] width 8 height 8
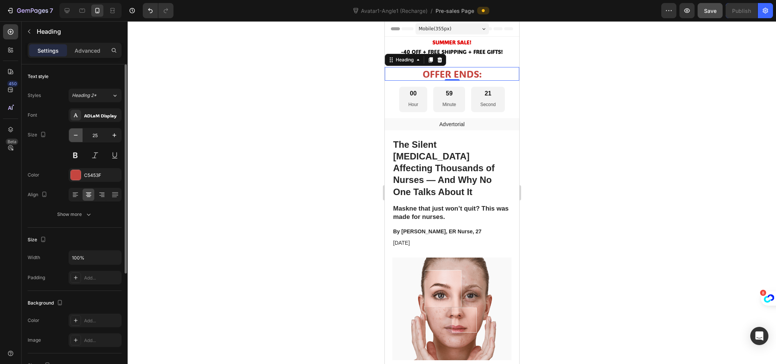
click at [78, 135] on icon "button" at bounding box center [76, 135] width 8 height 8
type input "24"
click at [78, 135] on icon "button" at bounding box center [76, 135] width 8 height 8
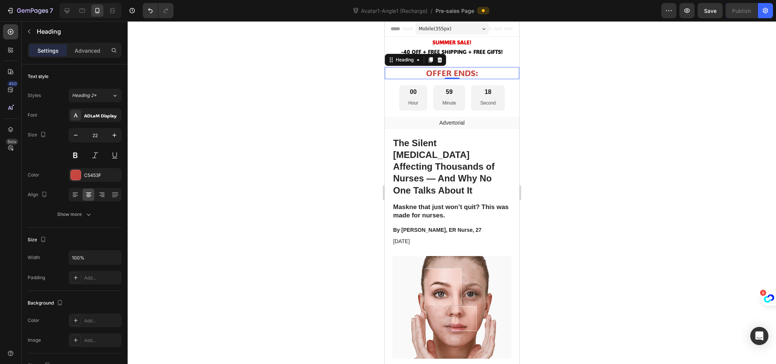
click at [78, 135] on icon "button" at bounding box center [76, 135] width 8 height 8
type input "20"
click at [395, 98] on div "00 Hour 59 Minute 14 Second" at bounding box center [452, 96] width 135 height 25
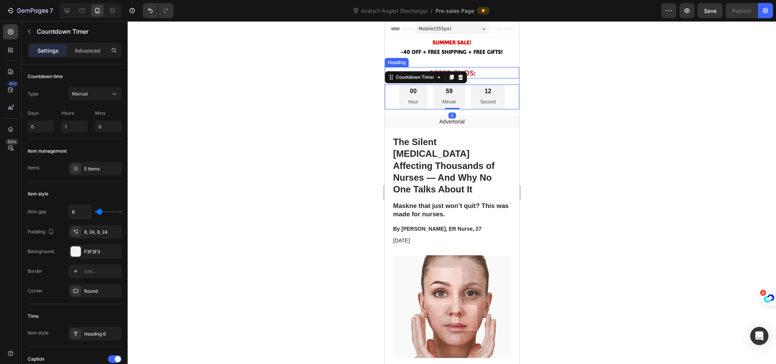
click at [492, 72] on h2 "OFFER ENDS:" at bounding box center [452, 72] width 135 height 11
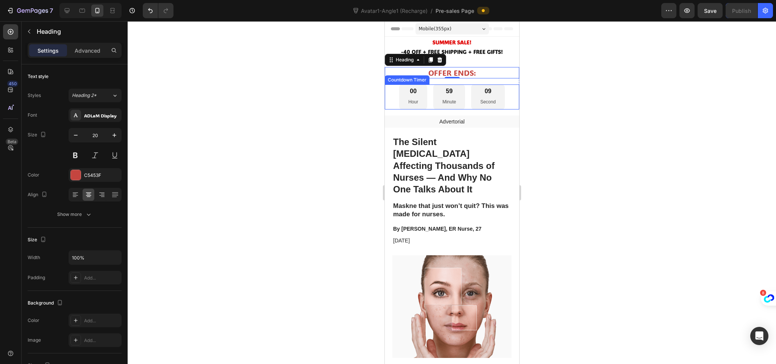
click at [390, 99] on div "00 Hour 59 Minute 09 Second" at bounding box center [452, 96] width 135 height 25
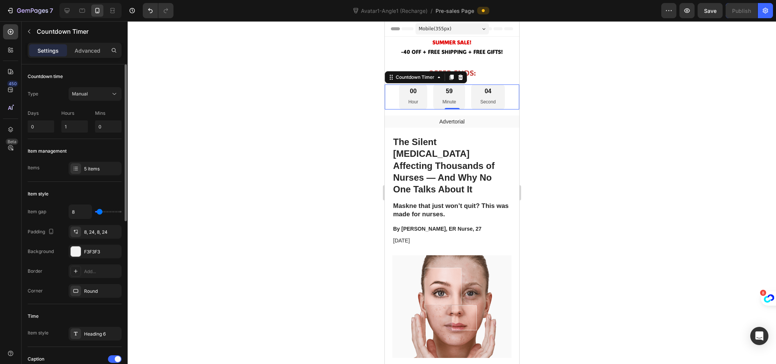
click at [98, 209] on div "8" at bounding box center [95, 212] width 53 height 14
type input "0"
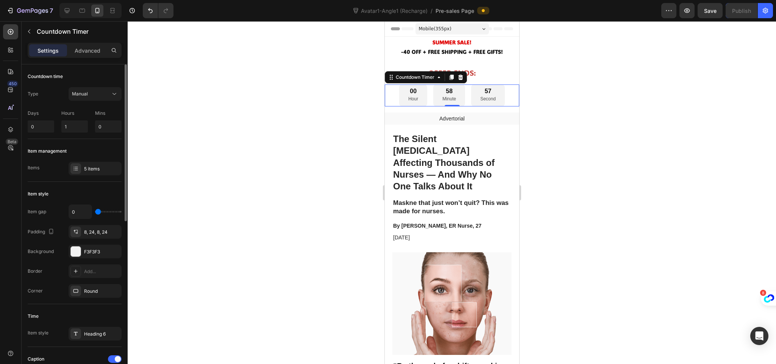
type input "1"
type input "28"
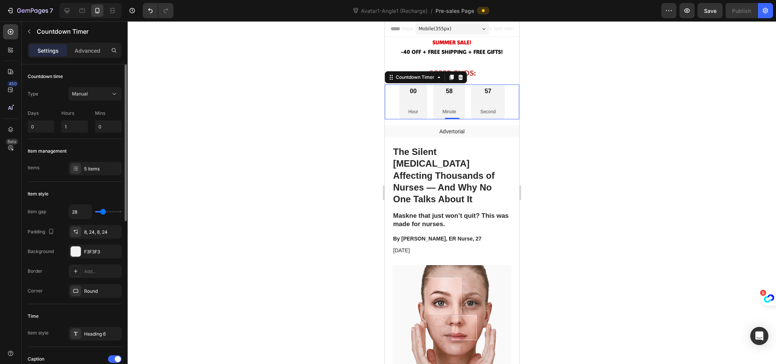
type input "34"
type input "4"
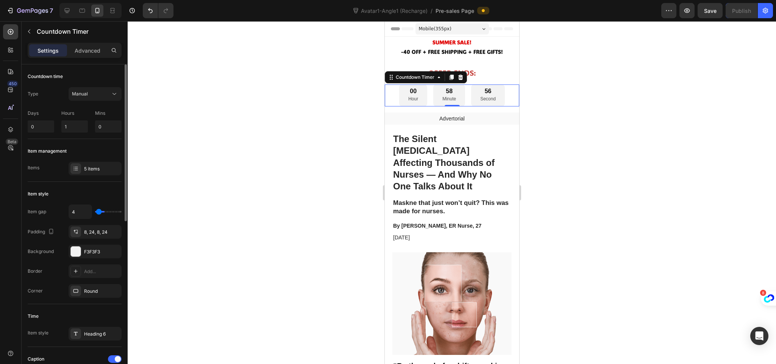
type input "0"
drag, startPoint x: 100, startPoint y: 214, endPoint x: 85, endPoint y: 211, distance: 15.0
type input "0"
click at [95, 211] on input "range" at bounding box center [108, 212] width 27 height 2
click at [29, 222] on div "Item gap 0 Padding 8, 24, 8, 24 Background F3F3F3 Border Add... Corner Round" at bounding box center [75, 251] width 94 height 93
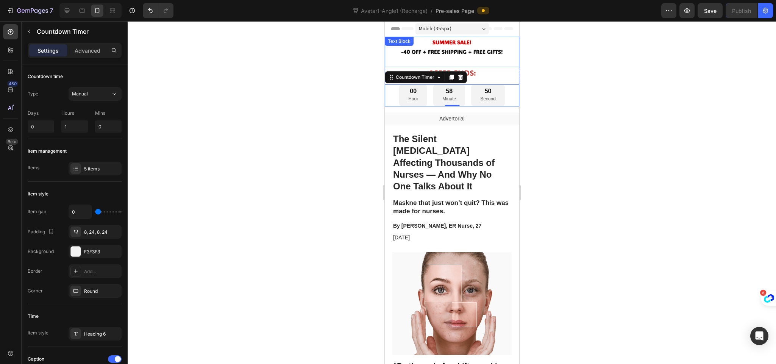
click at [482, 59] on p "Rich Text Editor. Editing area: main" at bounding box center [451, 60] width 133 height 9
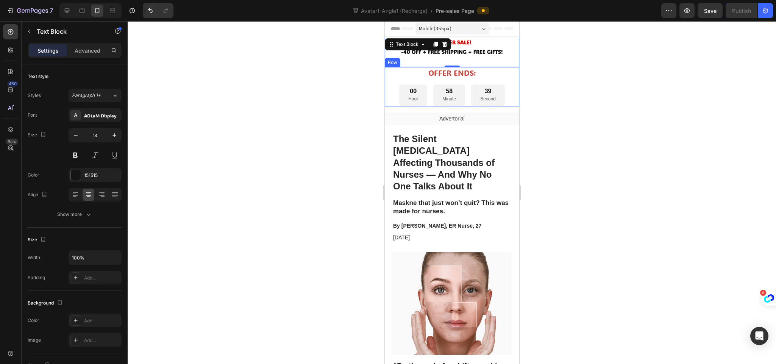
click at [507, 81] on div "OFFER ENDS: Heading 00 Hour 58 Minute 39 Second Countdown Timer Row" at bounding box center [452, 86] width 135 height 39
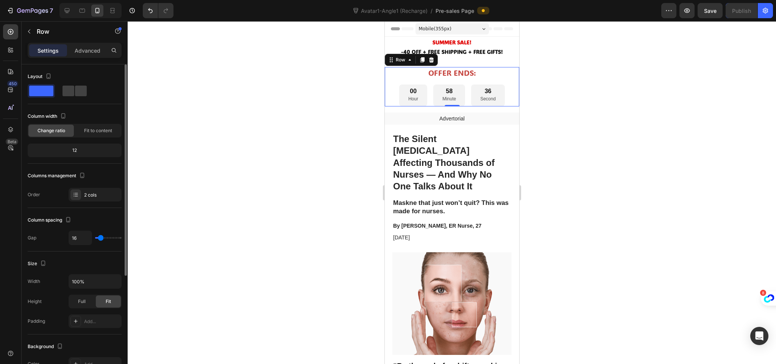
click at [74, 149] on div "12" at bounding box center [74, 150] width 91 height 11
click at [92, 131] on span "Fit to content" at bounding box center [98, 130] width 28 height 7
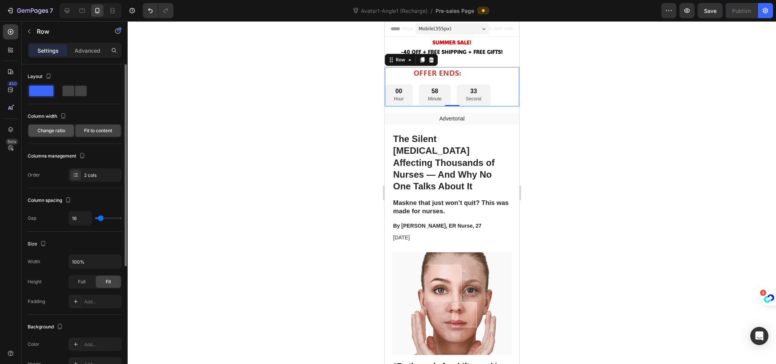
click at [61, 134] on span "Change ratio" at bounding box center [52, 130] width 28 height 7
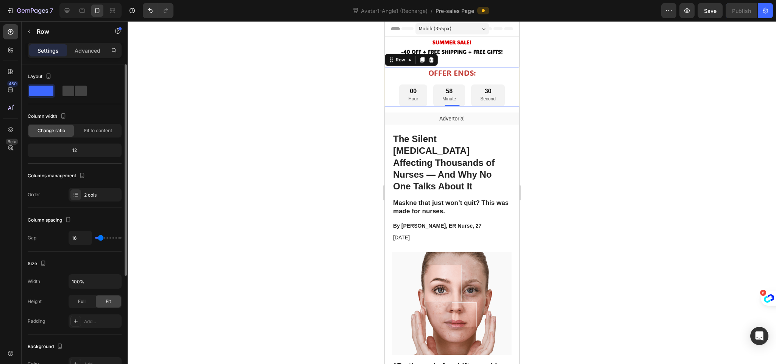
type input "0"
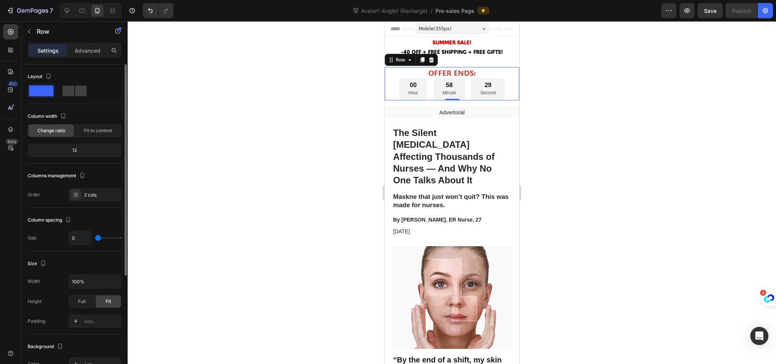
drag, startPoint x: 98, startPoint y: 237, endPoint x: 75, endPoint y: 236, distance: 22.8
type input "0"
click at [95, 237] on input "range" at bounding box center [108, 238] width 27 height 2
click at [224, 191] on div at bounding box center [452, 192] width 649 height 343
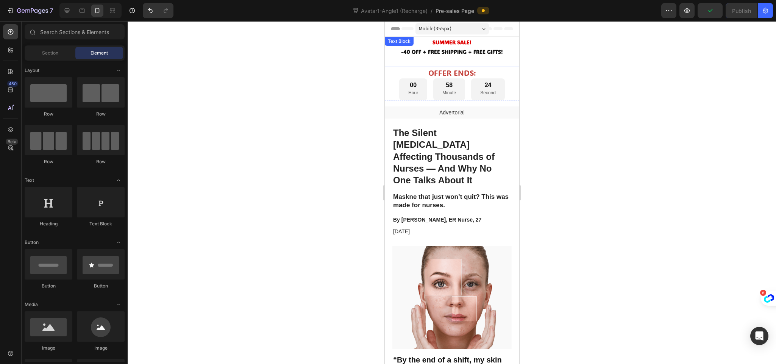
click at [428, 59] on p "Rich Text Editor. Editing area: main" at bounding box center [451, 60] width 133 height 9
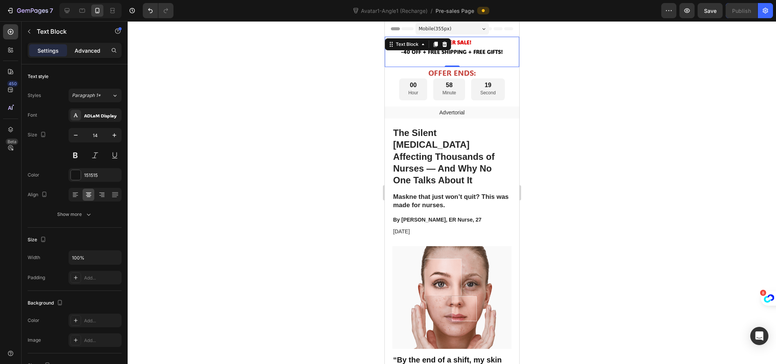
click at [89, 52] on p "Advanced" at bounding box center [88, 51] width 26 height 8
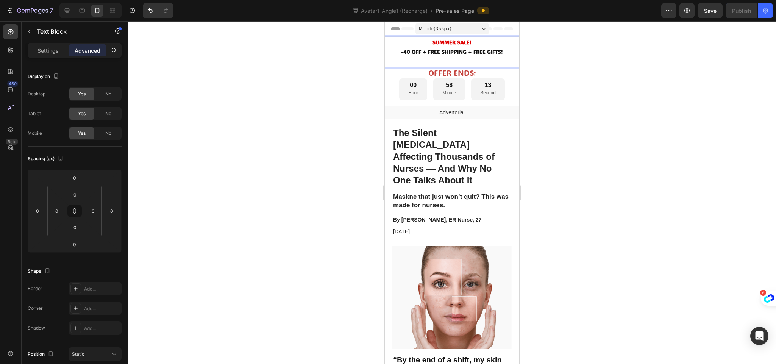
click at [695, 117] on div at bounding box center [452, 192] width 649 height 343
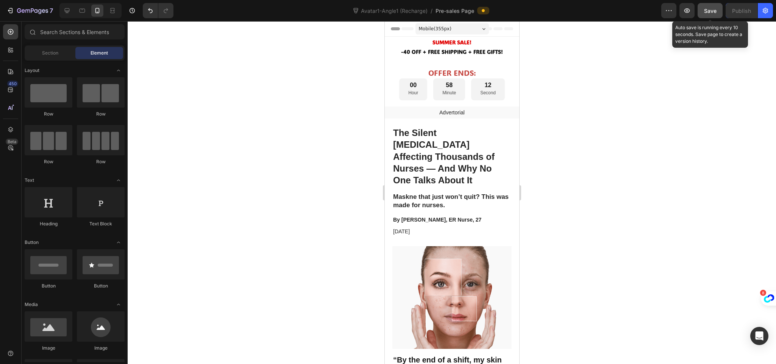
click at [709, 10] on span "Save" at bounding box center [710, 11] width 13 height 6
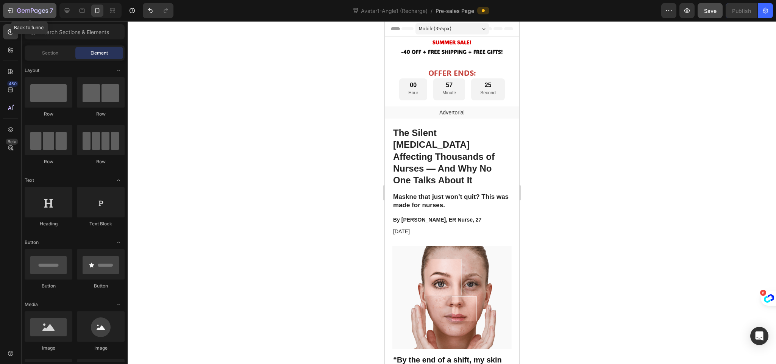
click at [14, 6] on div "7" at bounding box center [29, 10] width 47 height 9
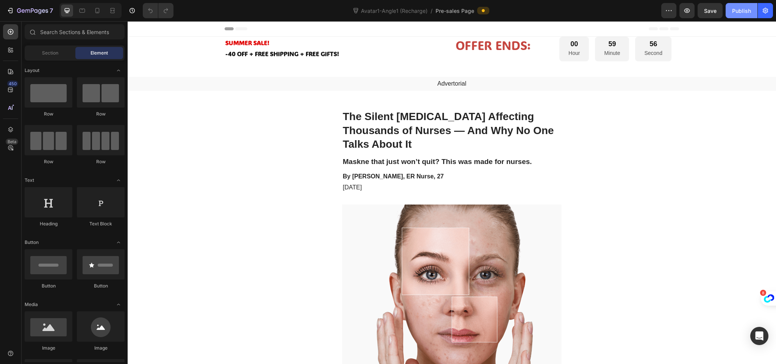
click at [745, 10] on div "Publish" at bounding box center [741, 11] width 19 height 8
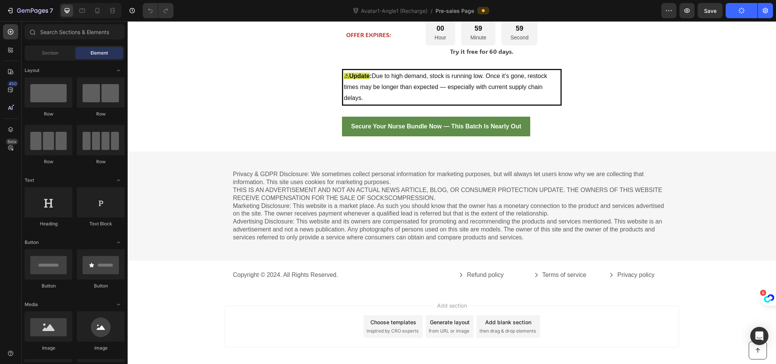
scroll to position [4249, 0]
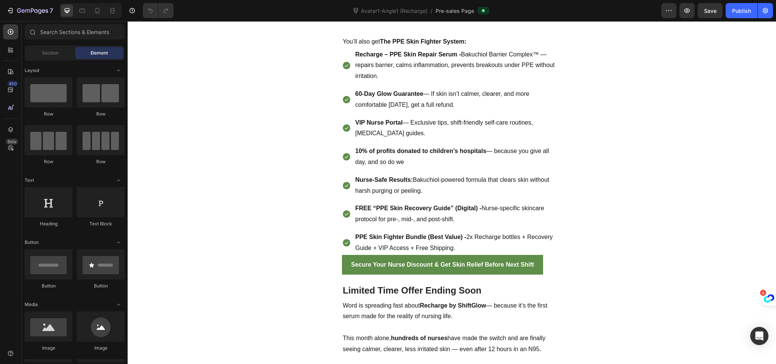
scroll to position [3101, 0]
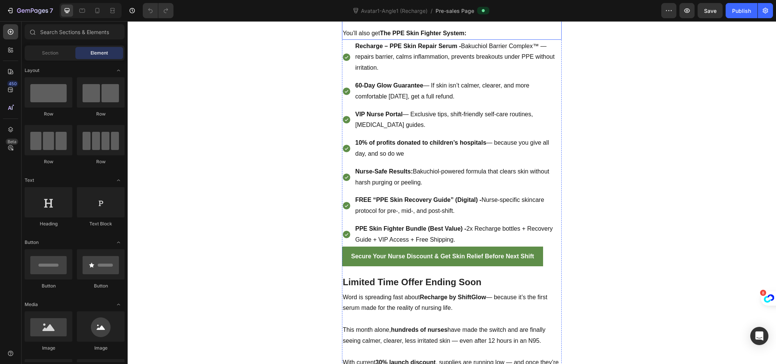
click at [481, 3] on strong "40% off" at bounding box center [489, 0] width 22 height 6
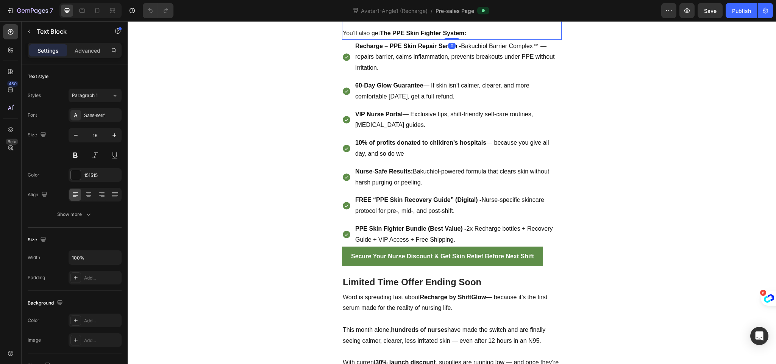
click at [489, 3] on strong "40% off" at bounding box center [489, 0] width 22 height 6
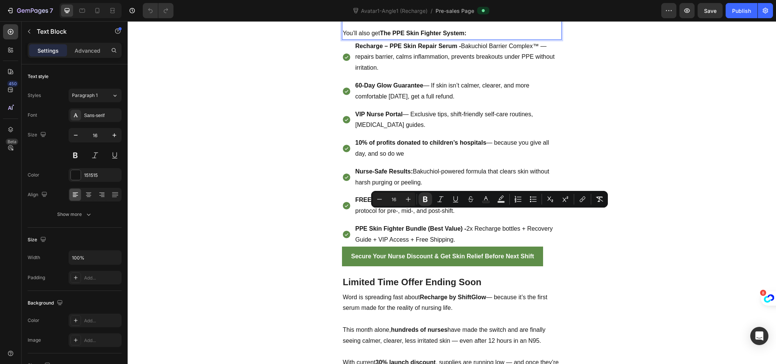
click at [486, 3] on strong "40% off" at bounding box center [489, 0] width 22 height 6
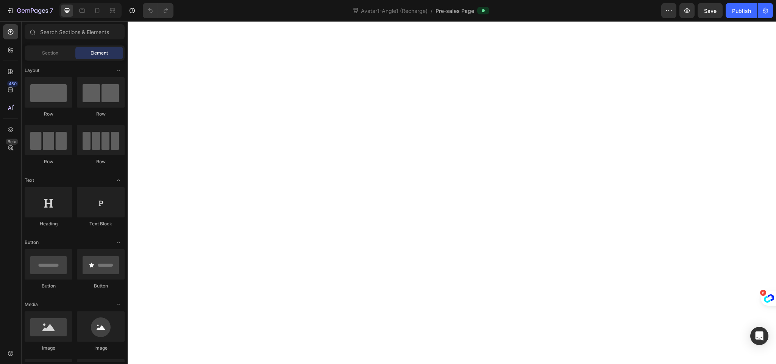
scroll to position [0, 0]
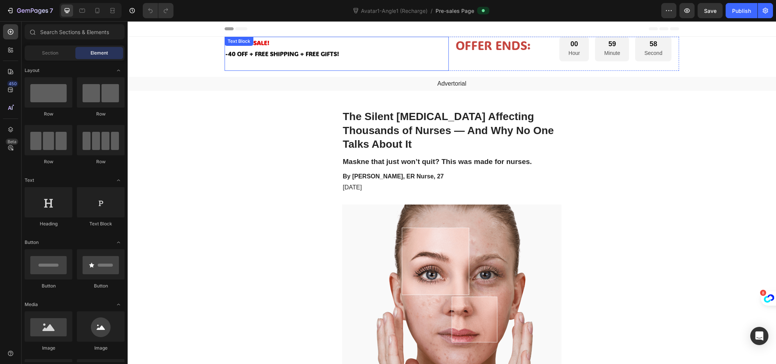
click at [235, 57] on strong "-40 OFF + FREE SHIPPING + FREE GIFTS!" at bounding box center [282, 54] width 114 height 8
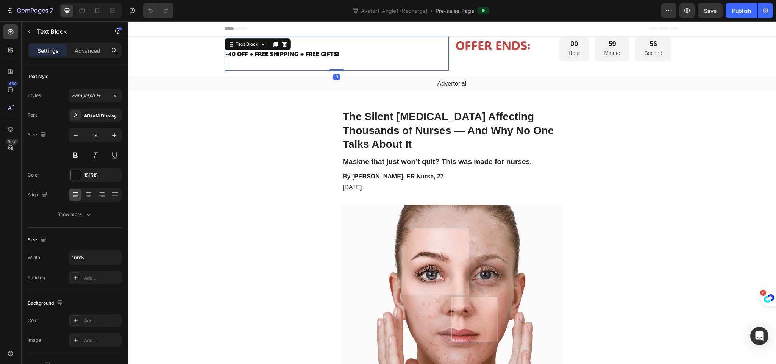
click at [229, 53] on strong "-40 OFF + FREE SHIPPING + FREE GIFTS!" at bounding box center [282, 54] width 114 height 8
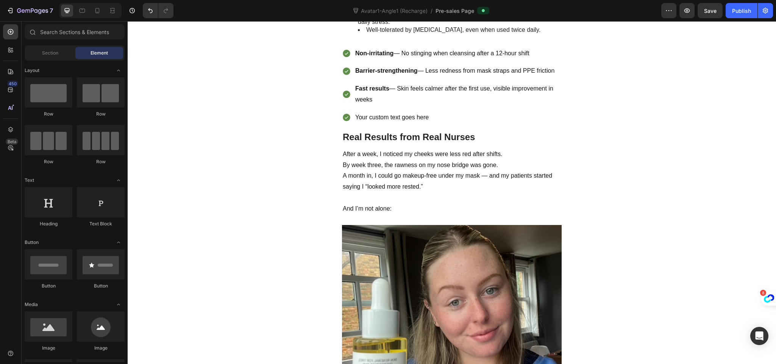
scroll to position [1641, 0]
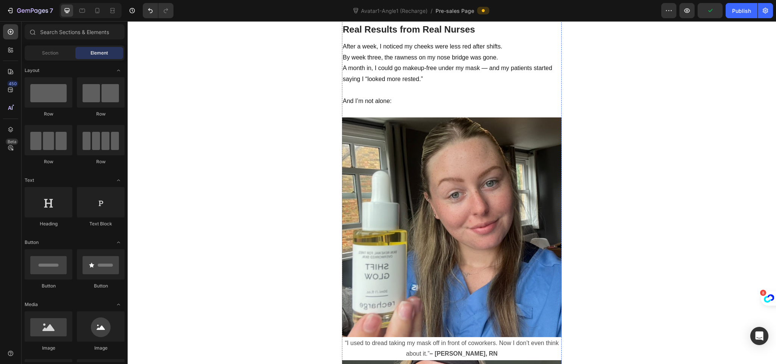
click at [440, 17] on div "Your custom text goes here" at bounding box center [458, 9] width 208 height 13
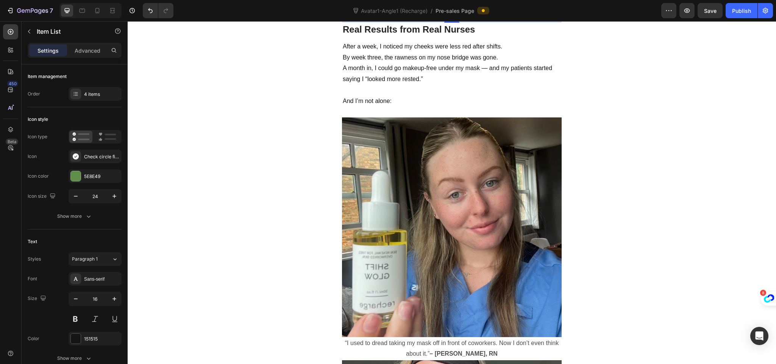
click at [366, 17] on div "Your custom text goes here" at bounding box center [458, 9] width 208 height 13
click at [97, 99] on div "4 items" at bounding box center [95, 94] width 53 height 14
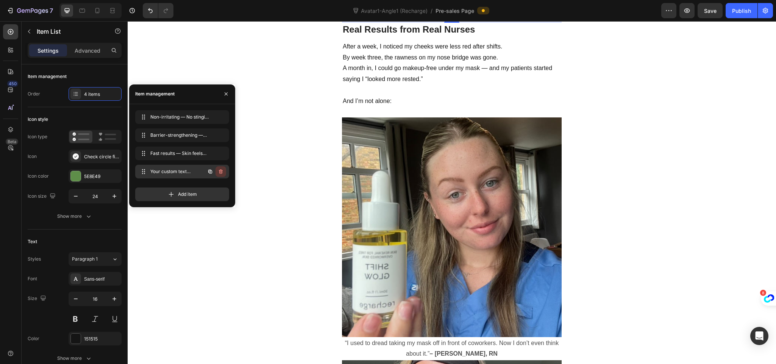
click at [220, 170] on icon "button" at bounding box center [221, 172] width 6 height 6
click at [222, 170] on div "Delete" at bounding box center [216, 171] width 14 height 7
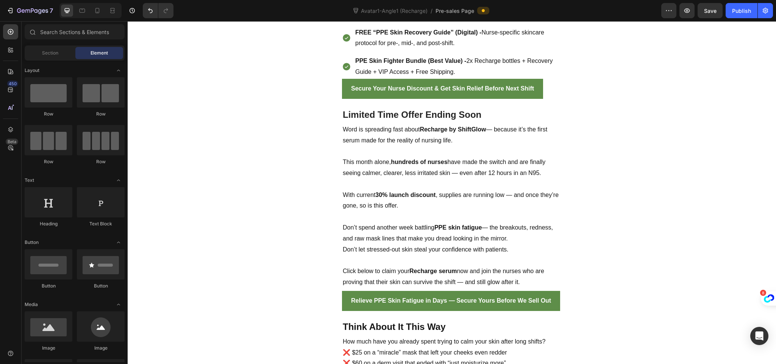
scroll to position [3202, 0]
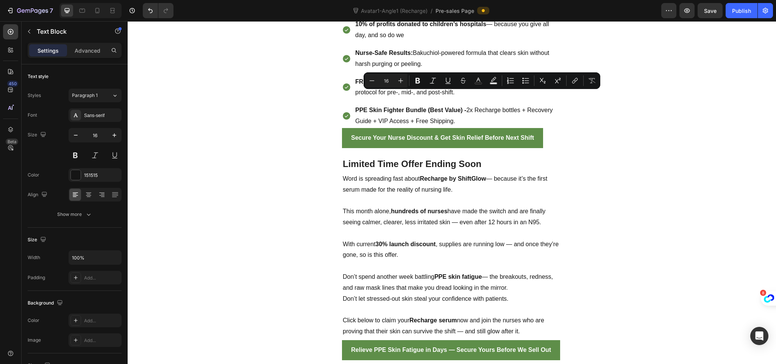
click at [418, 78] on icon "Editor contextual toolbar" at bounding box center [418, 81] width 5 height 6
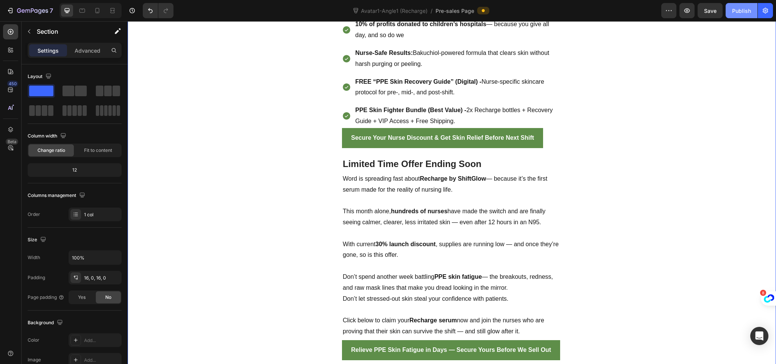
click at [743, 5] on button "Publish" at bounding box center [742, 10] width 32 height 15
click at [745, 14] on div "Publish" at bounding box center [741, 11] width 19 height 8
click at [739, 5] on button "Publish" at bounding box center [742, 10] width 32 height 15
